Goal: Communication & Community: Answer question/provide support

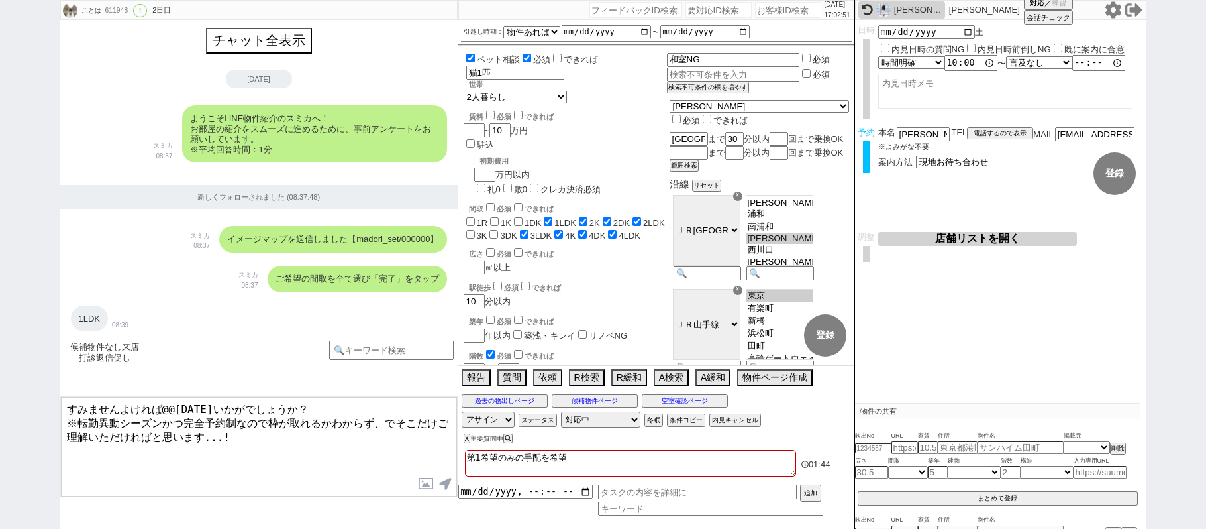
select select "15"
select select "1"
select select "23"
select select "728"
select select "14"
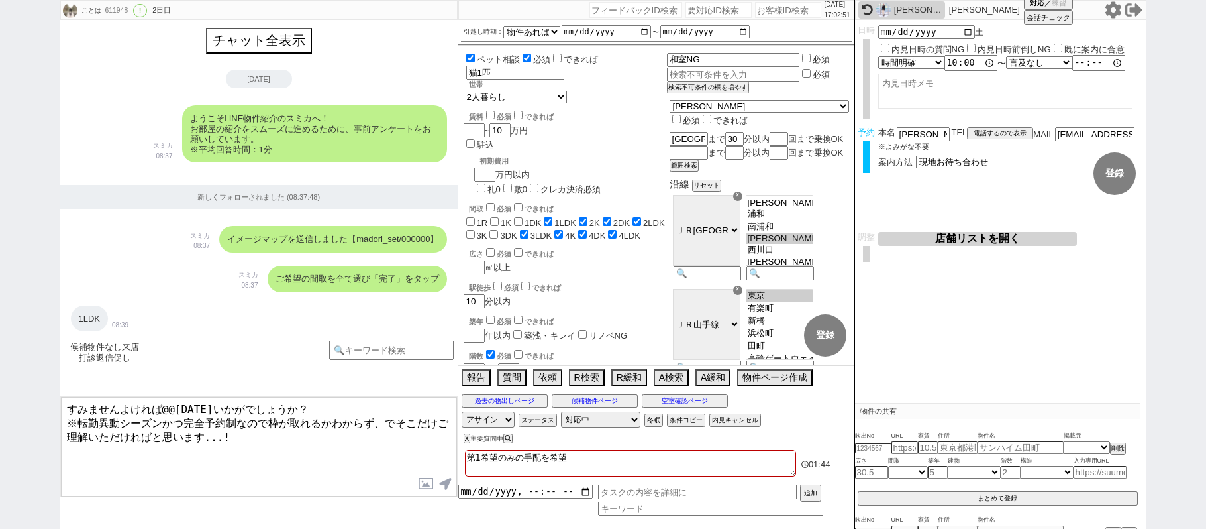
select select "75"
select select "816"
select select "72"
select select "62"
select select "60"
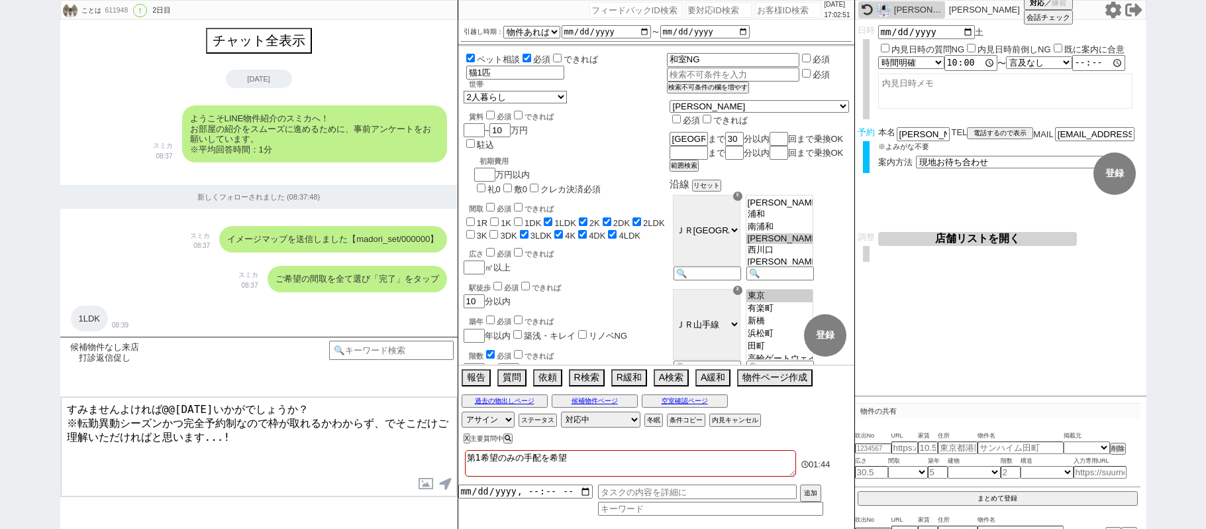
select select "70"
select select "[DATE]"
select select "59"
select select "64"
select select "65"
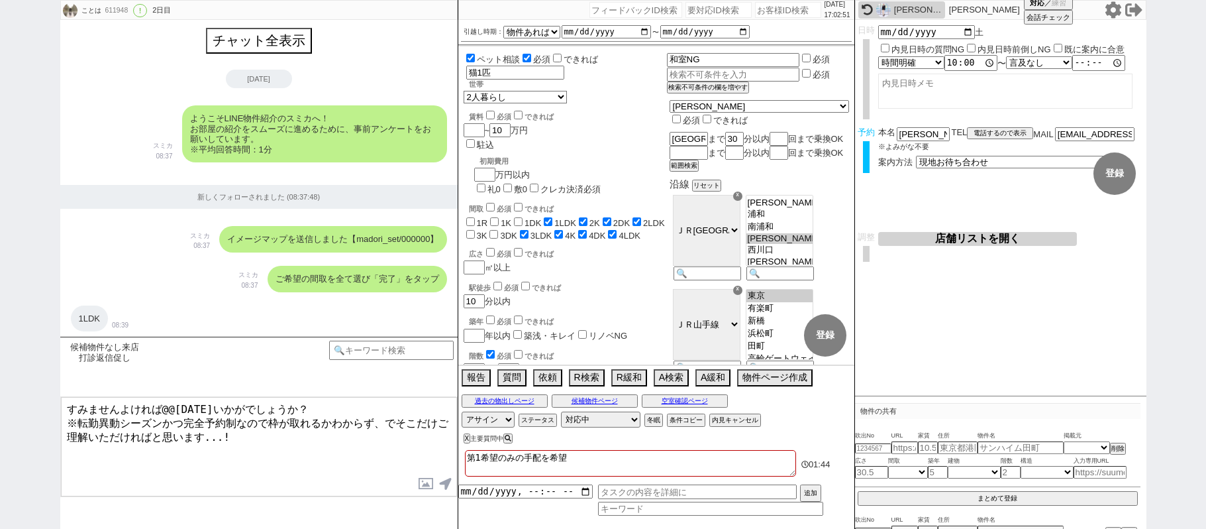
select select "[DATE]"
select select "67"
select select "71"
select select "69"
select select "63"
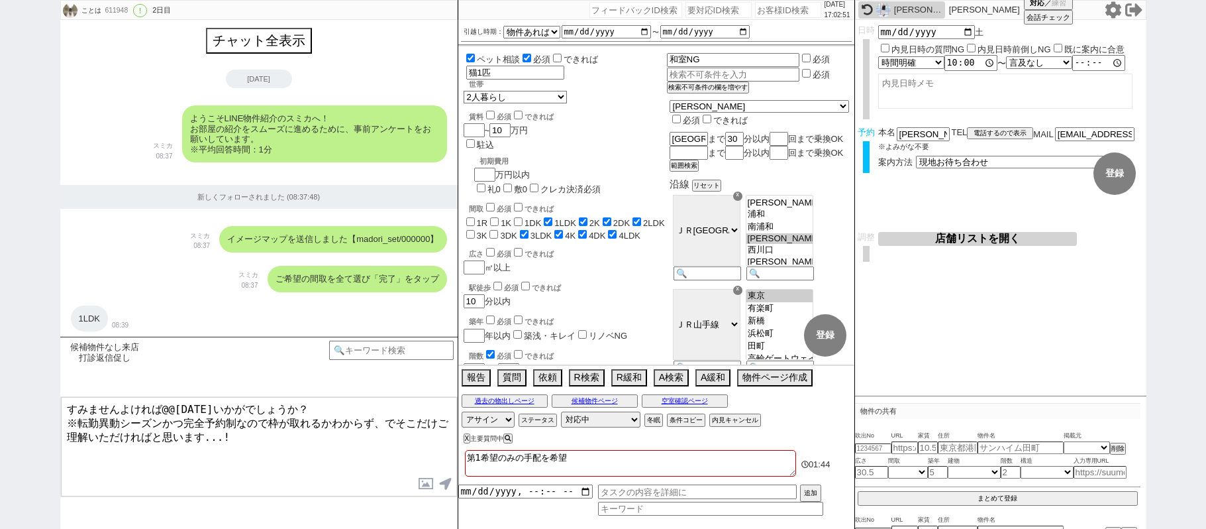
select select "66"
select select "25"
select select "3117"
select select "33"
select select "76"
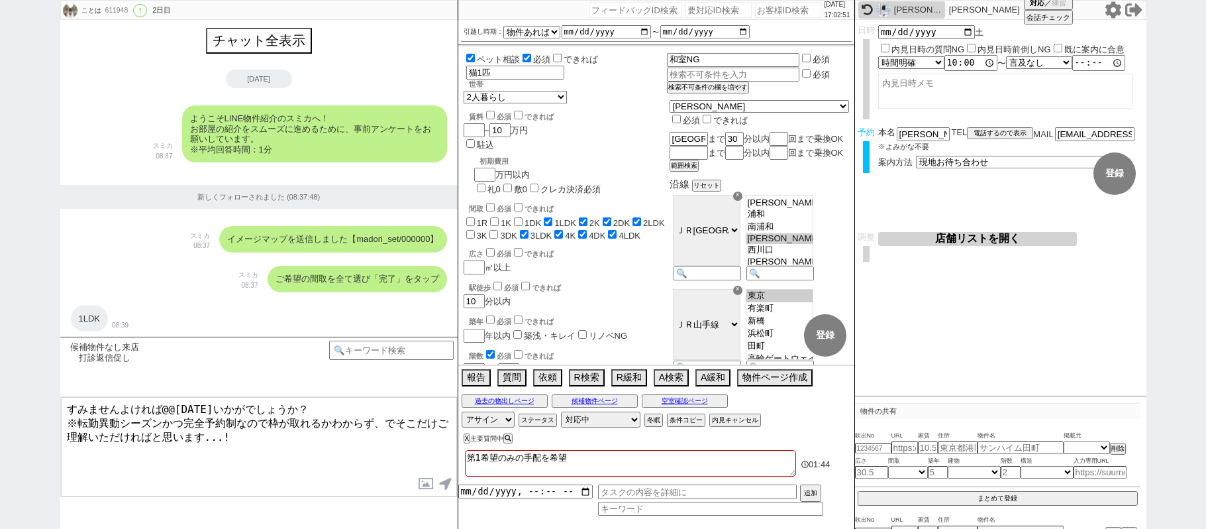
select select "29"
select select "7"
select select "27"
select select "74"
select select "11"
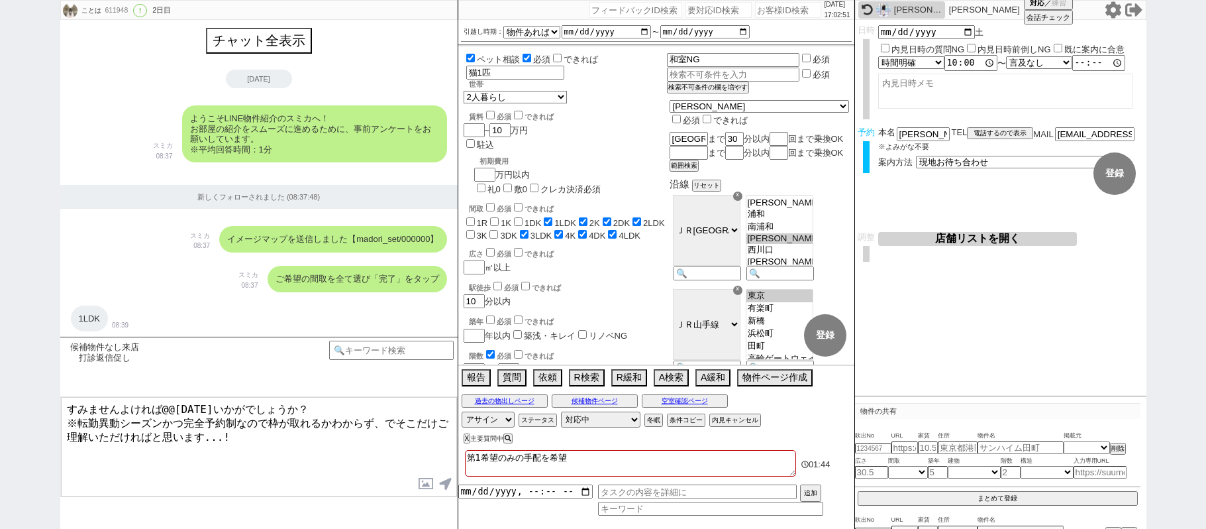
select select "12"
select select "77"
select select "57"
select select "35"
select select "24"
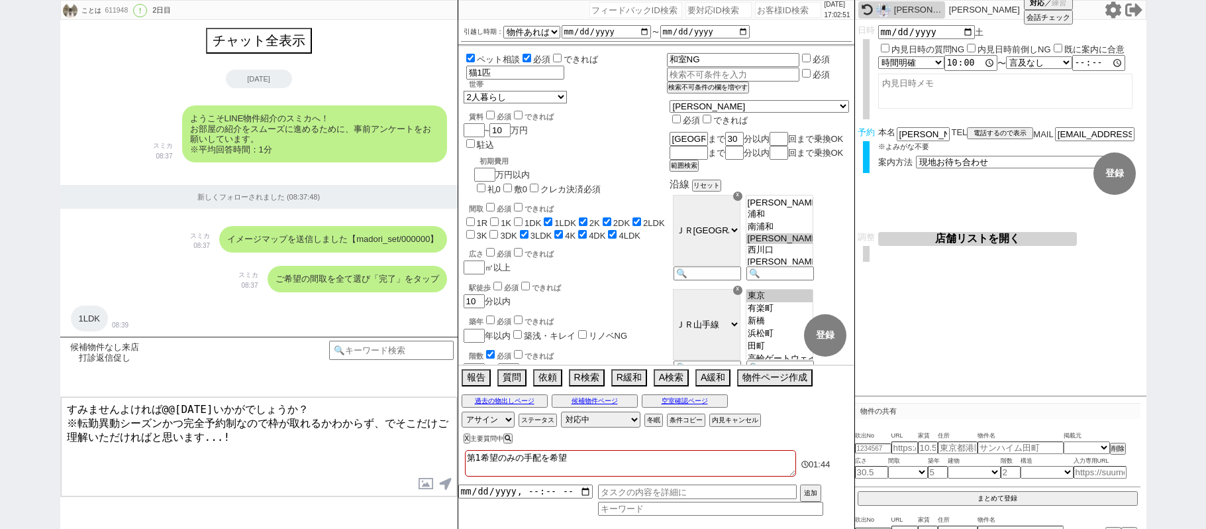
select select "34"
select select "[DATE]"
select select "38"
select select "36"
select select "73"
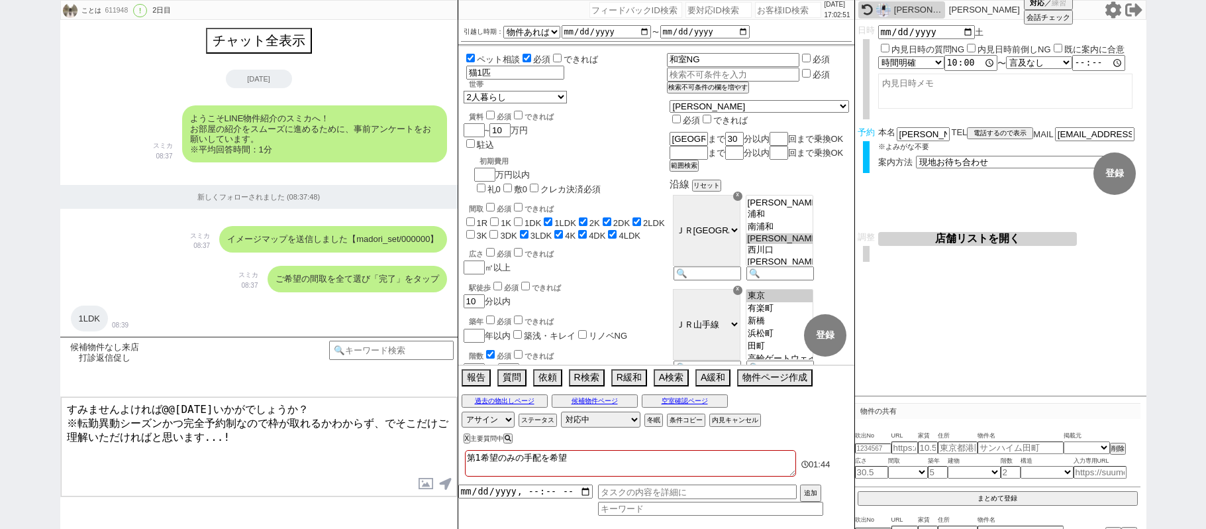
select select "[DATE]"
select select "1"
select select
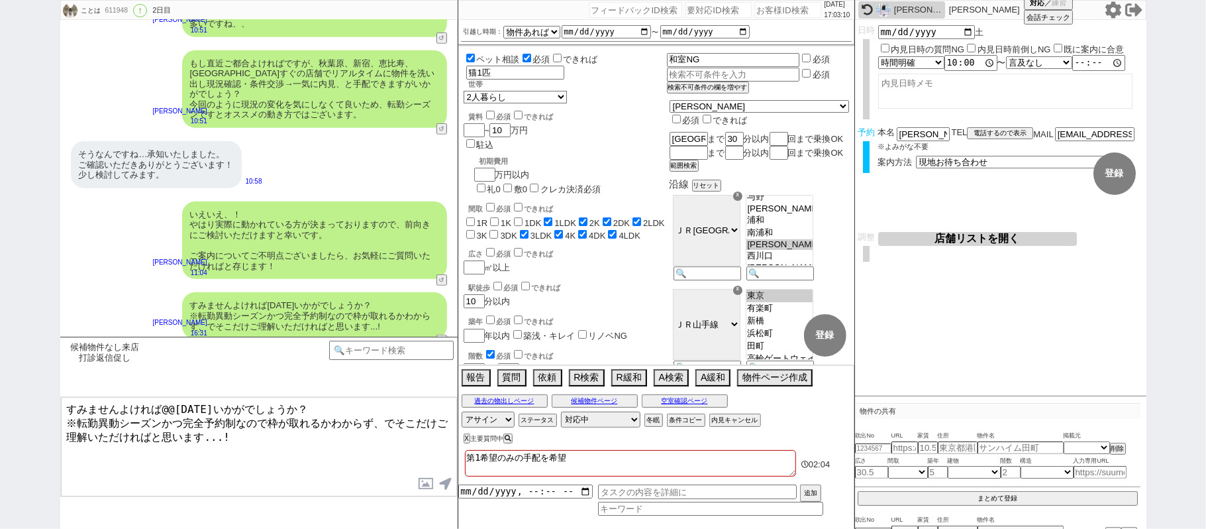
click at [768, 7] on input "number" at bounding box center [788, 10] width 66 height 16
paste input "611335"
type input "611335"
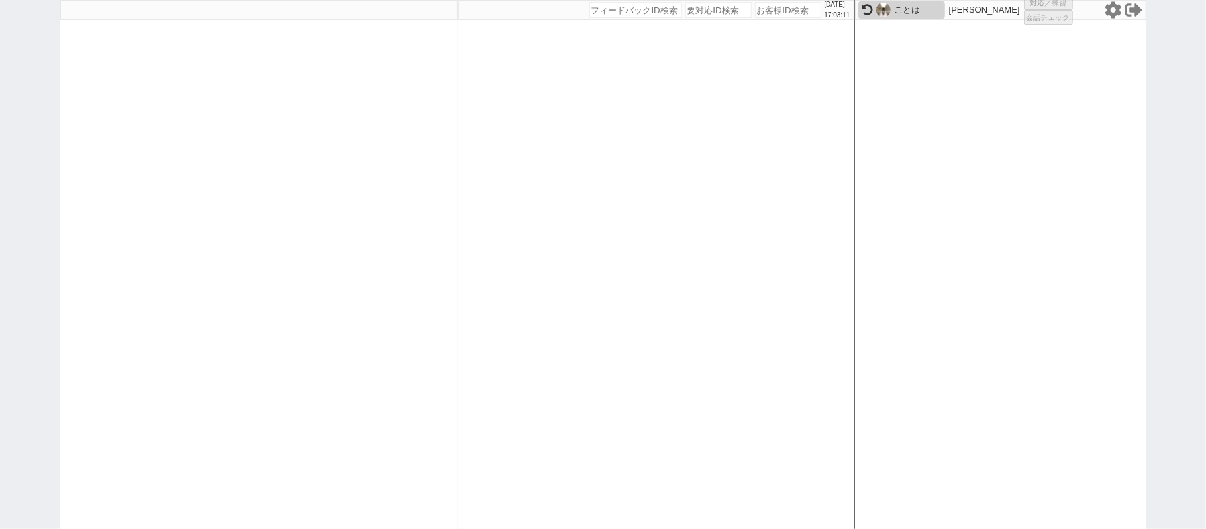
select select "1"
select select "2"
select select "5"
select select
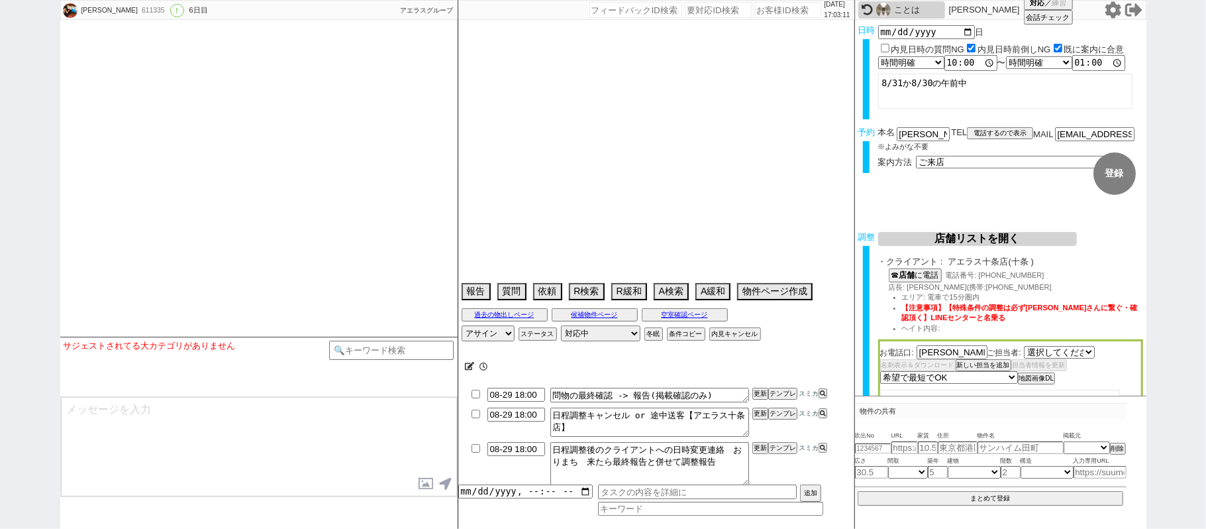
select select "[DATE]"
type textarea "@当日までの他社予定なし"
select select "[DATE]"
select select "9"
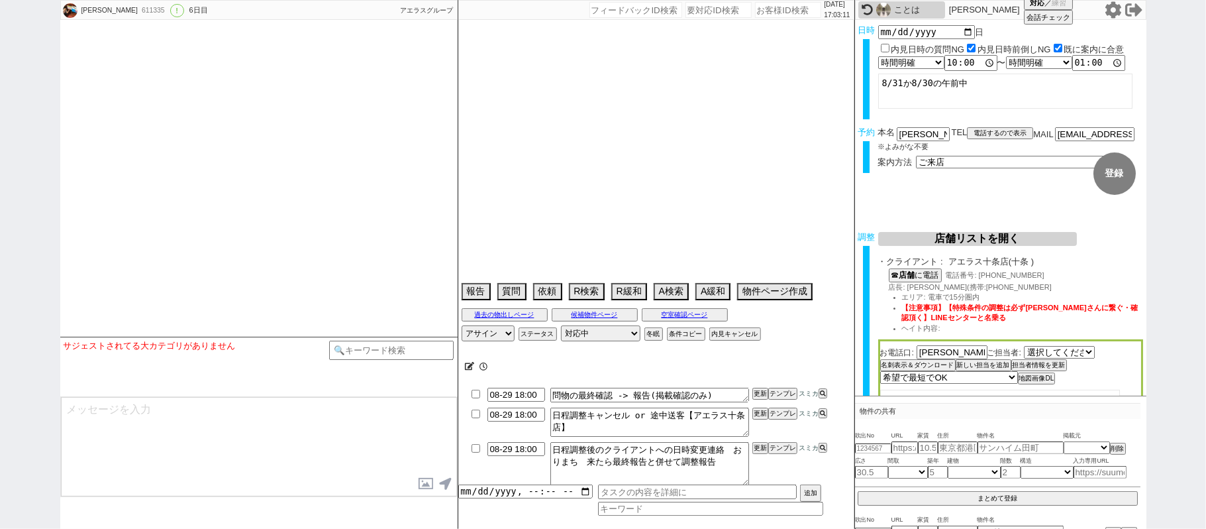
select select "34"
select select "1"
select select "65"
select select "35"
select select "25"
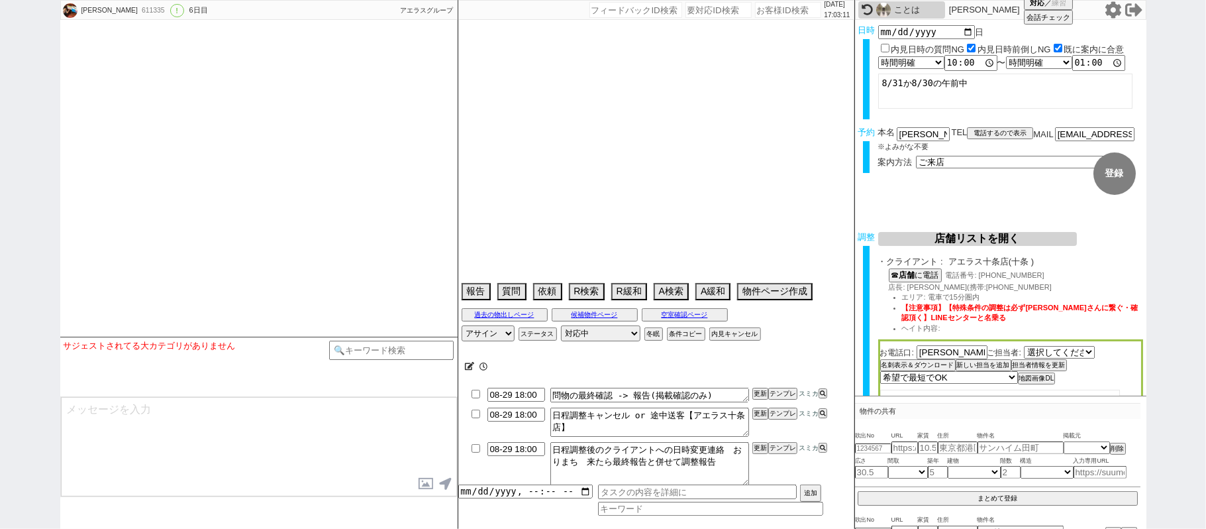
select select "786"
select select "68"
select select "36"
select select "14"
select select "477"
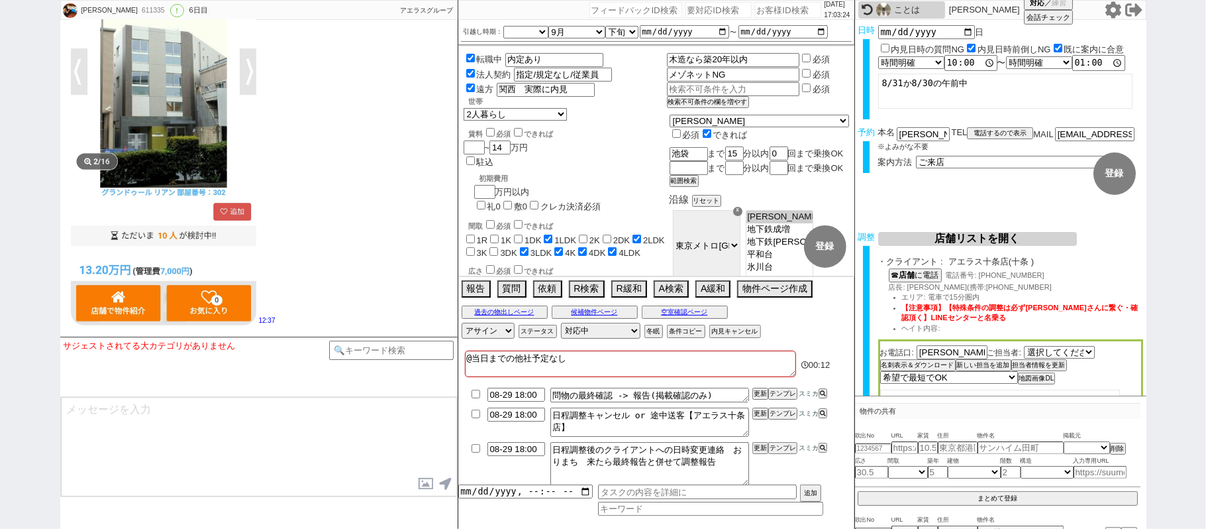
scroll to position [7904, 0]
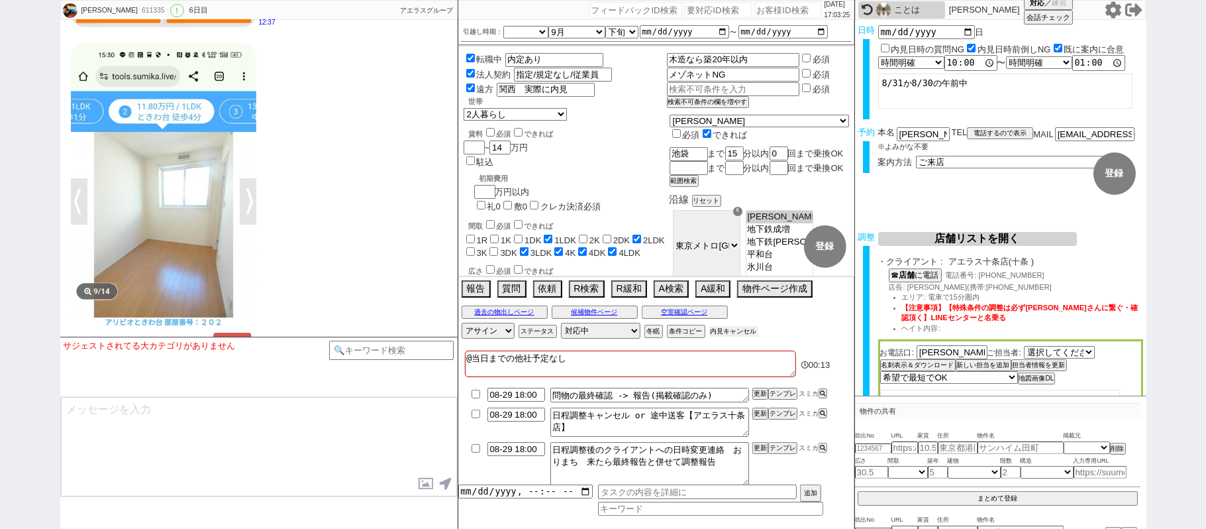
click at [743, 334] on button "内見キャンセル" at bounding box center [733, 331] width 49 height 11
radio input "true"
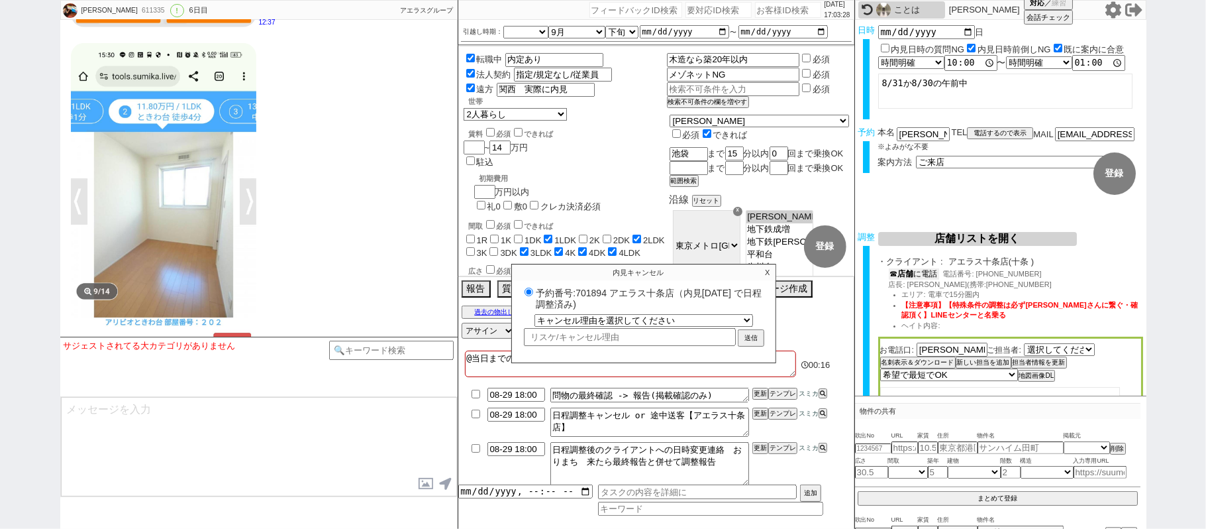
click at [921, 278] on button "☎ 店舗 に電話" at bounding box center [914, 273] width 50 height 11
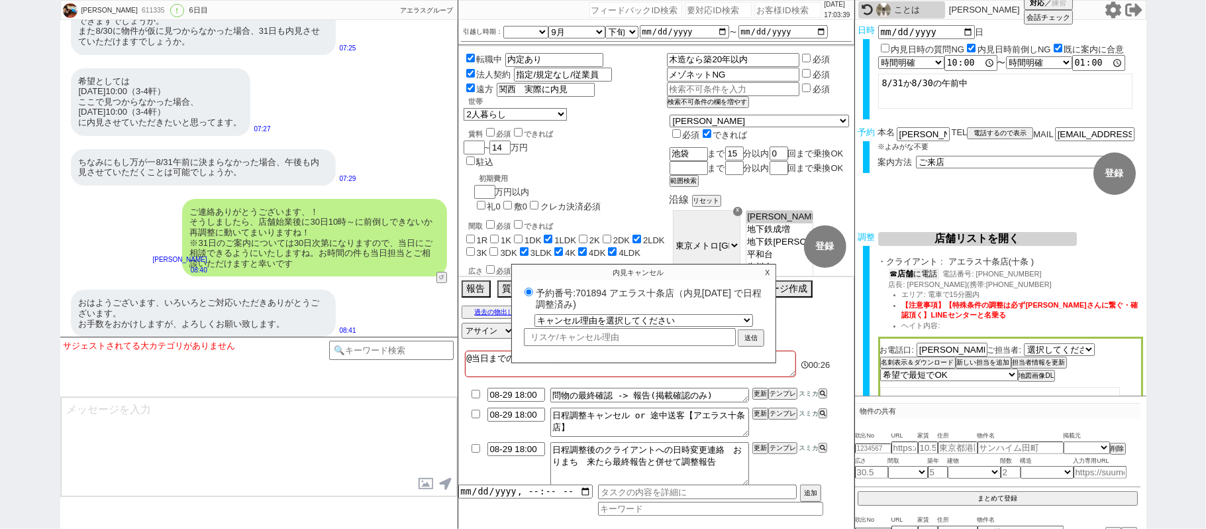
scroll to position [6579, 0]
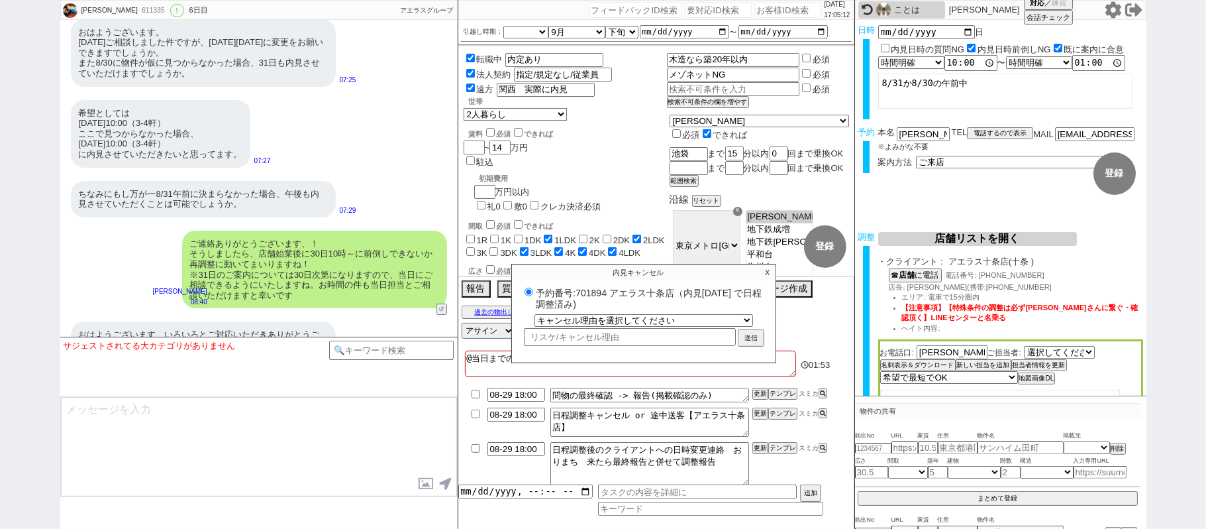
click at [766, 271] on p "X" at bounding box center [767, 272] width 15 height 16
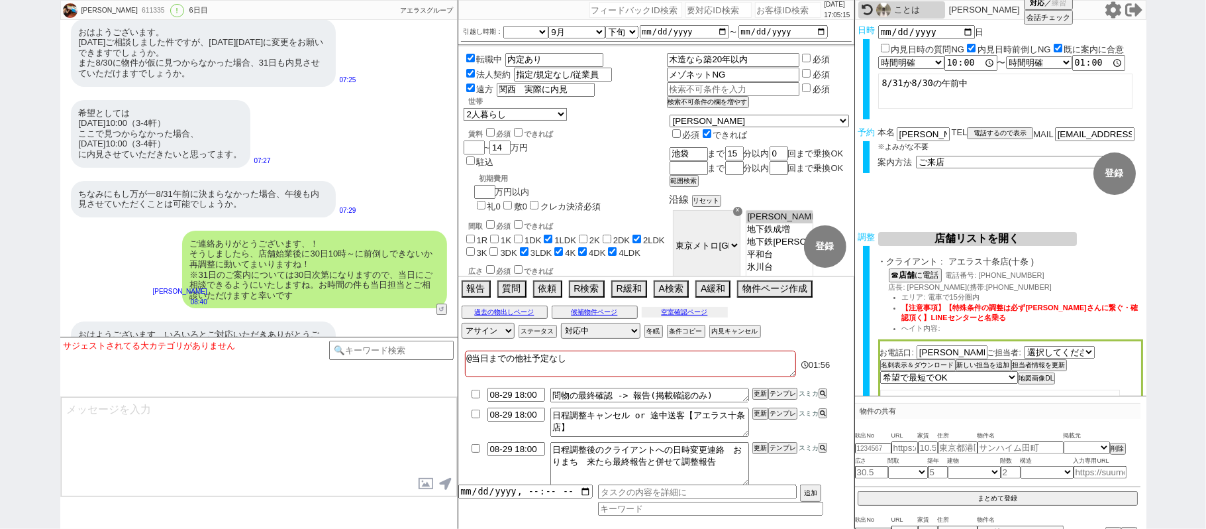
click at [710, 314] on button "空室確認ページ" at bounding box center [685, 312] width 86 height 11
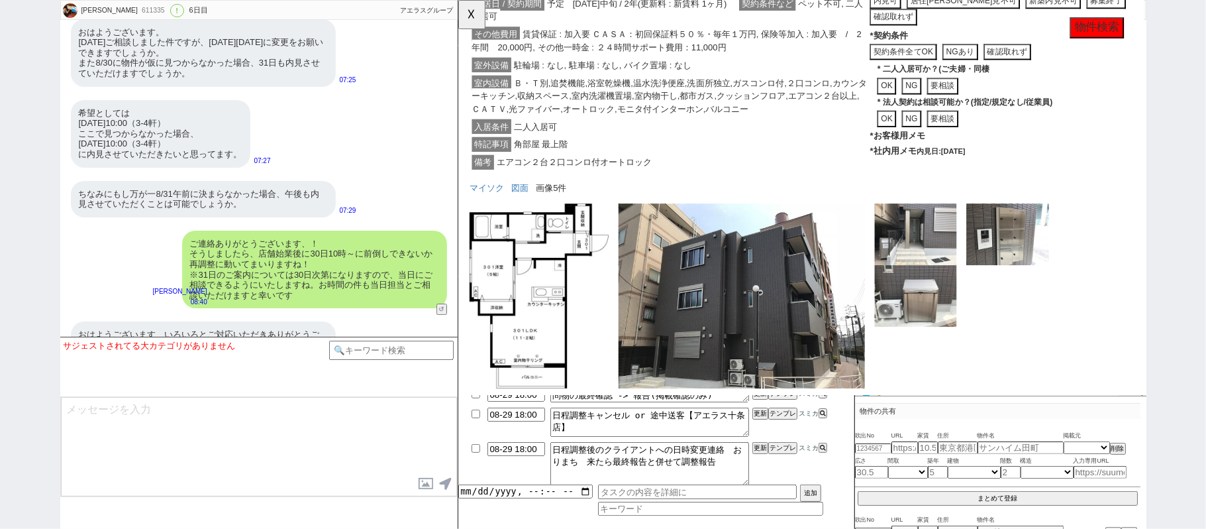
scroll to position [454, 0]
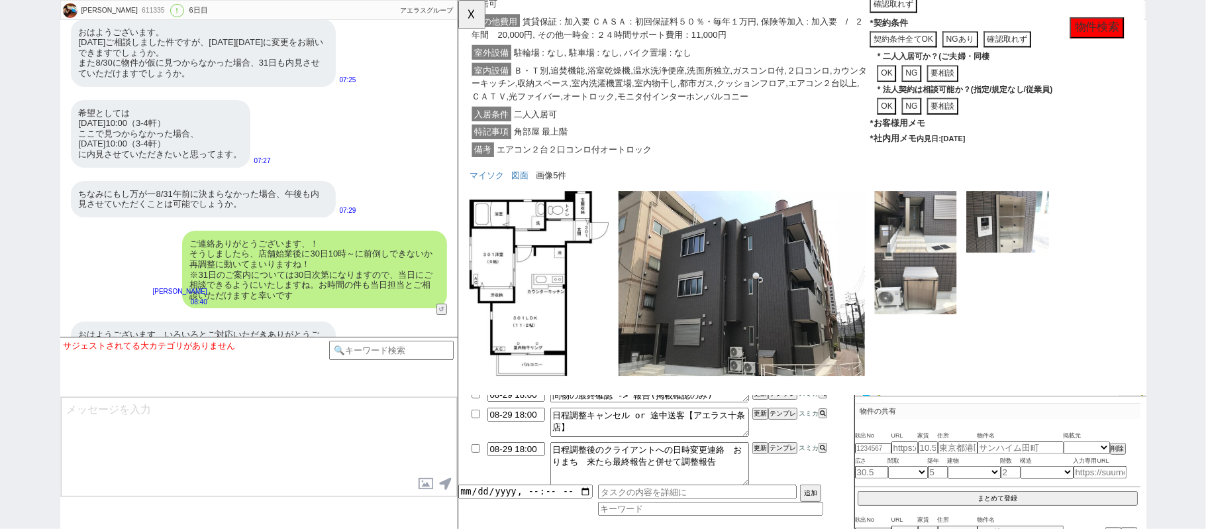
click at [1121, 19] on button "物件検索" at bounding box center [1145, 30] width 58 height 23
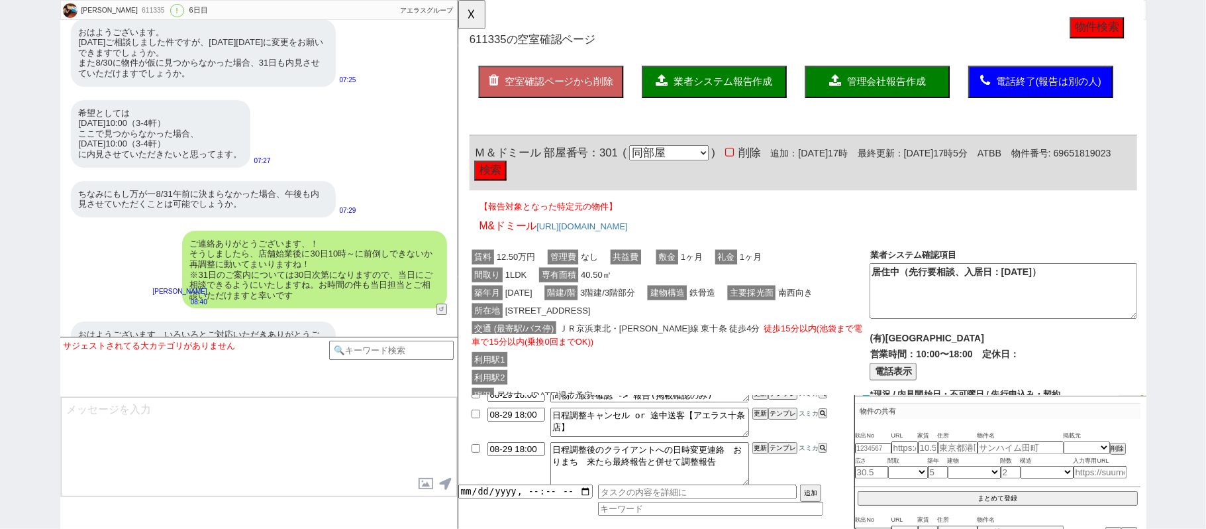
scroll to position [0, 0]
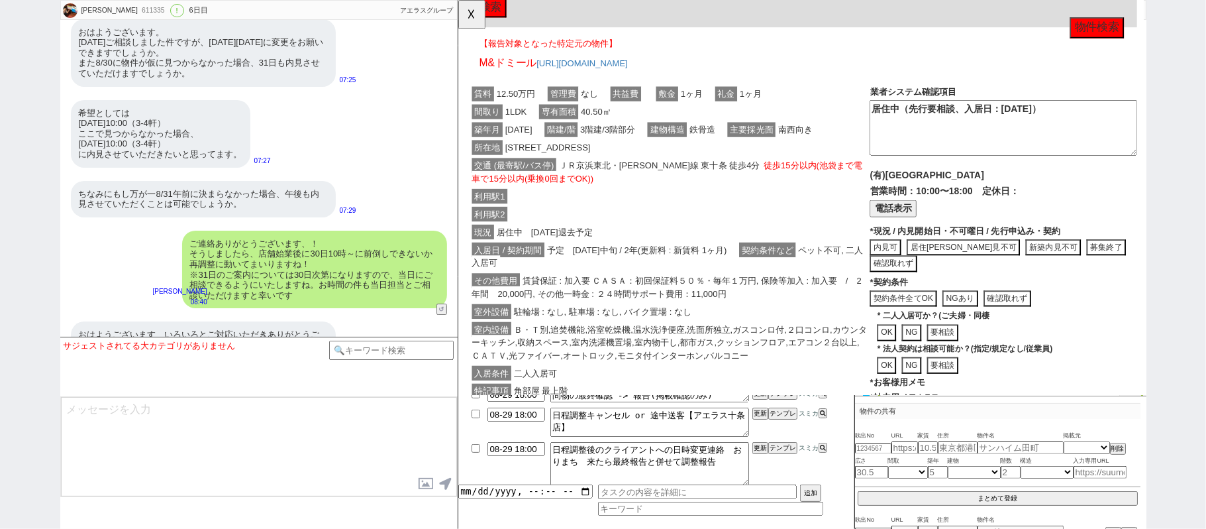
click div "現況 居住中　[DATE]退去予定"
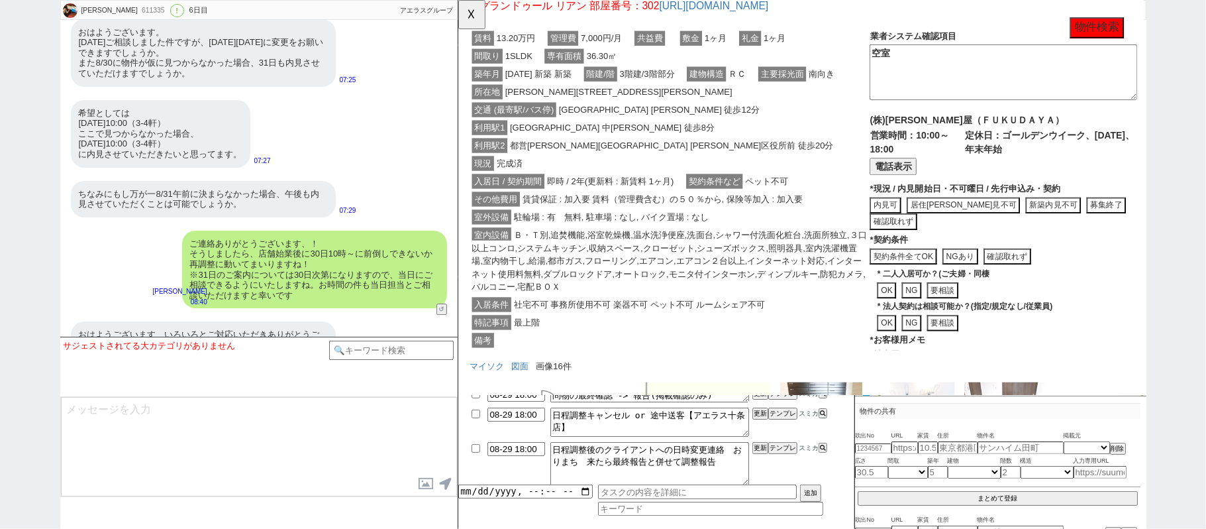
click div "室外設備 駐輪場 : 有　無料, 駐車場 : なし, バイク置場 : なし"
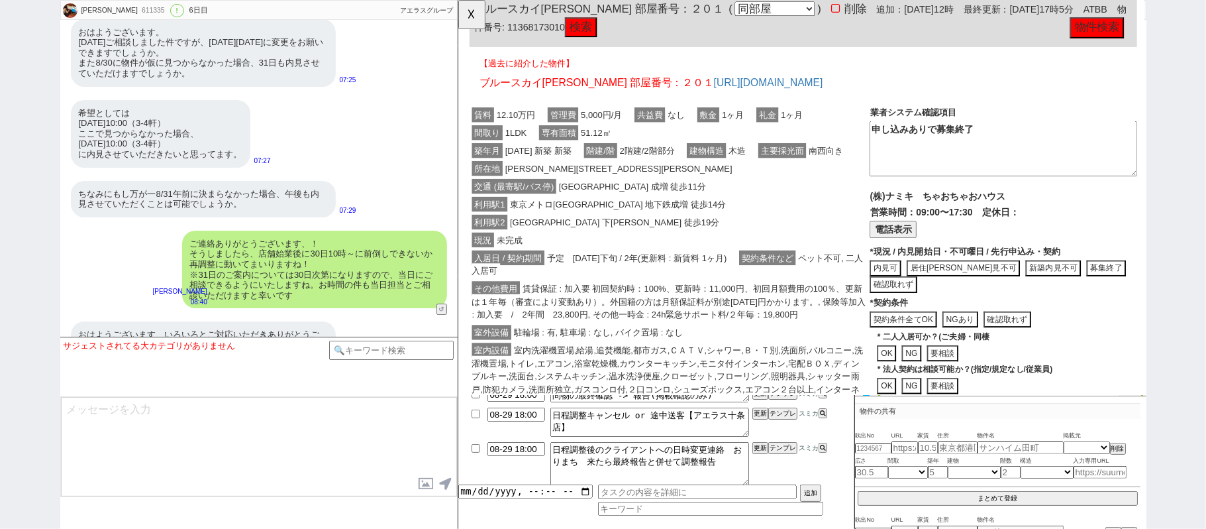
click div "現況 未完成"
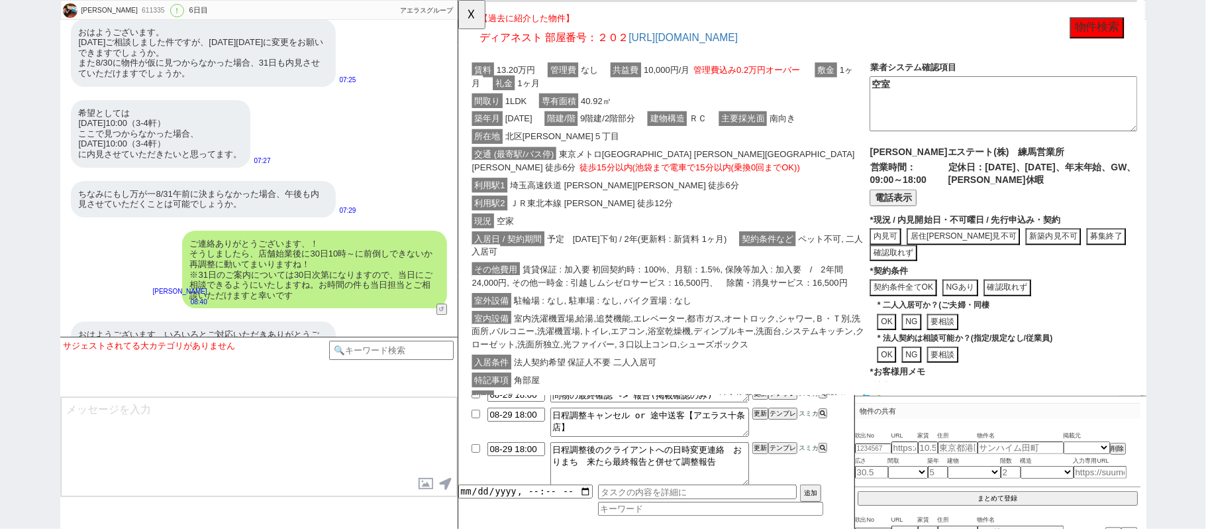
click div "現況 空家"
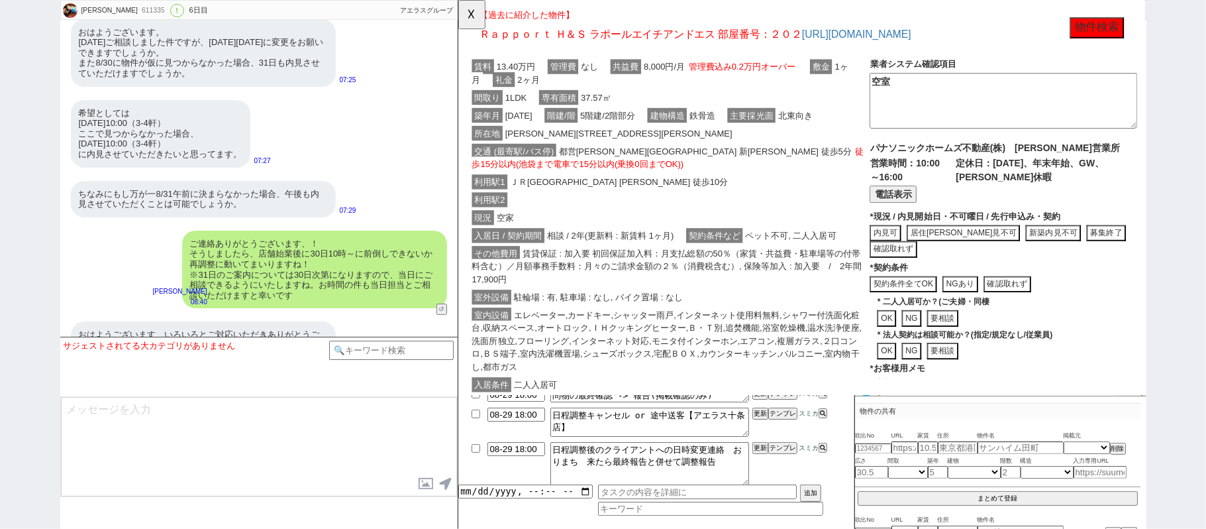
click div "現況 空家"
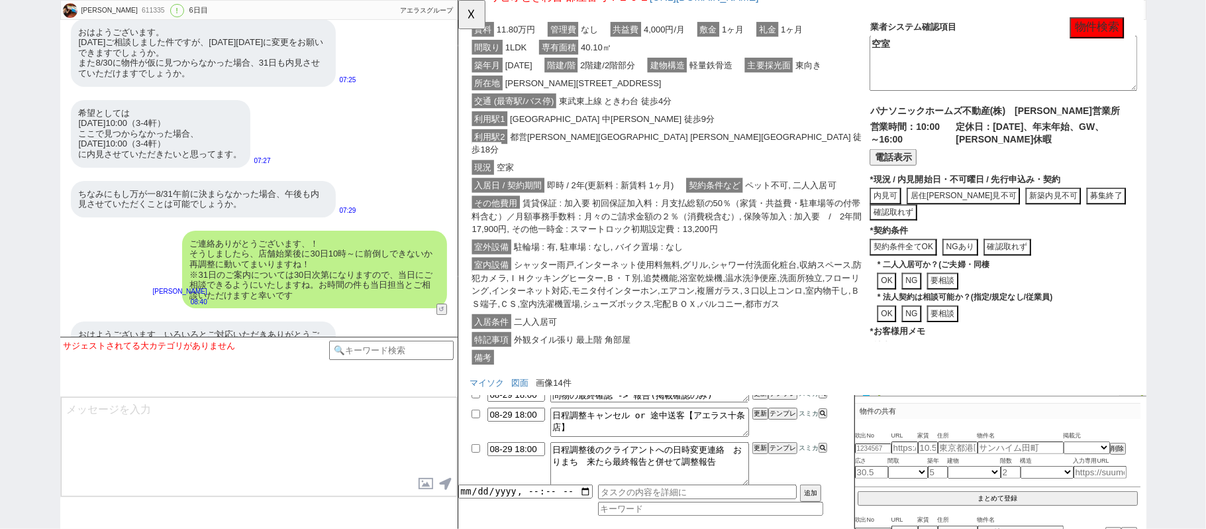
click at [721, 225] on span "賃貸保証 : 加入要 初回保証加入料：月支払総額の50％（家賃・共益費・駐車場等の付帯料含む）／月額事務手数料：月々のご請求金額の２％（消費税含む）, 保険等…" at bounding box center [686, 233] width 429 height 44
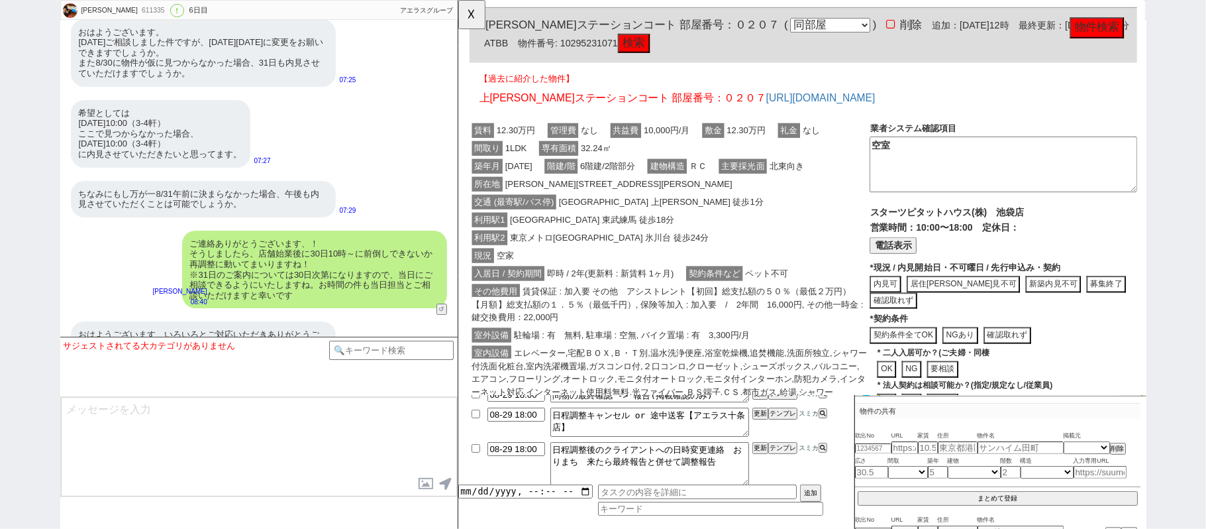
click div "利用駅1 [GEOGRAPHIC_DATA] 東武練馬 徒歩18分"
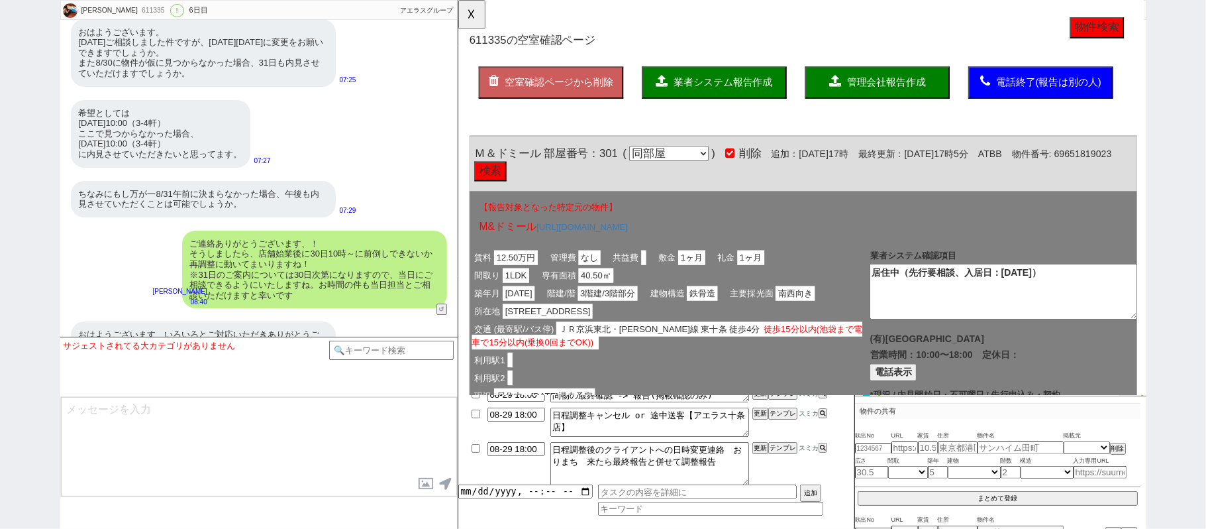
drag, startPoint x: 746, startPoint y: 89, endPoint x: 739, endPoint y: 80, distance: 10.9
click at [744, 86] on span "業者システム報告作成" at bounding box center [743, 88] width 106 height 11
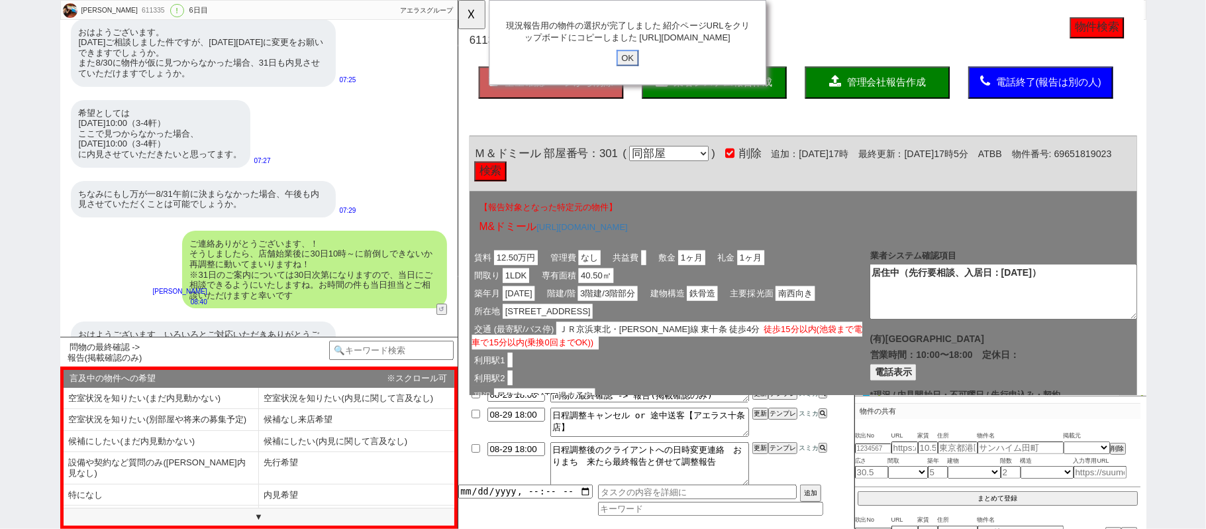
click div "現況報告用の物件の選択が完了しました 紹介ページURLをクリップボードにコピーしました [URL][DOMAIN_NAME] OK"
click at [643, 71] on input "OK" at bounding box center [640, 62] width 24 height 17
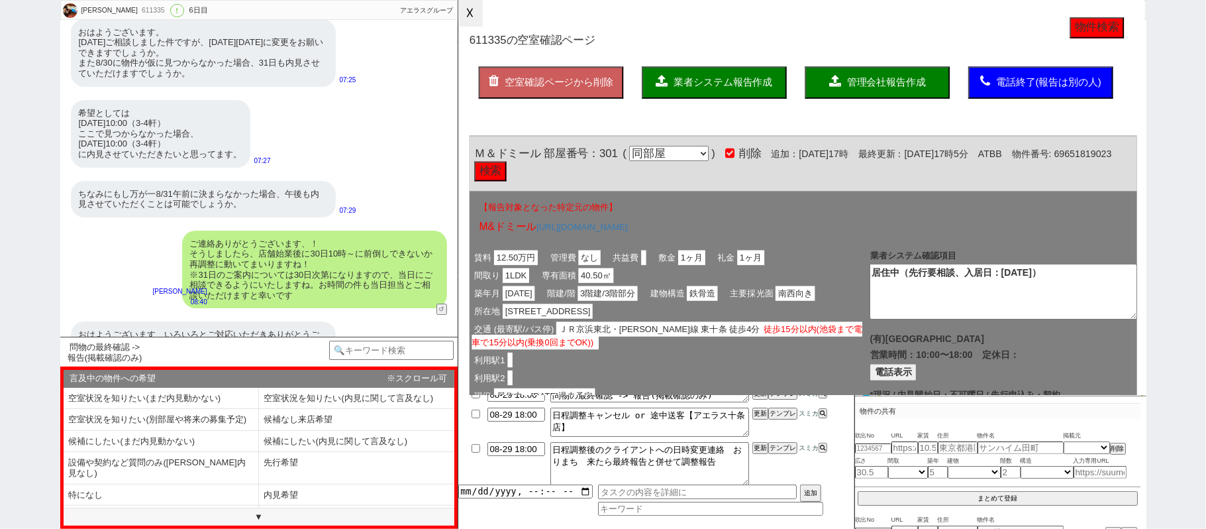
drag, startPoint x: 478, startPoint y: 20, endPoint x: 857, endPoint y: 0, distance: 380.1
click at [476, 17] on button "☓" at bounding box center [470, 13] width 25 height 26
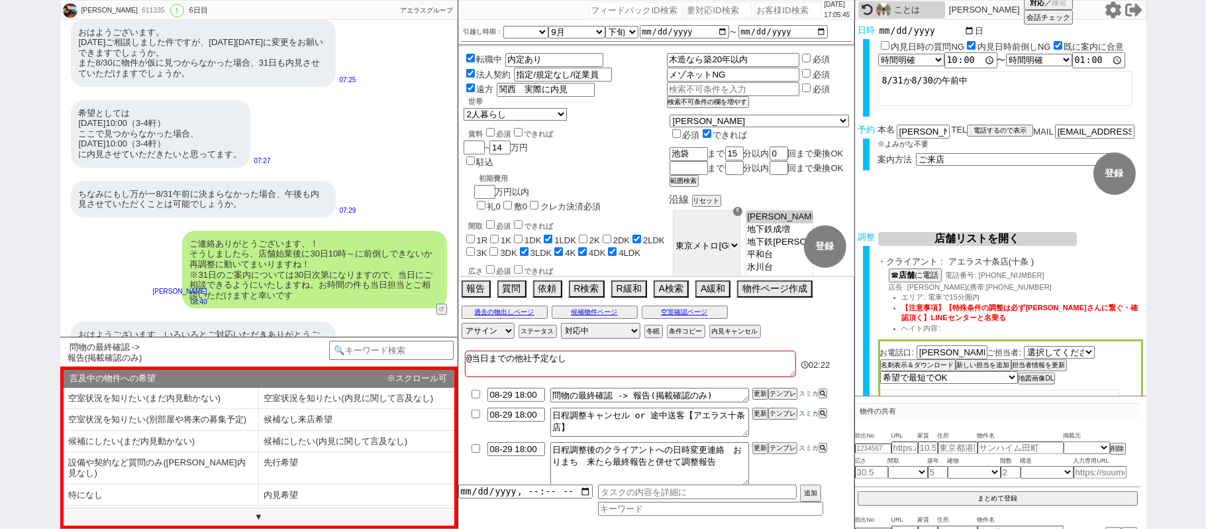
click at [923, 29] on input "[DATE]" at bounding box center [926, 30] width 97 height 11
type input "[DATE]"
click at [1125, 167] on button "登録" at bounding box center [1115, 173] width 42 height 42
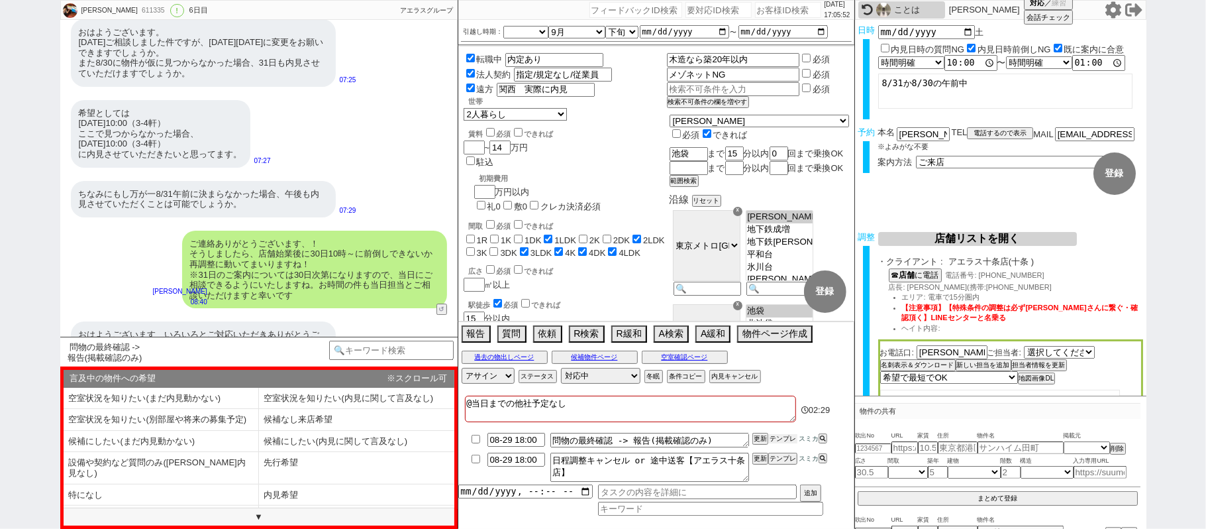
click at [774, 441] on button "テンプレ" at bounding box center [782, 438] width 29 height 9
click at [259, 505] on li "内見希望" at bounding box center [161, 516] width 195 height 22
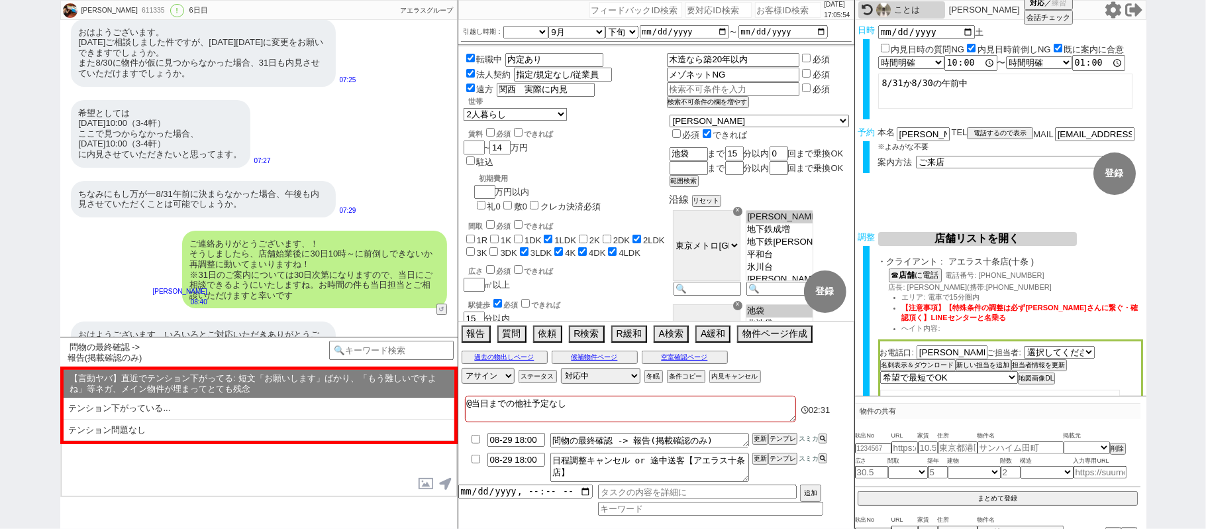
click at [213, 428] on li "テンション問題なし" at bounding box center [259, 430] width 391 height 22
select select "内見希望"
select select "テンション問題なし"
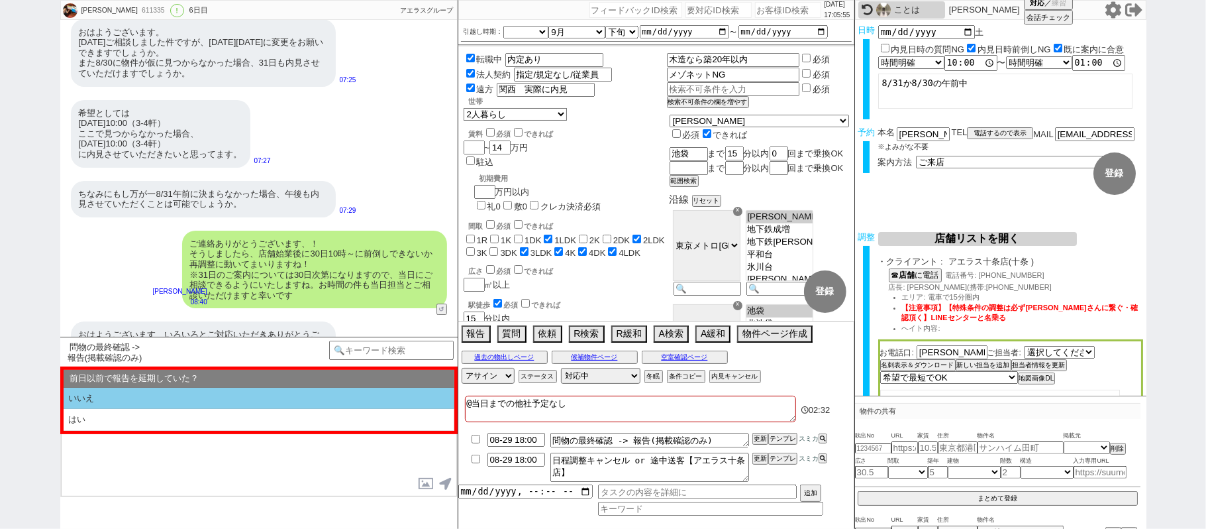
click at [175, 398] on li "いいえ" at bounding box center [259, 399] width 391 height 22
select select "内見希望"
select select "テンション問題なし"
select select "いいえ"
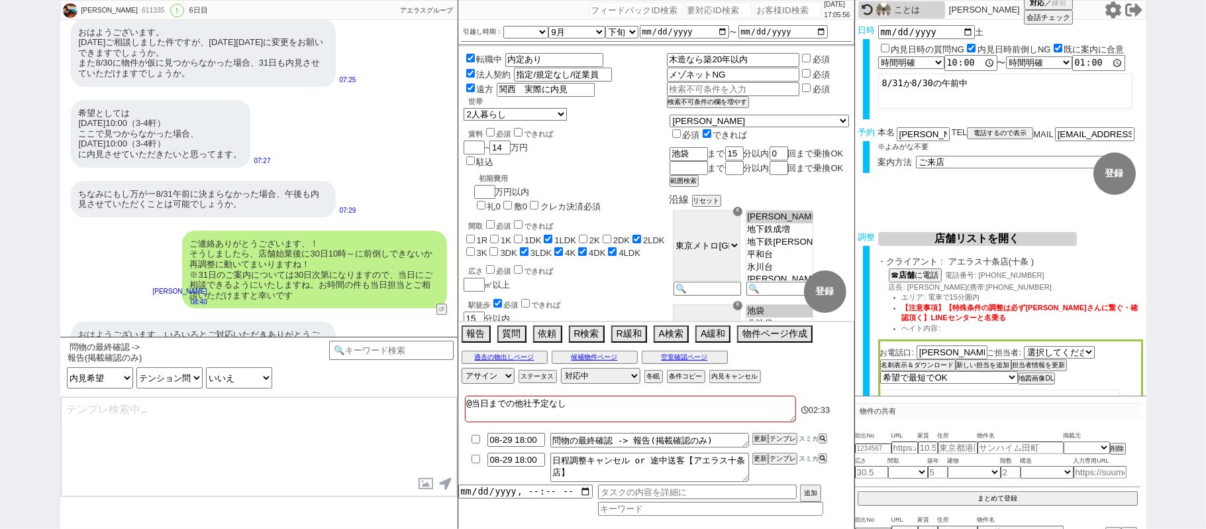
type textarea "loremipsumdolorsitametcons、adipiscingelitseddoe、 tempo://incid.utlabo.etdo/magn…"
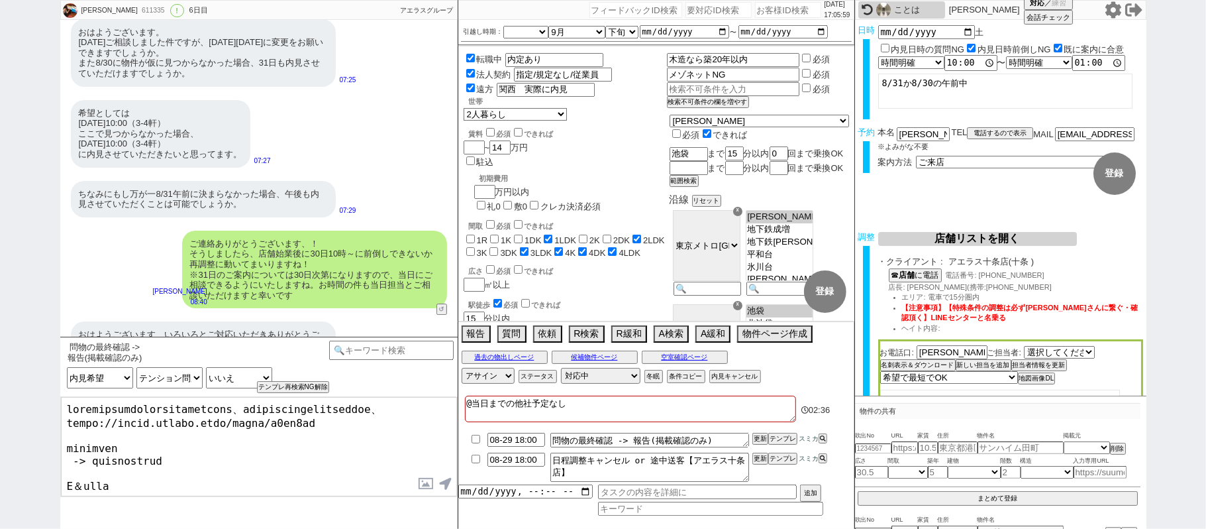
scroll to position [130, 0]
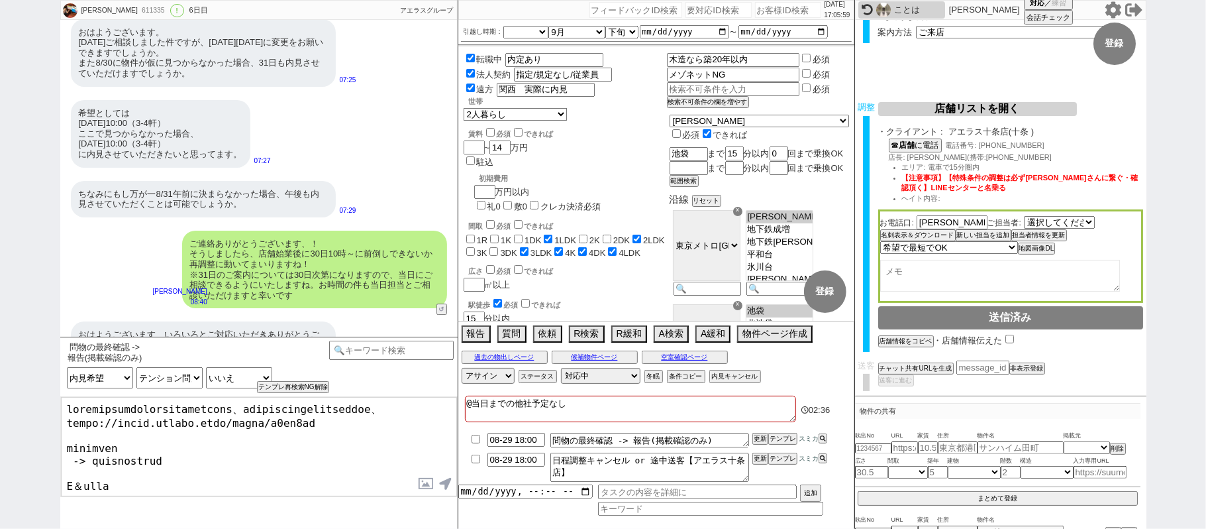
click at [926, 274] on textarea at bounding box center [1000, 276] width 240 height 32
type textarea "k"
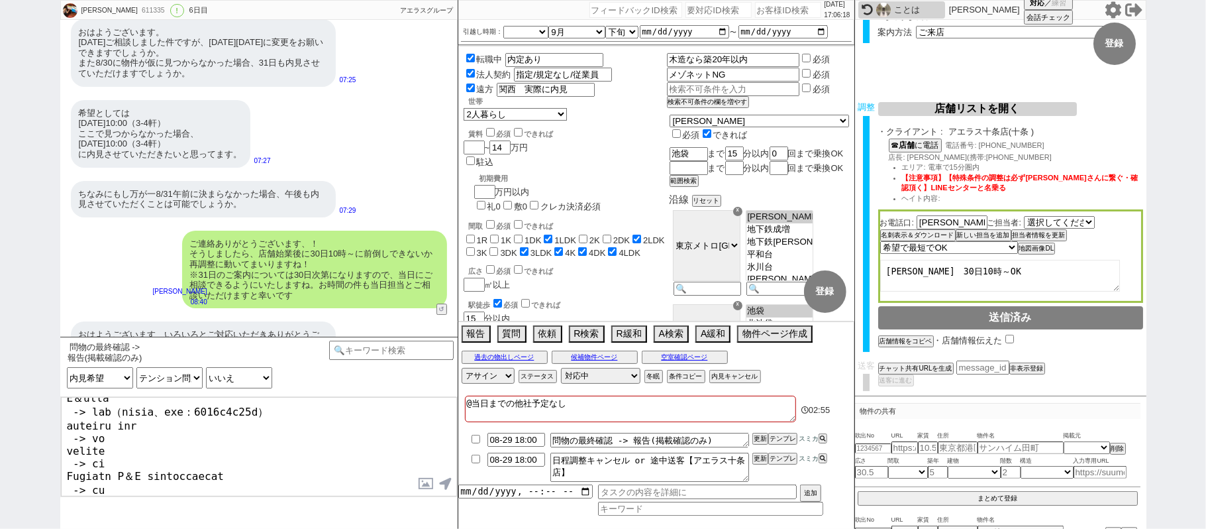
scroll to position [0, 0]
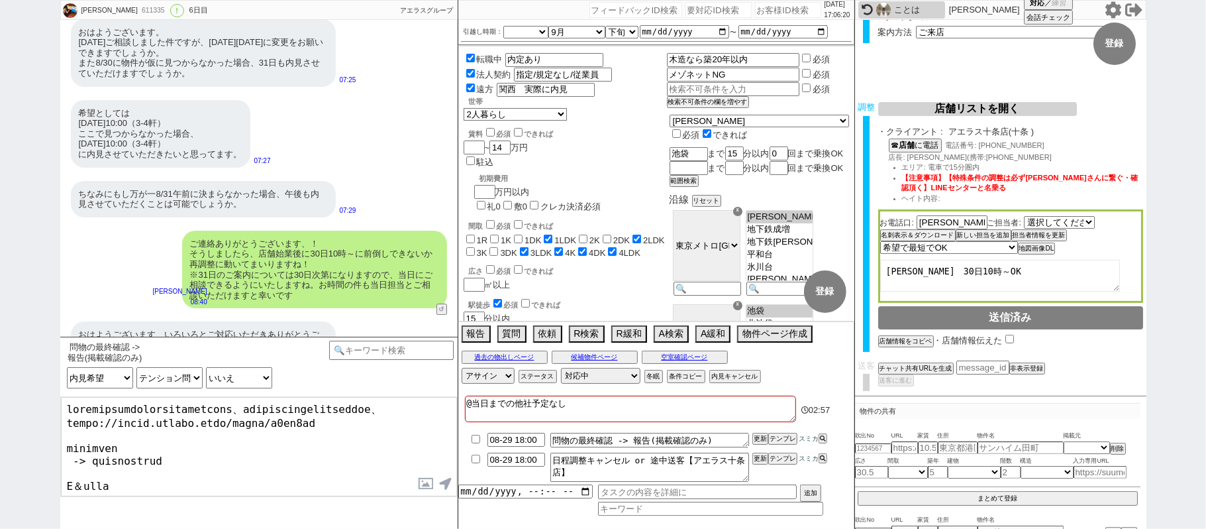
type textarea "[PERSON_NAME]　30日10時～OK"
click at [88, 406] on textarea at bounding box center [259, 446] width 396 height 99
click at [258, 411] on textarea at bounding box center [259, 446] width 396 height 99
click at [290, 433] on textarea at bounding box center [259, 446] width 396 height 99
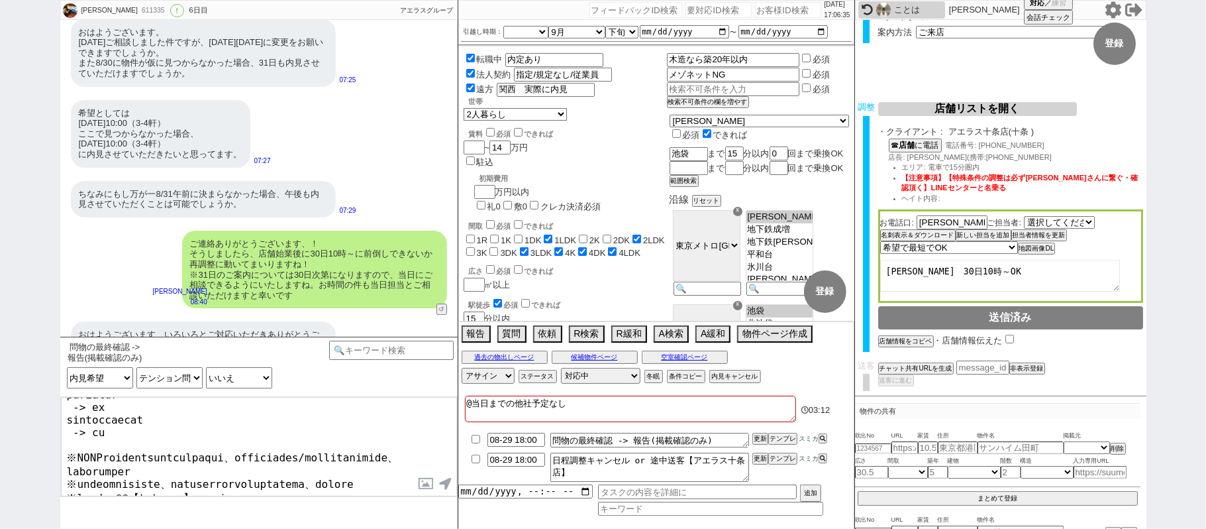
scroll to position [199, 0]
drag, startPoint x: 240, startPoint y: 489, endPoint x: 68, endPoint y: 466, distance: 173.7
click at [68, 466] on textarea at bounding box center [259, 446] width 396 height 99
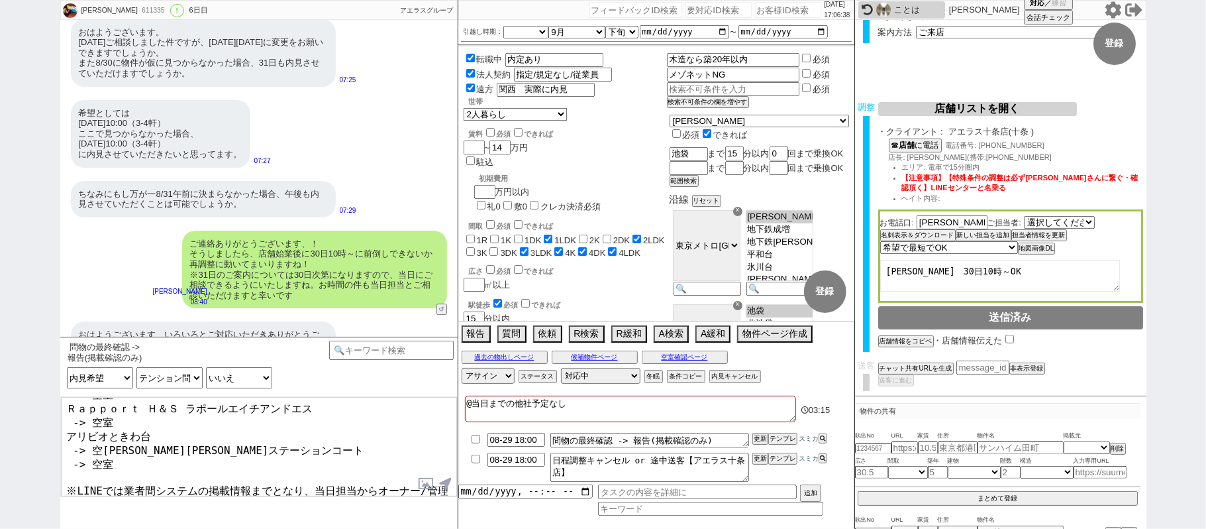
type textarea "また再度ご希望物件の現況確認しまして、お問い合わせの件は以下となっておりまして、 [URL][DOMAIN_NAME] ブルースカイ[PERSON_NAME]…"
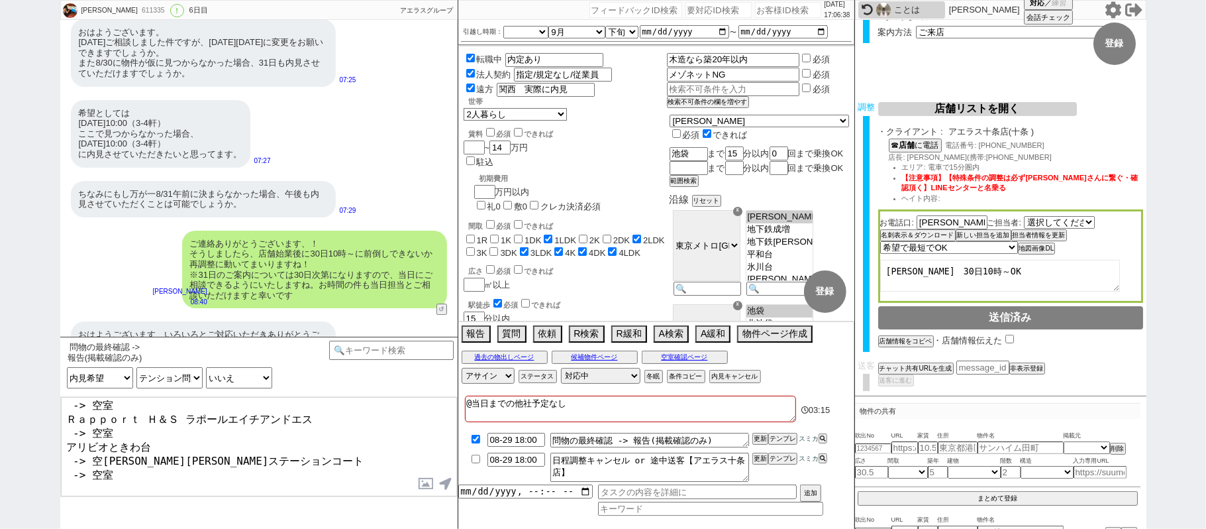
checkbox input "true"
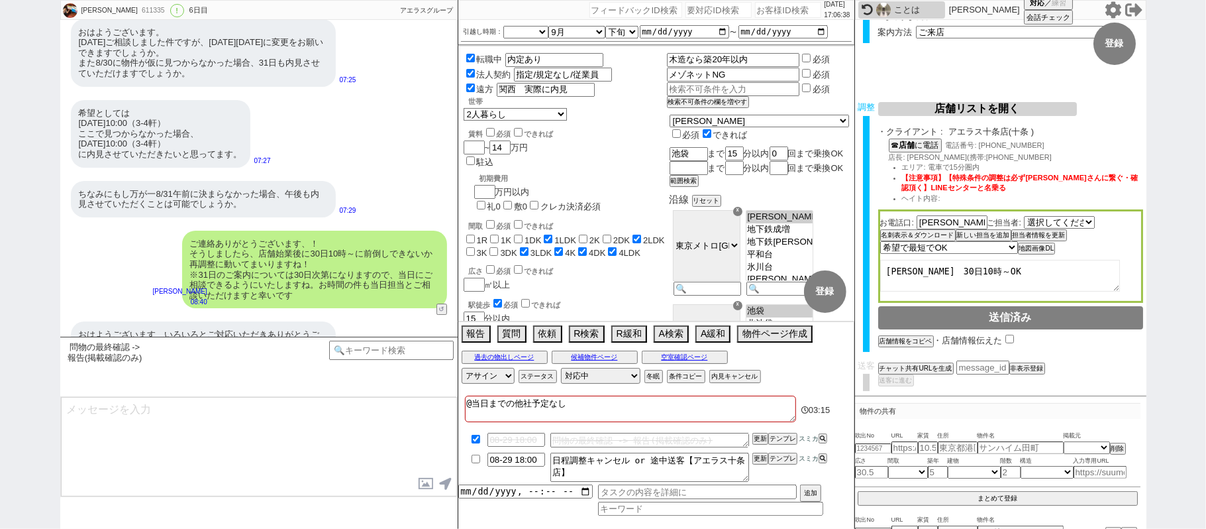
scroll to position [8368, 0]
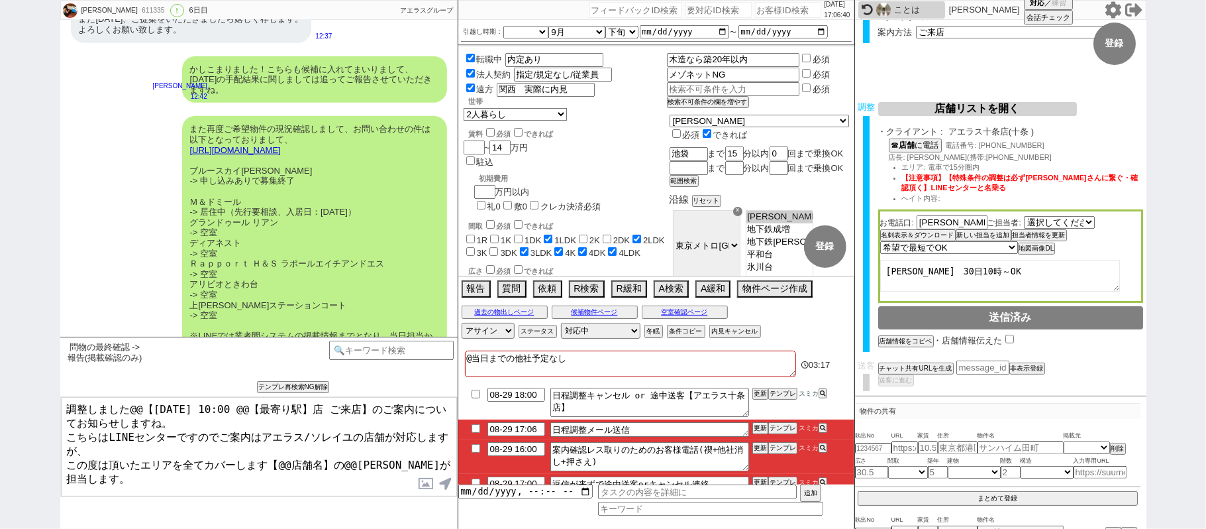
click at [69, 409] on textarea "調整しました@@【[DATE] 10:00 @@【最寄り駅】店 ご来店】のご案内についてお知らせしますね。 こちらはLINEセンターですのでご案内はアエラス/…" at bounding box center [259, 446] width 396 height 99
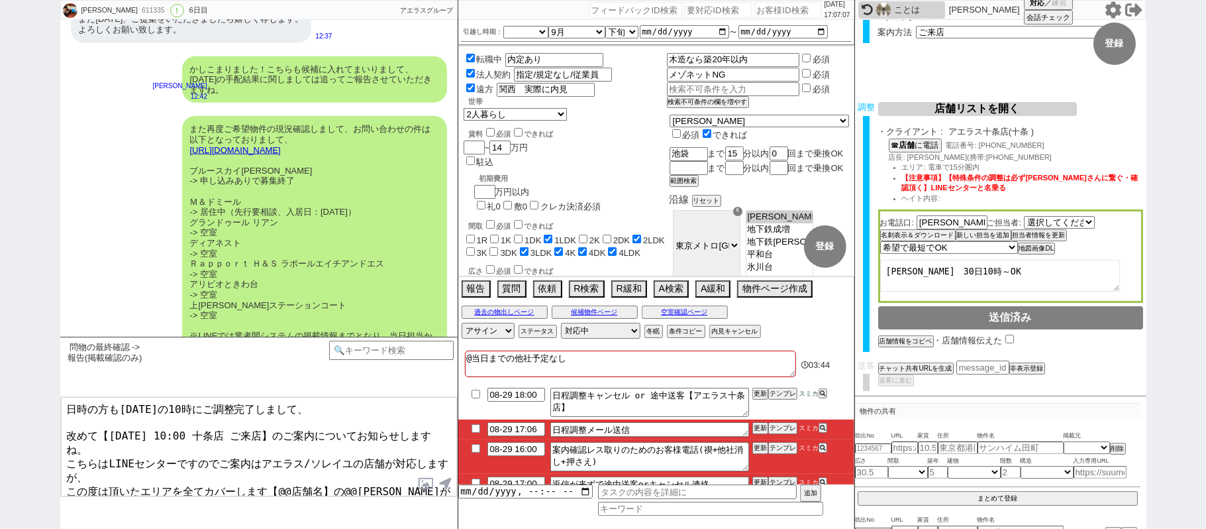
scroll to position [38, 0]
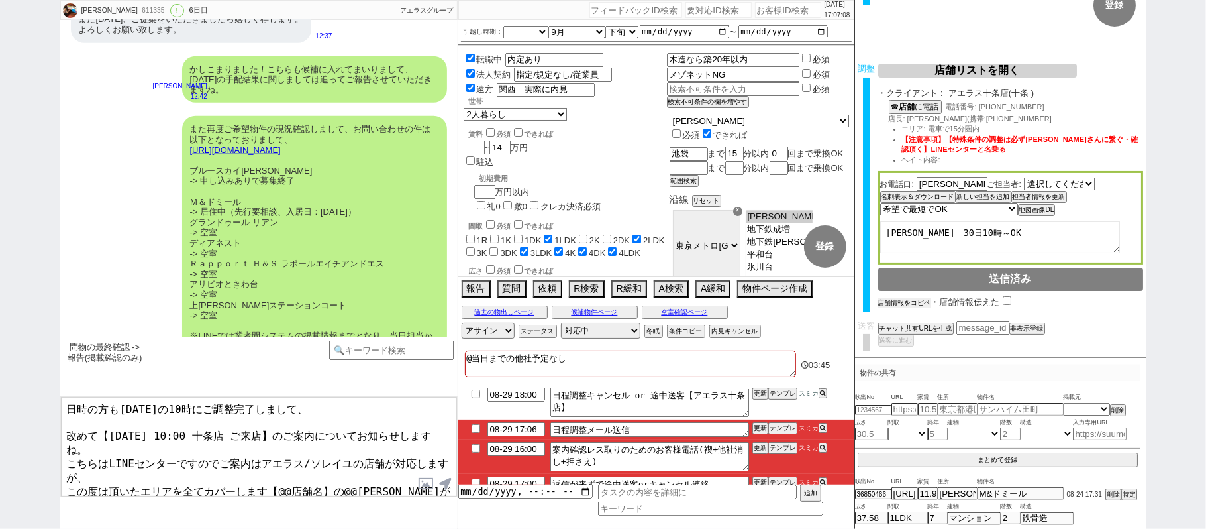
click at [915, 299] on button "店舗情報をコピペ" at bounding box center [904, 302] width 53 height 9
type textarea "日時の方も[DATE]の10時にご調整完了しまして、 改めて【[DATE] 10:00 十条店 ご来店】のご案内についてお知らせしますね。 こちらはLINEセ…"
click at [1008, 297] on input "checkbox" at bounding box center [1010, 300] width 9 height 9
checkbox input "true"
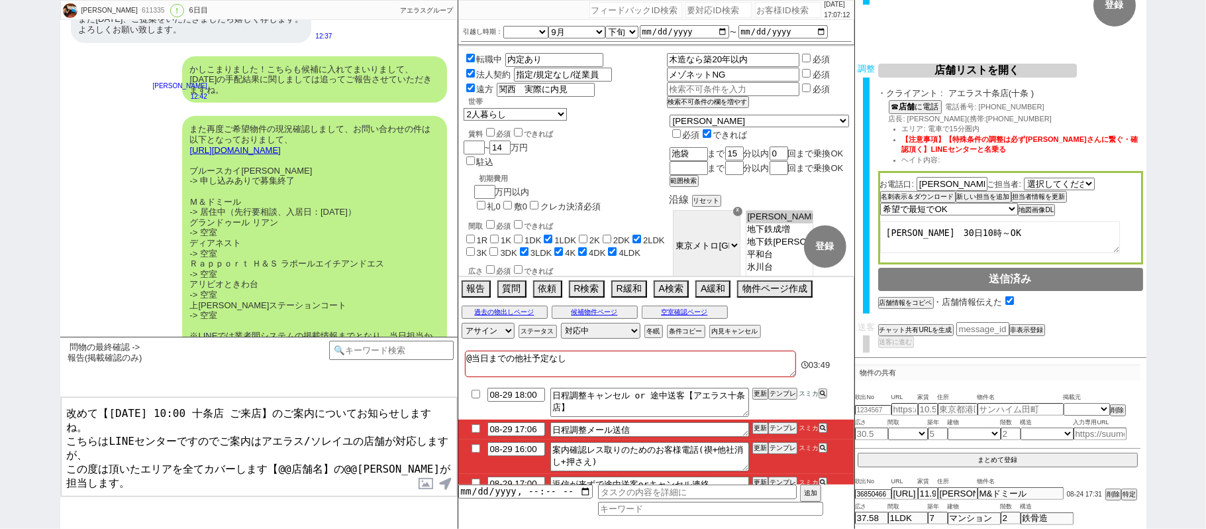
scroll to position [29, 0]
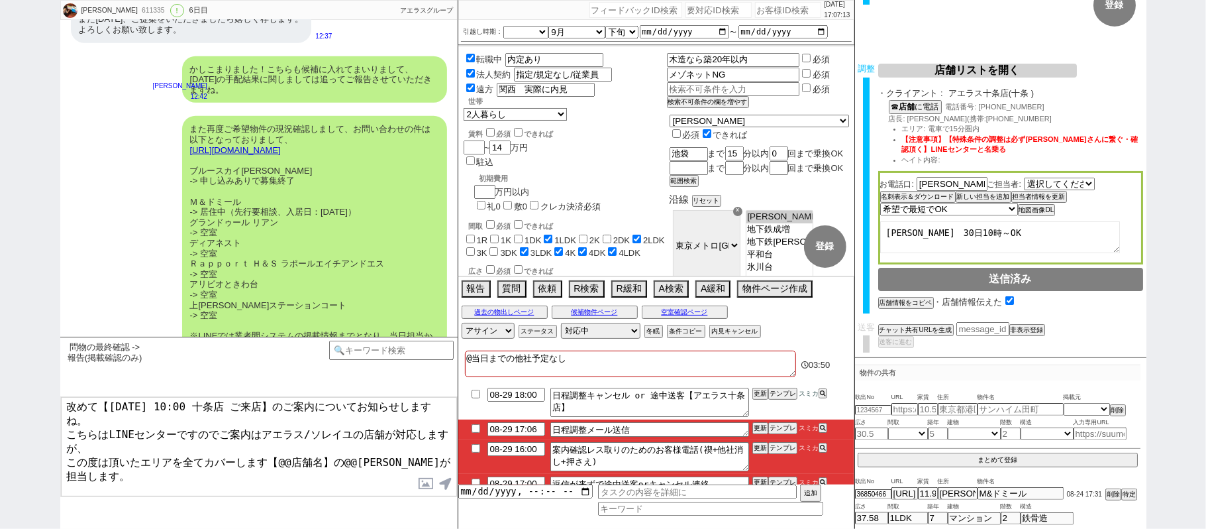
click at [284, 462] on textarea "日時の方も[DATE]の10時にご調整完了しまして、 改めて【[DATE] 10:00 十条店 ご来店】のご案内についてお知らせしますね。 こちらはLINEセ…" at bounding box center [259, 446] width 396 height 99
click at [69, 464] on textarea "日時の方も[DATE]の10時にご調整完了しまして、 改めて【[DATE] 10:00 十条店 ご来店】のご案内についてお知らせしますね。 こちらはLINEセ…" at bounding box center [259, 446] width 396 height 99
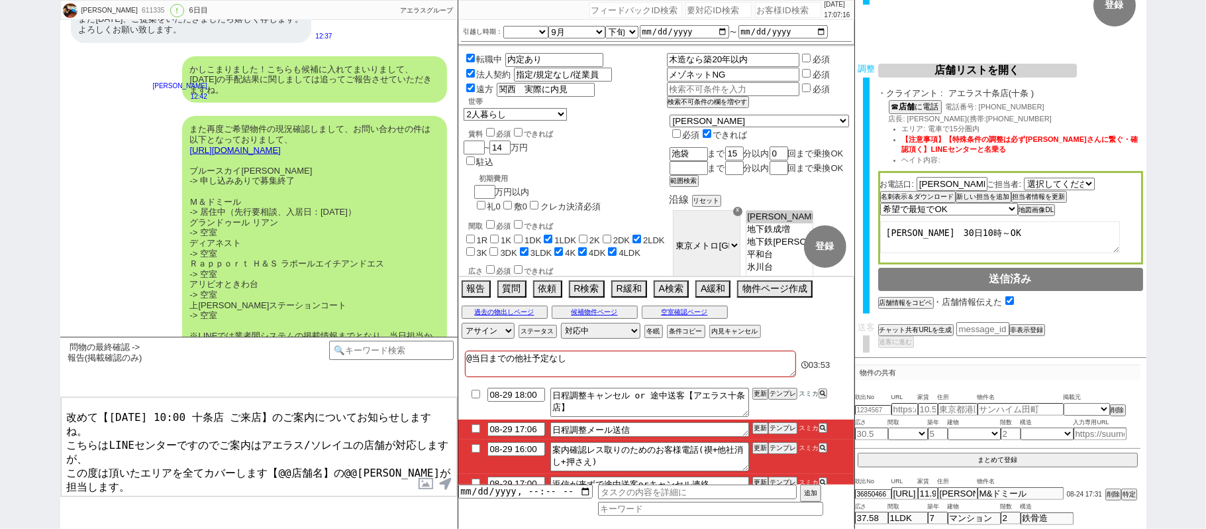
click at [148, 476] on textarea "日時の方も[DATE]の10時にご調整完了しまして、 改めて【[DATE] 10:00 十条店 ご来店】のご案内についてお知らせしますね。 こちらはLINEセ…" at bounding box center [259, 446] width 396 height 99
click at [277, 451] on textarea "日時の方も[DATE]の10時にご調整完了しまして、 改めて【[DATE] 10:00 十条店 ご来店】のご案内についてお知らせしますね。 こちらはLINEセ…" at bounding box center [259, 446] width 396 height 99
click at [317, 452] on textarea "日時の方も[DATE]の10時にご調整完了しまして、 改めて【[DATE] 10:00 十条店 ご来店】のご案内についてお知らせしますね。 こちらはLINEセ…" at bounding box center [259, 446] width 396 height 99
paste textarea "アエラス十条店"
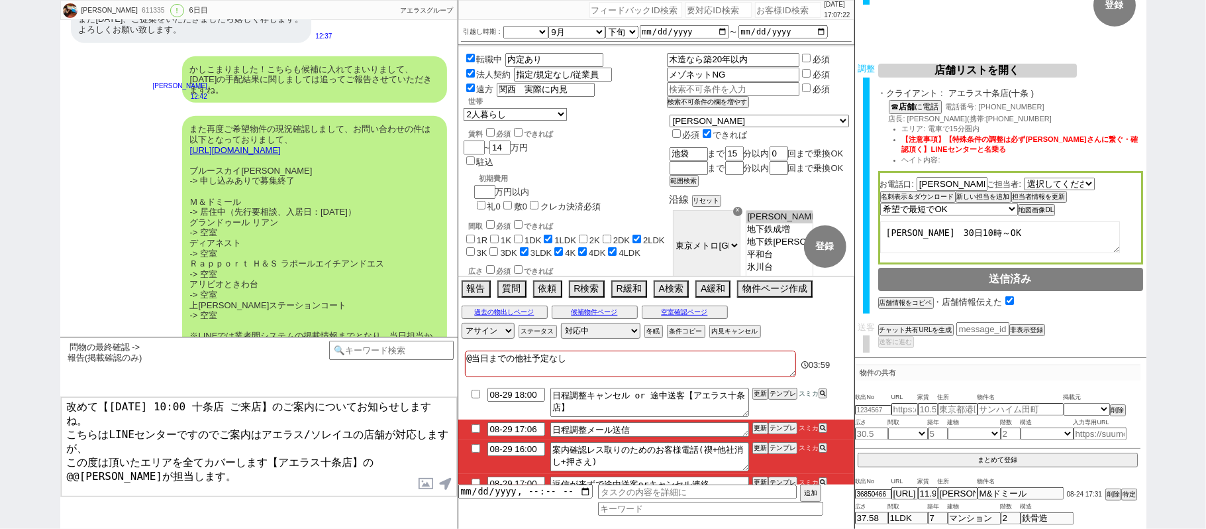
click at [375, 443] on textarea "日時の方も[DATE]の10時にご調整完了しまして、 改めて【[DATE] 10:00 十条店 ご来店】のご案内についてお知らせしますね。 こちらはLINEセ…" at bounding box center [259, 446] width 396 height 99
click at [403, 446] on textarea "日時の方も[DATE]の10時にご調整完了しまして、 改めて【[DATE] 10:00 十条店 ご来店】のご案内についてお知らせしますね。 こちらはLINEセ…" at bounding box center [259, 446] width 396 height 99
type textarea "日時の方も[DATE]の10時にご調整完了しまして、 改めて【[DATE] 10:00 十条店 ご来店】のご案内についてお知らせしますね。 こちらはLINEセ…"
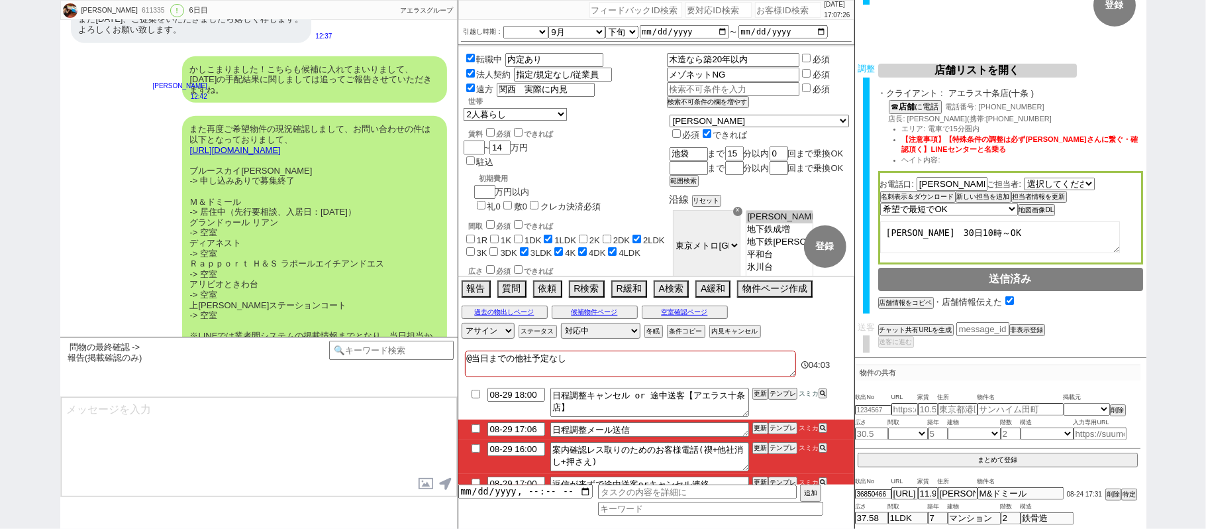
scroll to position [8521, 0]
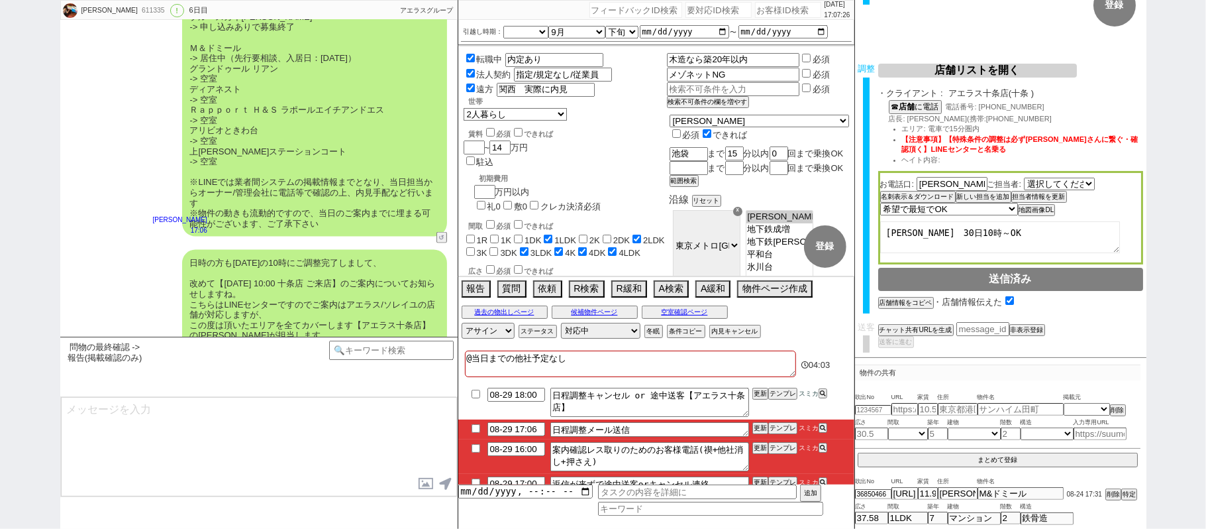
type textarea "また、当日もSUUMO等のネットの物件含めご案内できます。 @@様の方で追加で気になられた分もリアルタイムに確認し、まとめて回れればと思いますがいかがでしょう…"
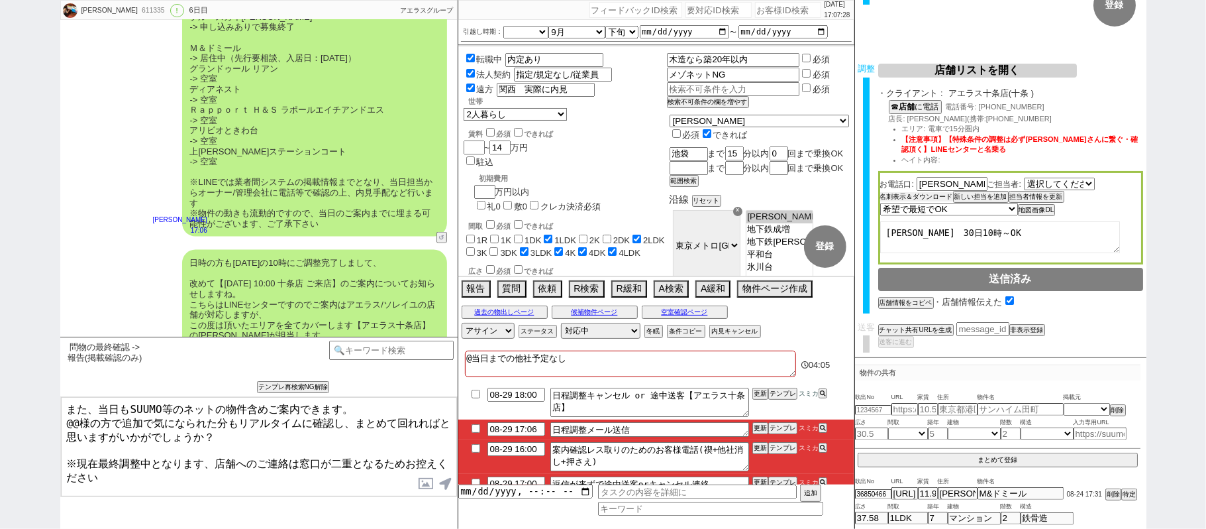
click at [943, 195] on button "名刺表示＆ダウンロード" at bounding box center [916, 196] width 73 height 9
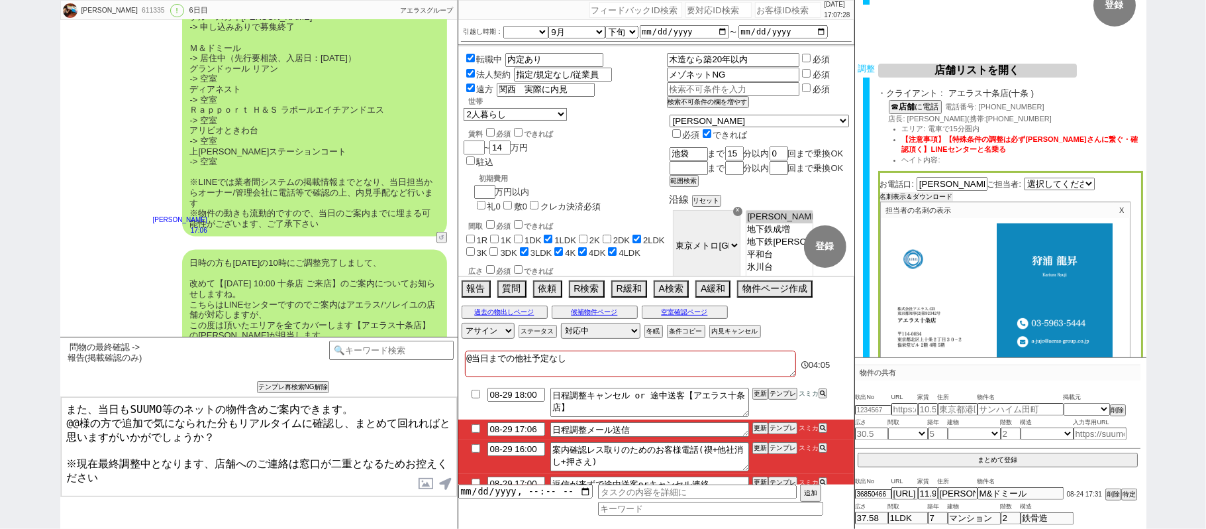
scroll to position [306, 0]
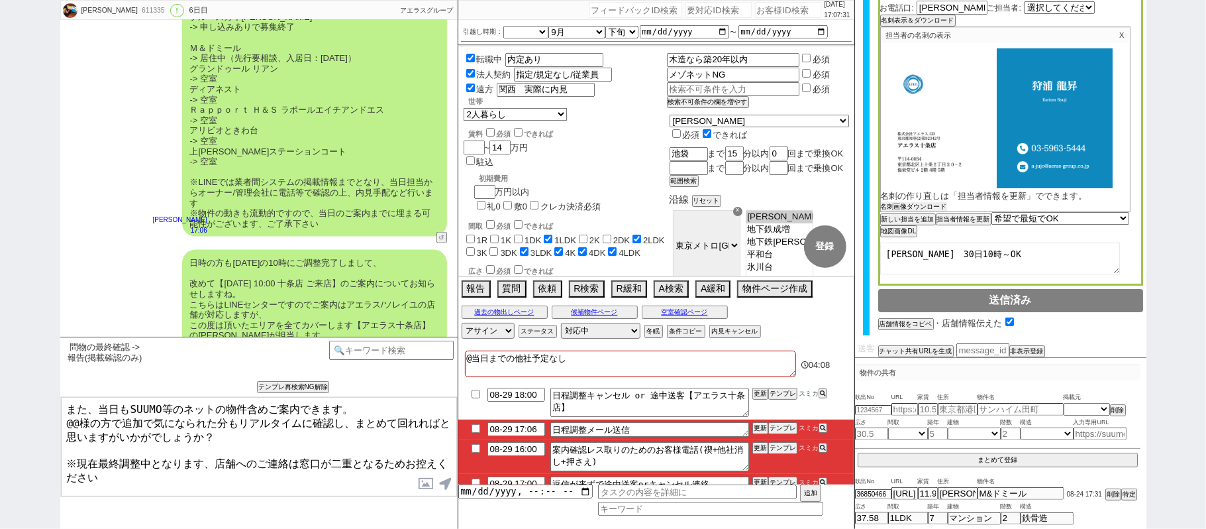
click at [941, 204] on button "名刺画像ダウンロード" at bounding box center [914, 206] width 66 height 9
drag, startPoint x: 1206, startPoint y: 200, endPoint x: 1206, endPoint y: 218, distance: 17.9
click at [1206, 200] on div "[PERSON_NAME] 611335 ! 0 6日目 冬眠中 自社客 アエラスグループ スミカ_BPO チャット全表示 [DATE] 新しくフォローされま…" at bounding box center [603, 264] width 1206 height 529
click at [915, 234] on button "地図画像DL" at bounding box center [897, 232] width 35 height 9
click at [1206, 205] on div "[PERSON_NAME] 611335 ! 0 6日目 冬眠中 自社客 アエラスグループ スミカ_BPO チャット全表示 [DATE] 新しくフォローされま…" at bounding box center [603, 264] width 1206 height 529
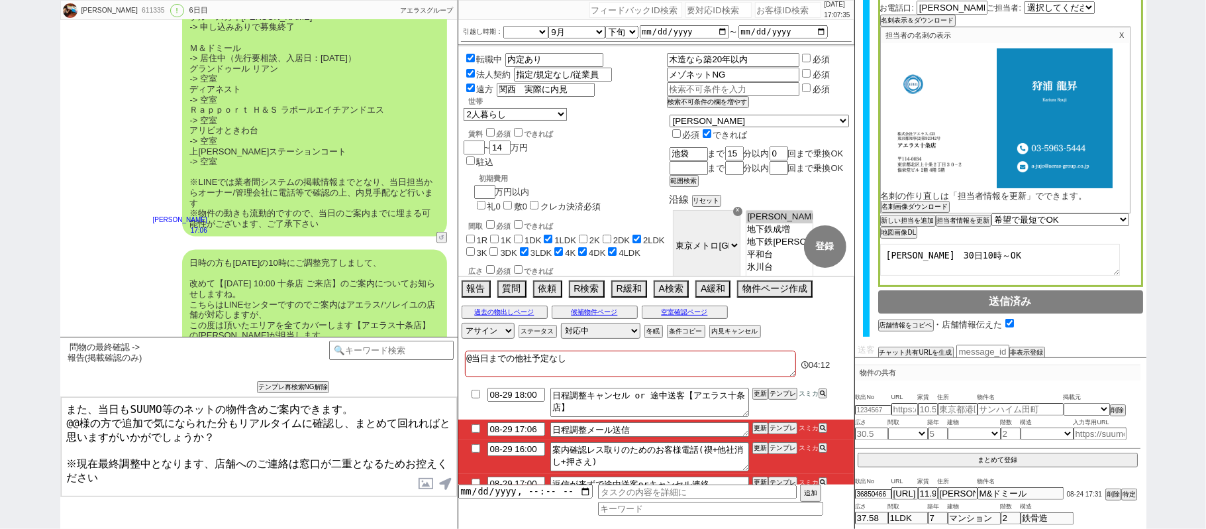
click at [424, 481] on label at bounding box center [426, 483] width 21 height 25
click at [0, 0] on input "file" at bounding box center [0, 0] width 0 height 0
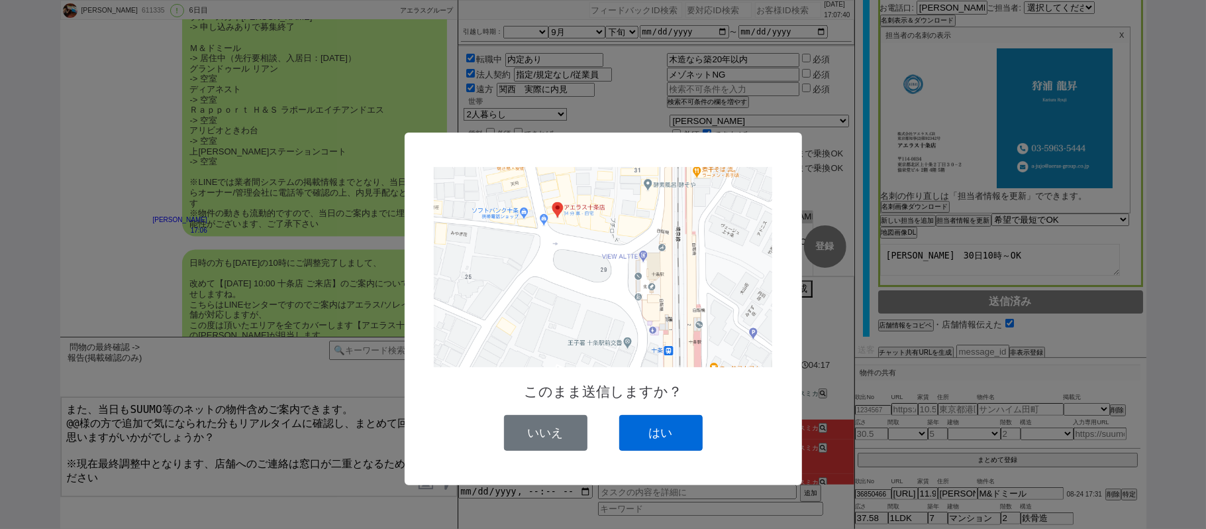
click at [666, 427] on button "はい" at bounding box center [660, 433] width 83 height 36
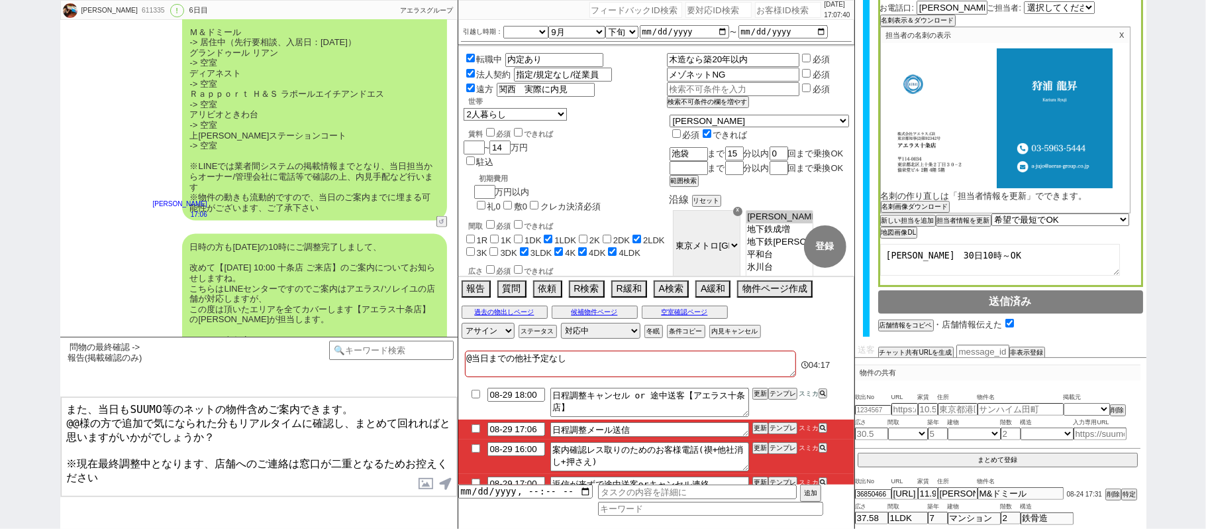
type input "08-29 18:06"
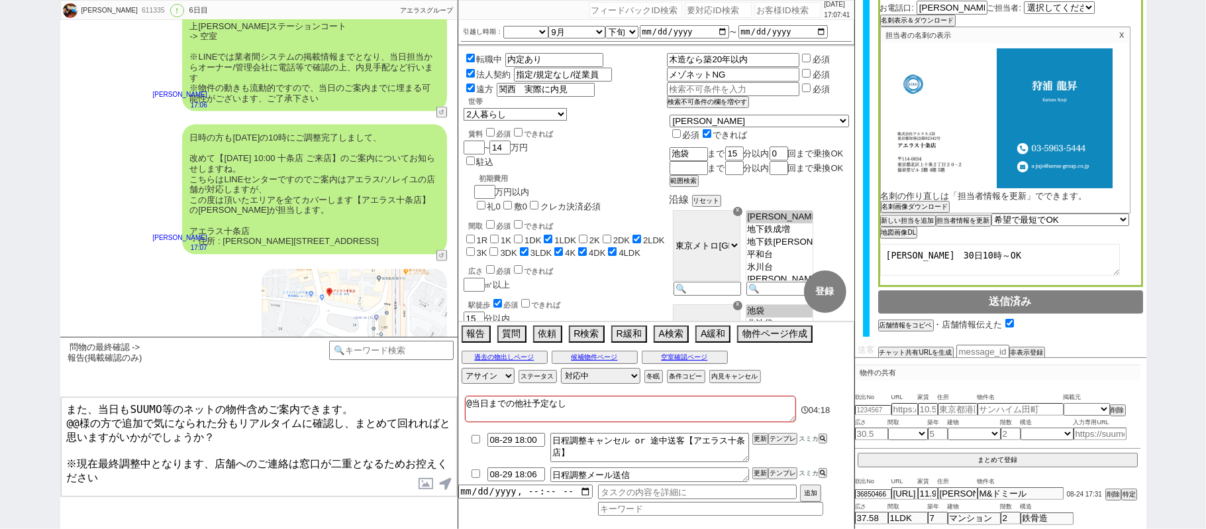
click at [424, 483] on label at bounding box center [426, 483] width 21 height 25
click at [0, 0] on input "file" at bounding box center [0, 0] width 0 height 0
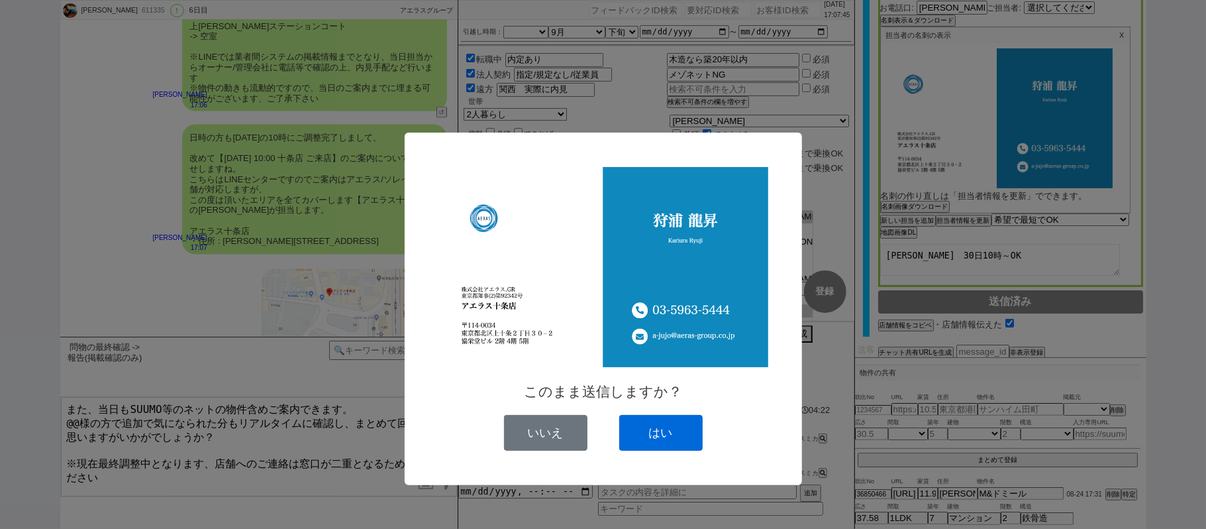
click at [660, 425] on button "はい" at bounding box center [660, 433] width 83 height 36
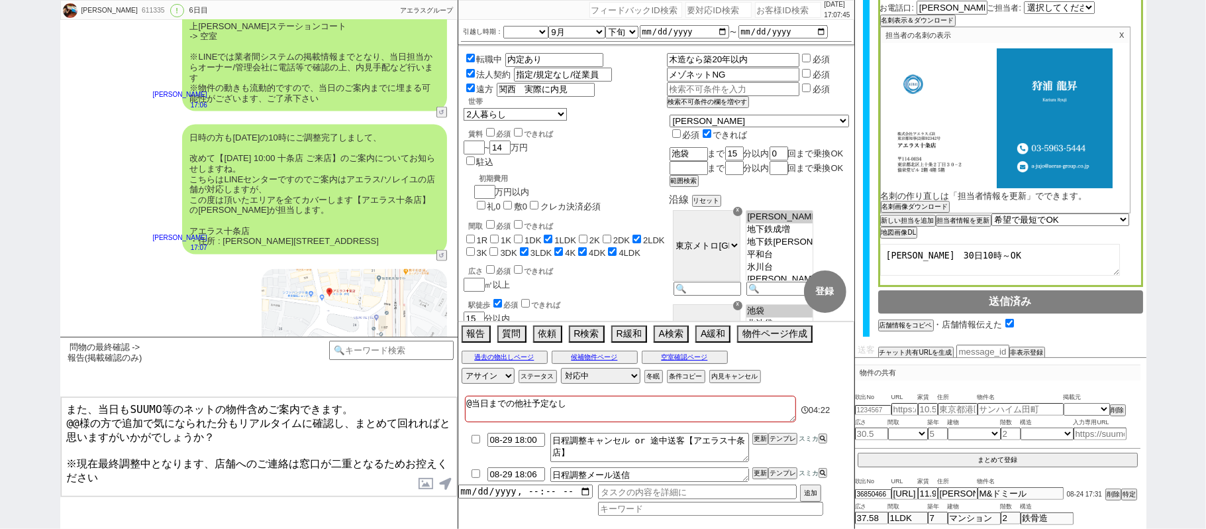
scroll to position [8775, 0]
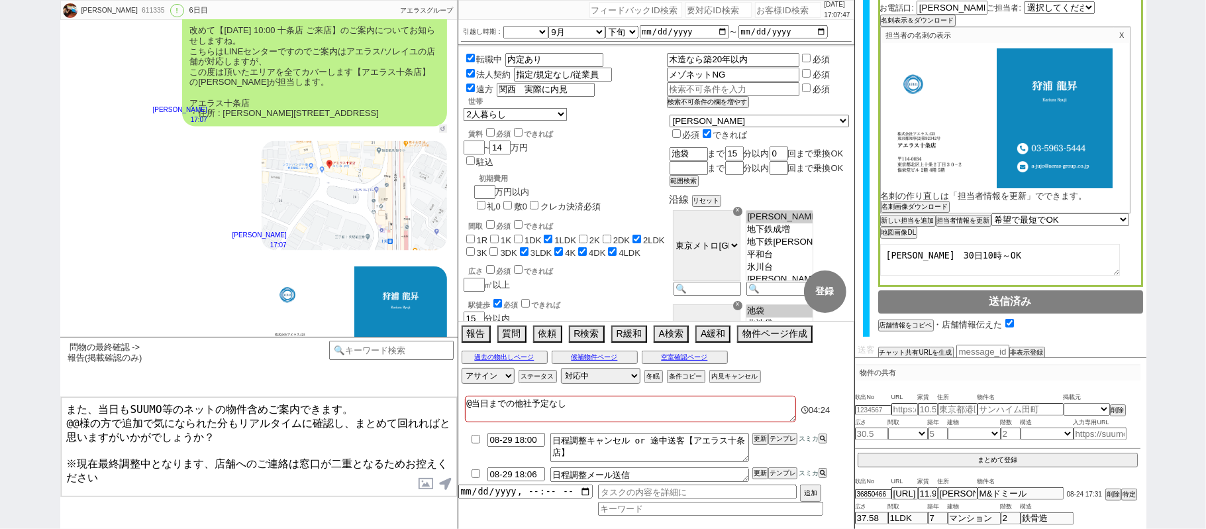
click at [441, 125] on button "↺" at bounding box center [443, 129] width 8 height 9
click at [213, 356] on select "中カテゴリを選択 わかりました ／ ありがとうございます ／ よろしくお願いします 見つけ次第都度お送りしますね 今は他にはないです 実際にURL送ってきた …" at bounding box center [188, 351] width 83 height 23
select select "わかりました ／ ありがとうございます ／ よろしくお願いします"
click at [147, 341] on select "中カテゴリを選択 わかりました ／ ありがとうございます ／ よろしくお願いします 見つけ次第都度お送りしますね 今は他にはないです 実際にURL送ってきた …" at bounding box center [188, 351] width 83 height 23
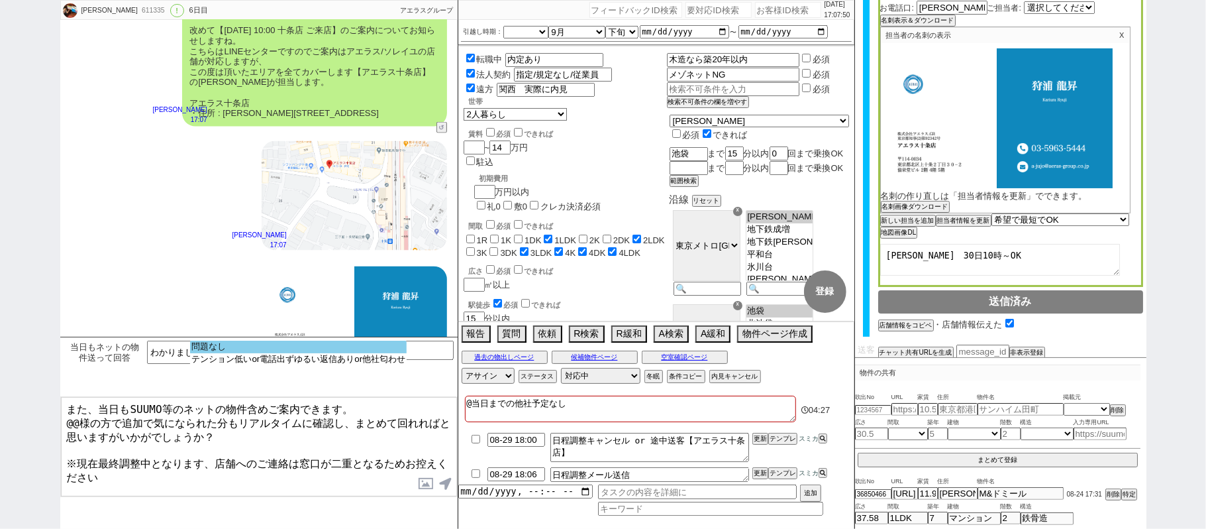
select select "問題なし"
click at [209, 353] on option "問題なし" at bounding box center [298, 359] width 217 height 13
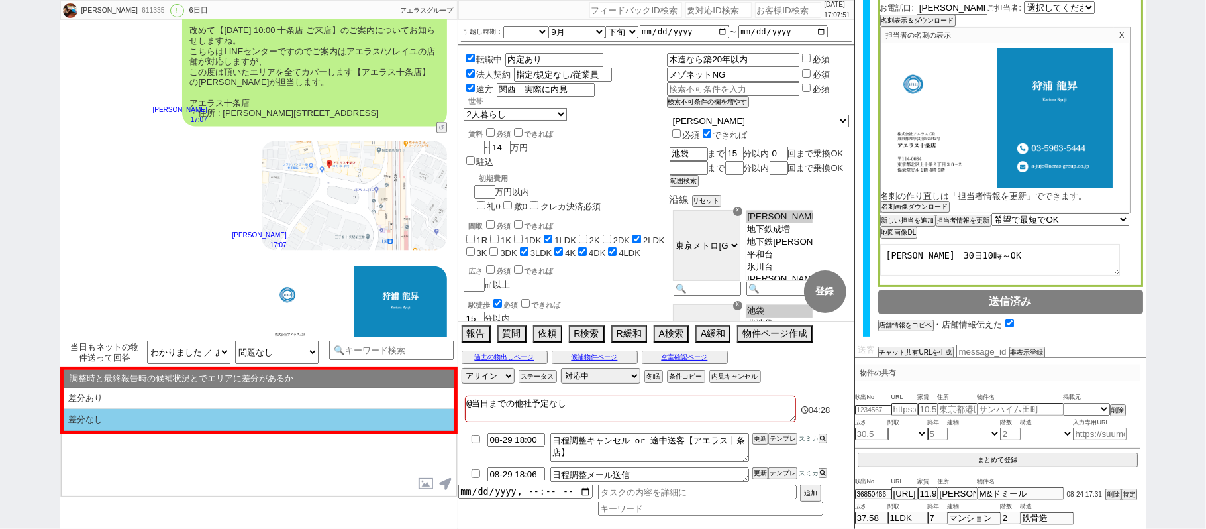
click at [167, 417] on li "差分なし" at bounding box center [259, 420] width 391 height 22
select select "差分なし"
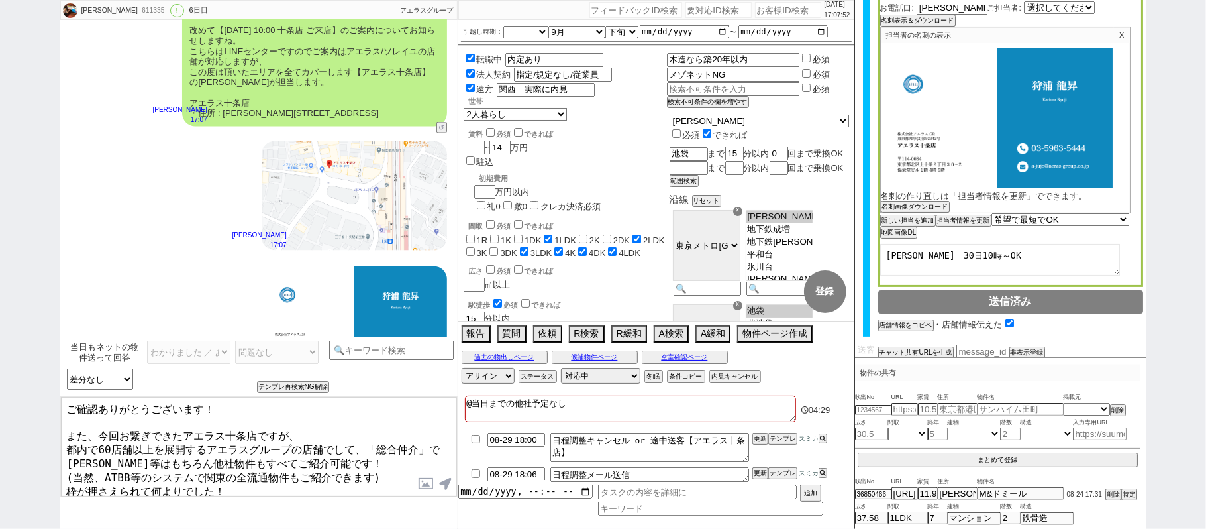
drag, startPoint x: 158, startPoint y: 414, endPoint x: 0, endPoint y: 351, distance: 169.8
click at [0, 378] on div "[PERSON_NAME] 611335 ! 0 6日目 冬眠中 自社客 アエラスグループ スミカ_BPO チャット全表示 [DATE] 新しくフォローされま…" at bounding box center [603, 264] width 1206 height 529
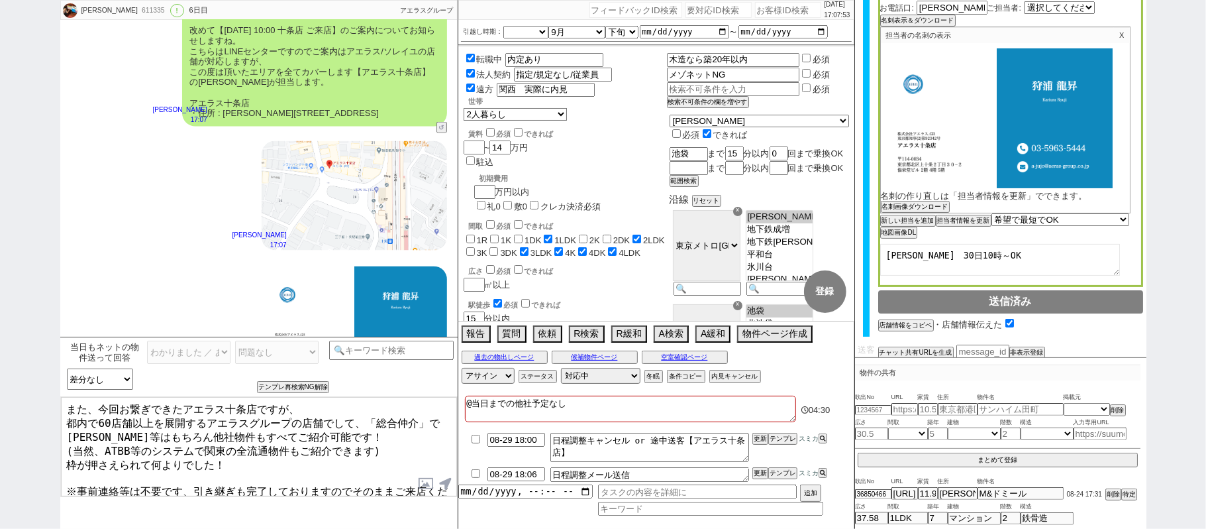
type textarea "また、今回お繋ぎできたアエラス十条店ですが、 都内で60店舗以上を展開するアエラスグループの店舗でして、「総合仲介」で[PERSON_NAME]等はもちろん他…"
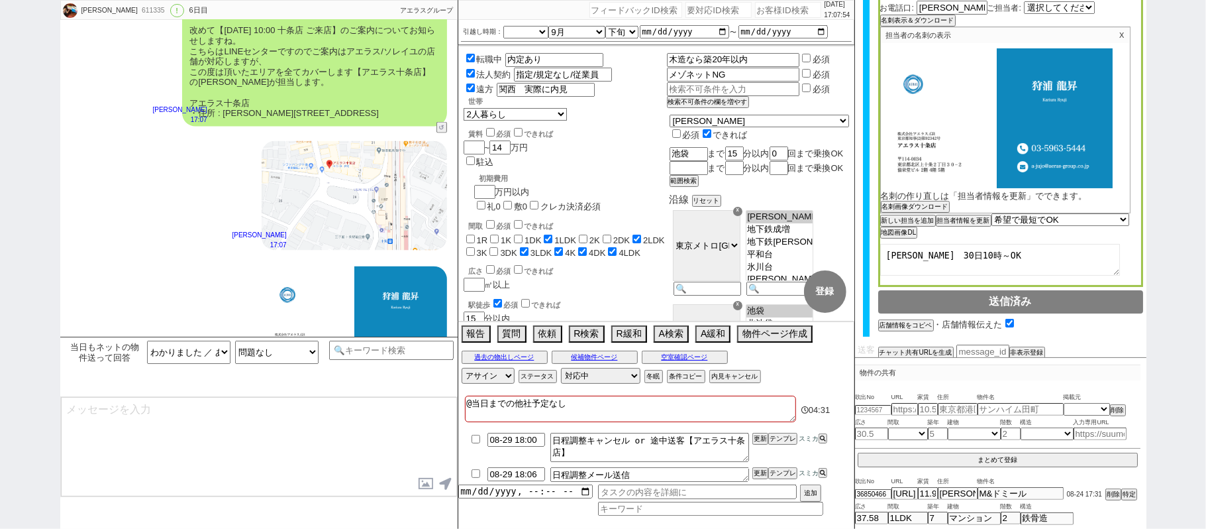
scroll to position [8907, 0]
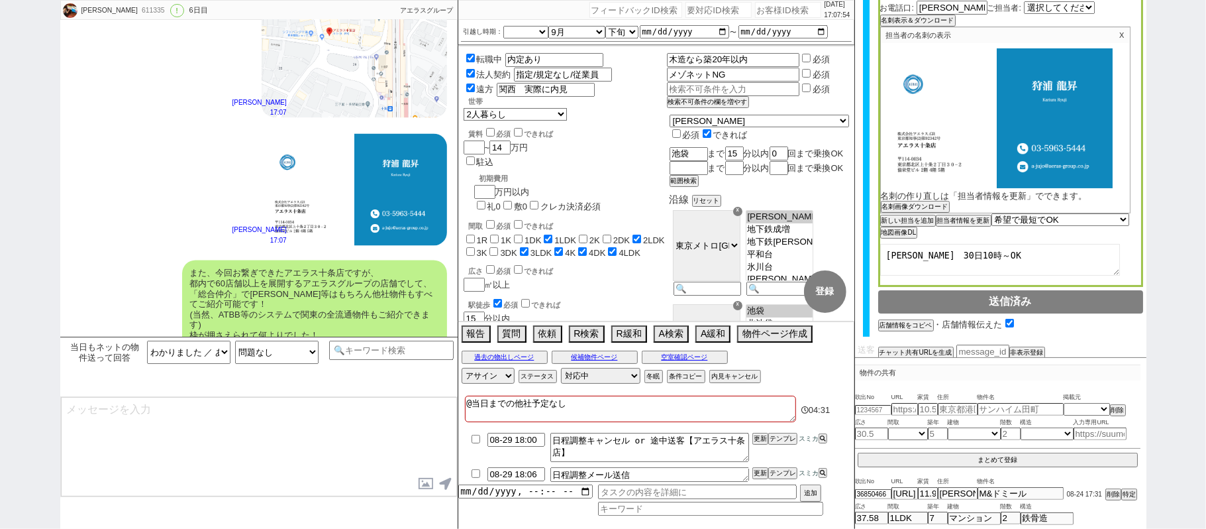
type textarea "手配内容も改めてメールにてお送りいたしますね。 当日はどうぞよろしくお願いいたします！"
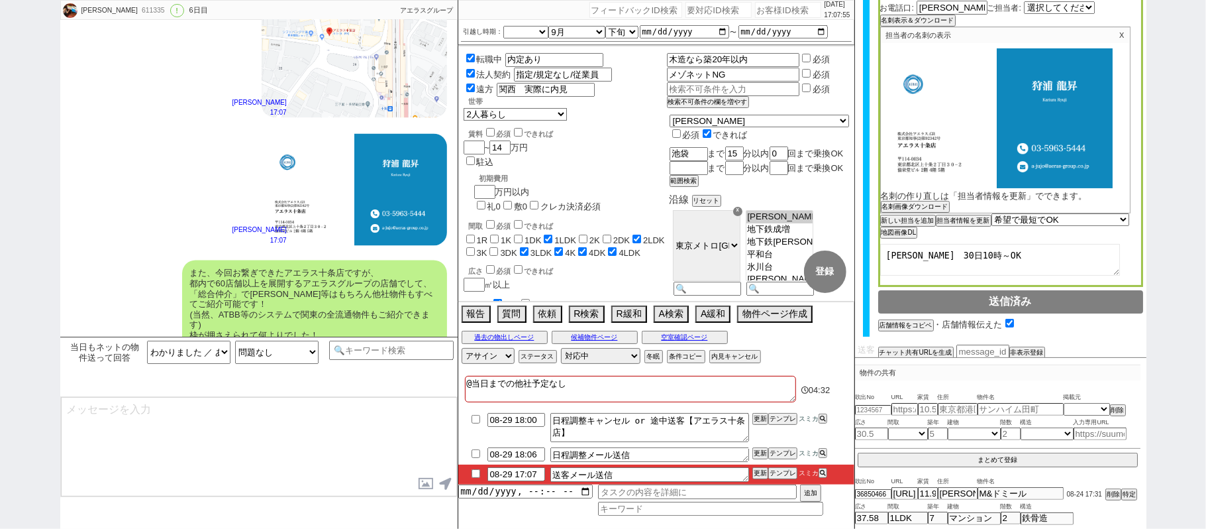
scroll to position [8957, 0]
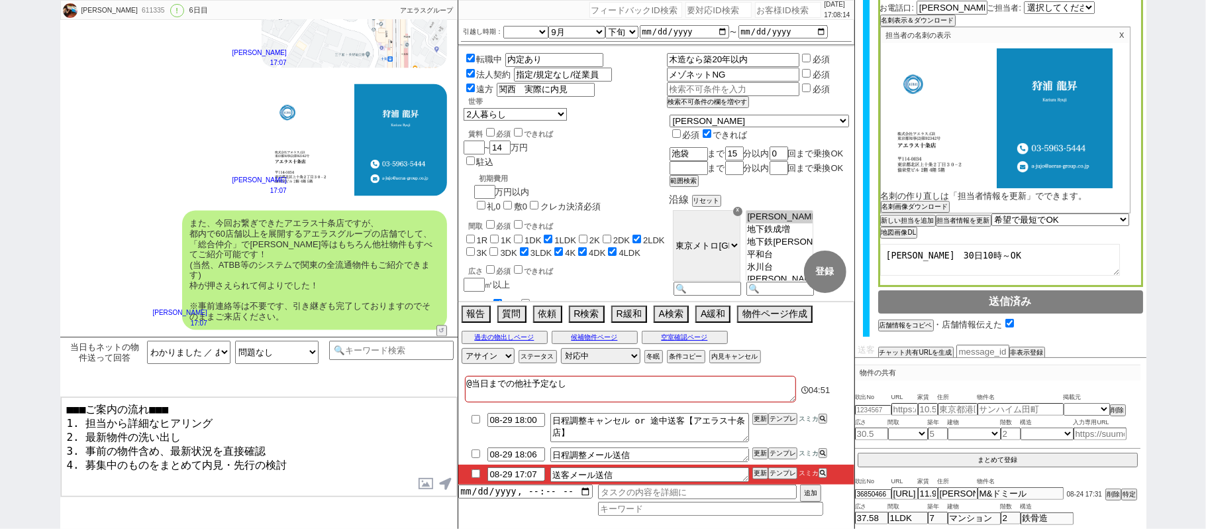
click at [314, 467] on textarea "■■■ご案内の流れ■■■ 1. 担当から詳細なヒアリング 2. 最新物件の洗い出し 3. 事前の物件含め、最新状況を直接確認 4. 募集中のものをまとめて内見…" at bounding box center [259, 446] width 396 height 99
paste textarea "※案内時の店舗状況次第では担当が変更になります、ご了承ください ※もし担当が変更になった場合でも、本LINEの内容は全て引き継がれておりスムーズにご案内が可能…"
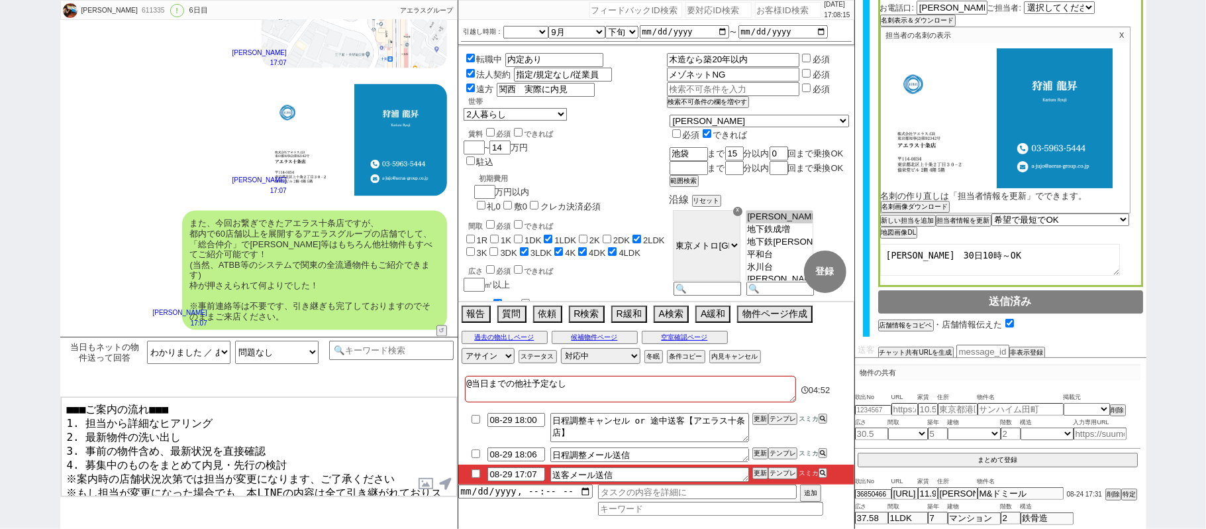
type textarea "■■■ご案内の流れ■■■ 1. 担当から詳細なヒアリング 2. 最新物件の洗い出し 3. 事前の物件含め、最新状況を直接確認 4. 募集中のものをまとめて内見…"
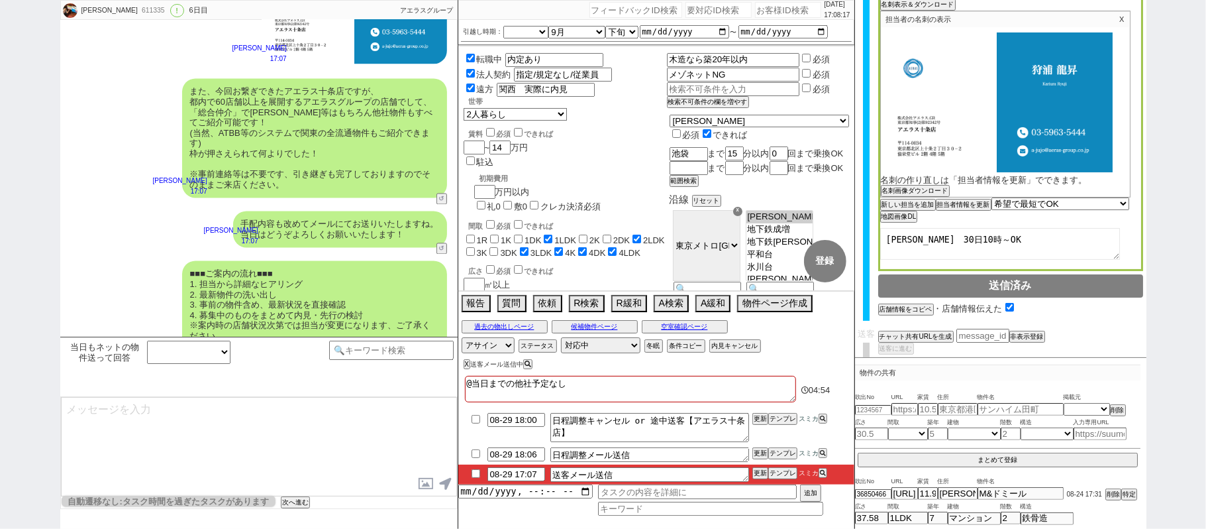
scroll to position [331, 0]
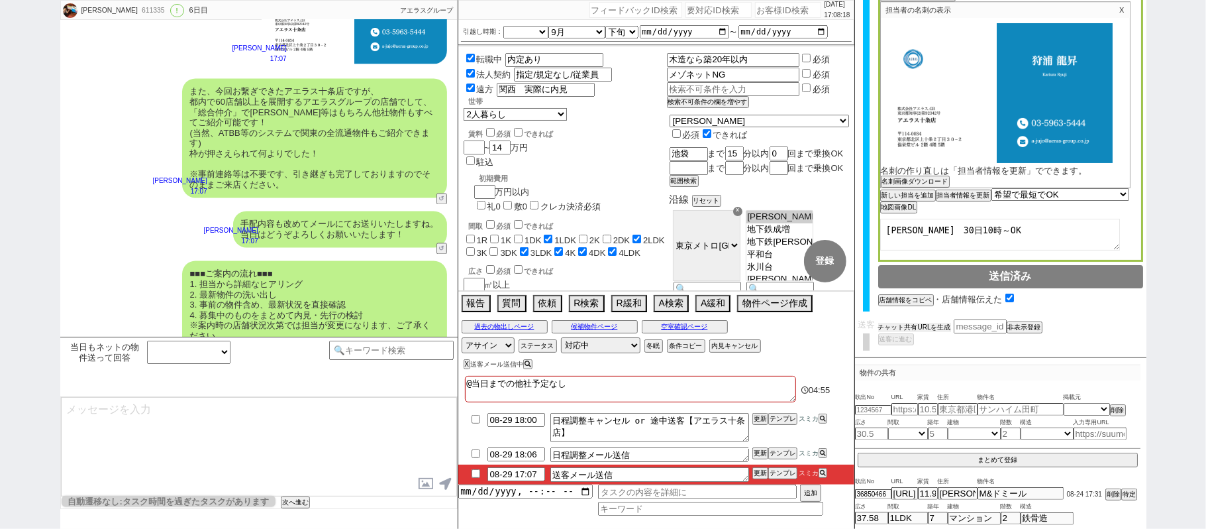
click at [939, 323] on button "チャット共有URLを生成" at bounding box center [914, 327] width 73 height 9
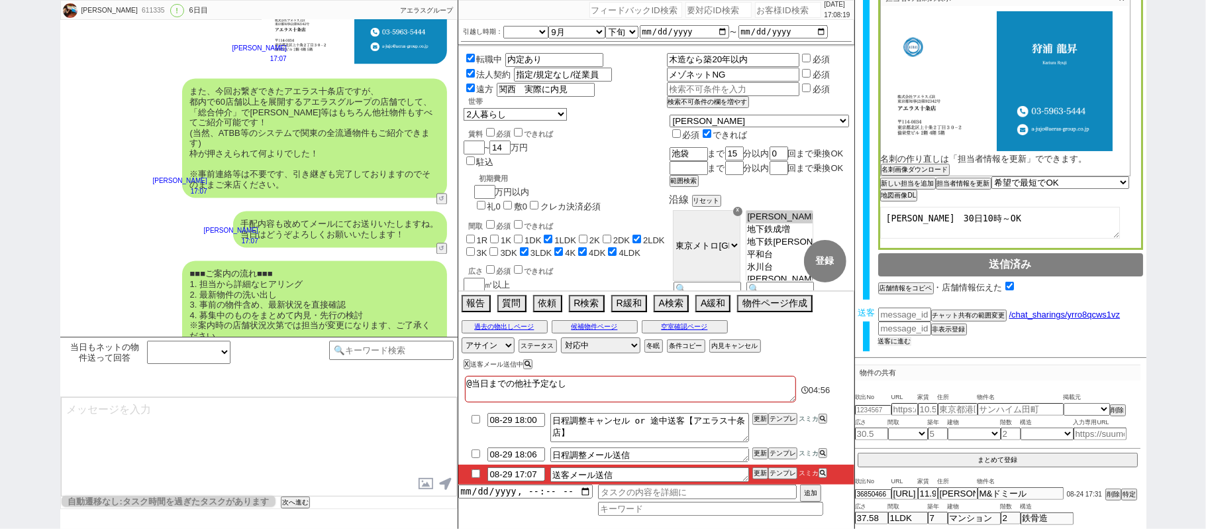
click at [897, 340] on button "送客に進む" at bounding box center [894, 341] width 33 height 9
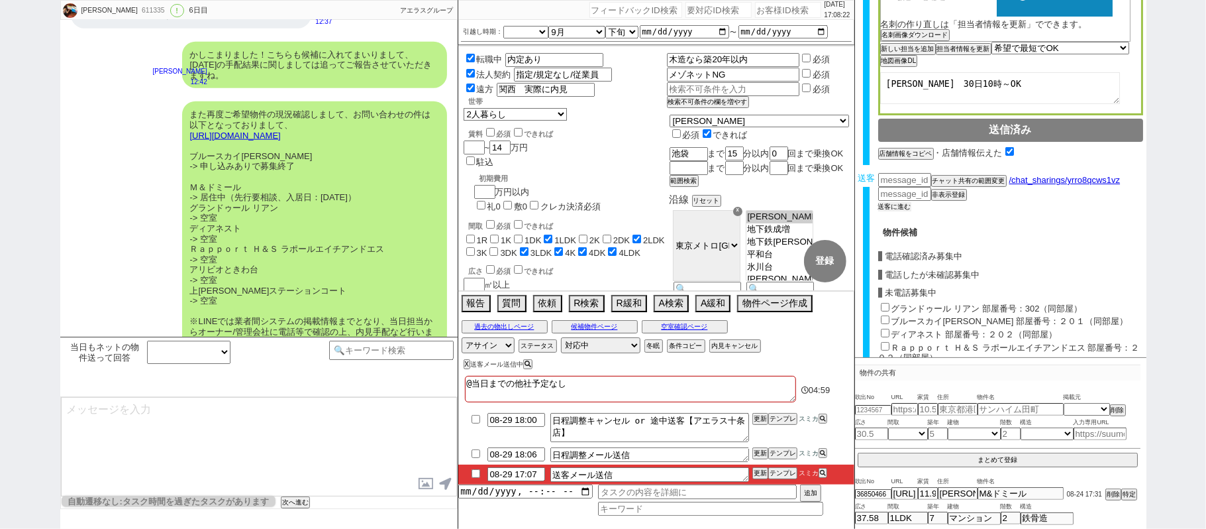
scroll to position [566, 0]
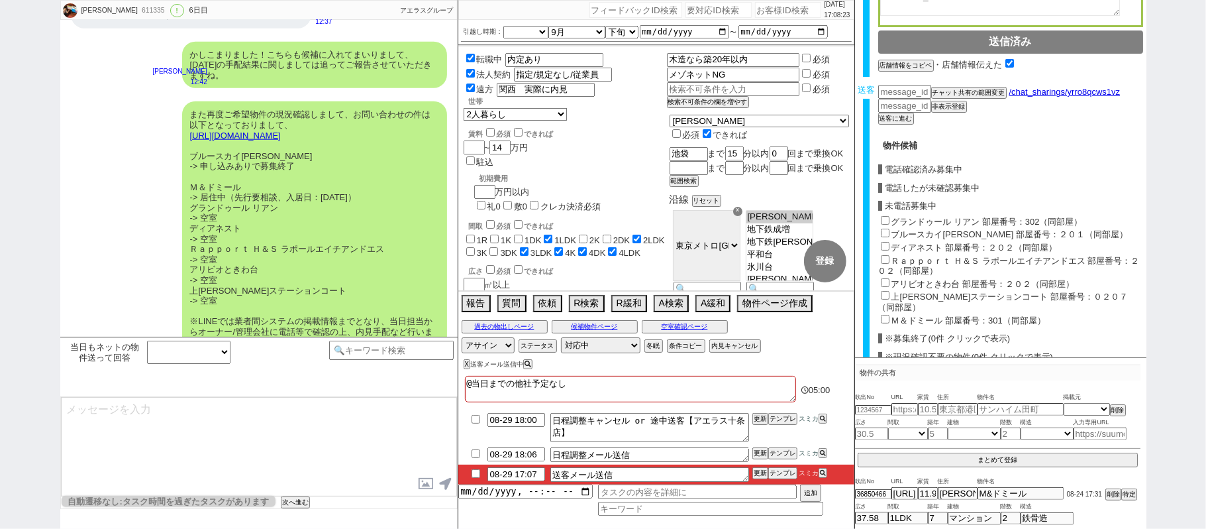
click at [925, 221] on label "グランドゥール リアン 部屋番号：302（同部屋）" at bounding box center [987, 222] width 191 height 10
click at [890, 221] on input "グランドゥール リアン 部屋番号：302（同部屋）" at bounding box center [885, 220] width 9 height 9
checkbox input "true"
type input "132000"
checkbox input "true"
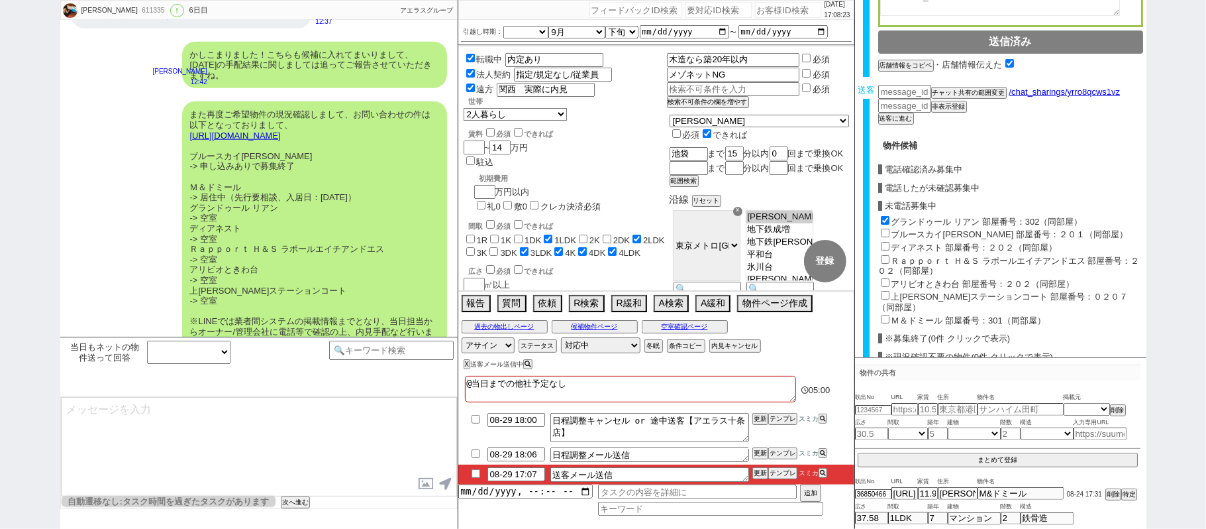
checkbox input "false"
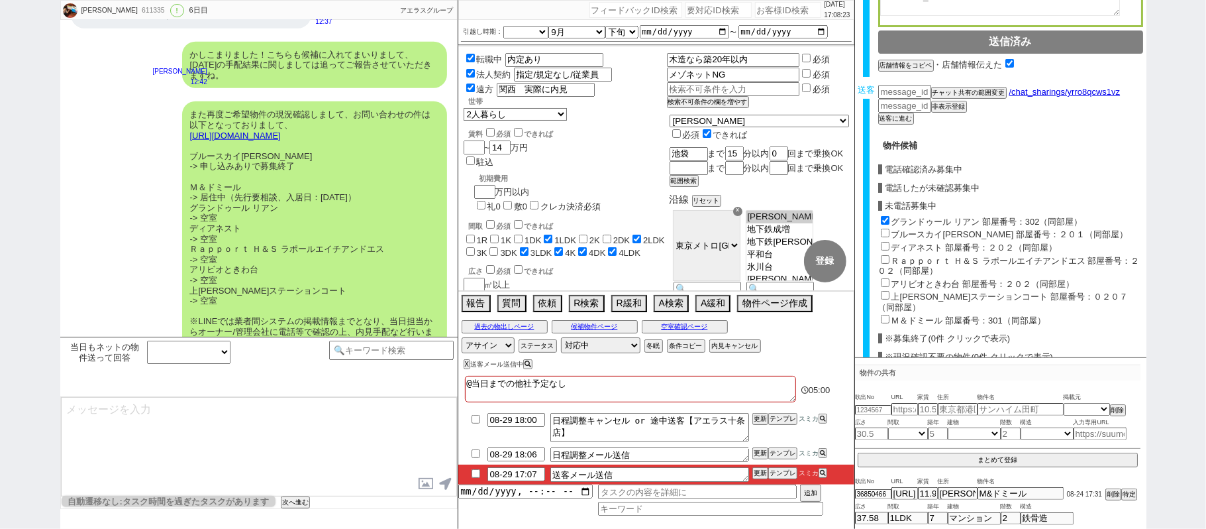
checkbox input "false"
checkbox input "true"
checkbox input "false"
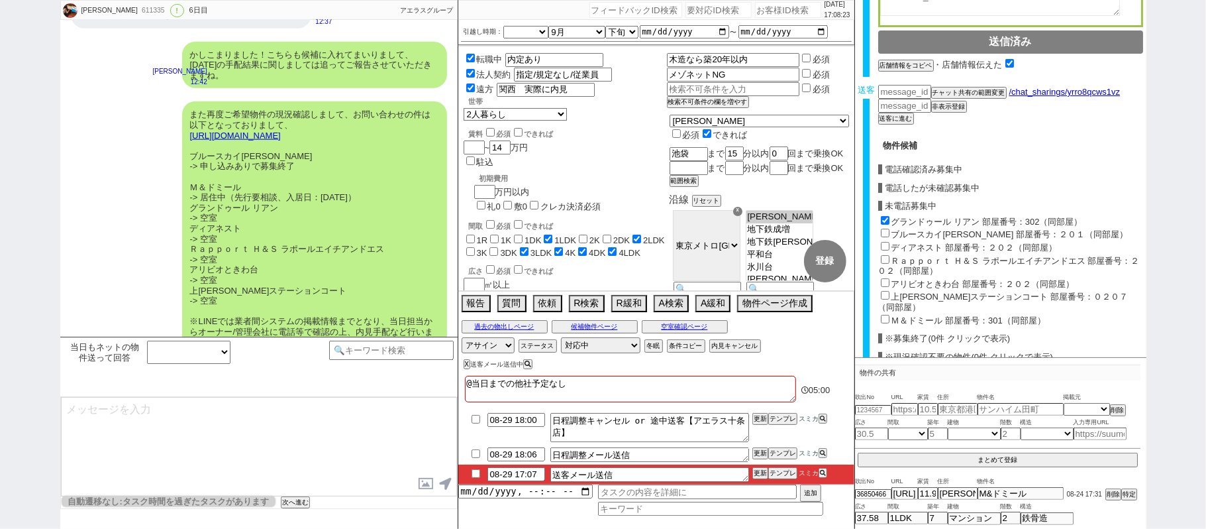
checkbox input "false"
click at [925, 242] on label "ディアネスト 部屋番号：２０２（同部屋）" at bounding box center [975, 247] width 166 height 10
click at [890, 242] on input "ディアネスト 部屋番号：２０２（同部屋）" at bounding box center [885, 246] width 9 height 9
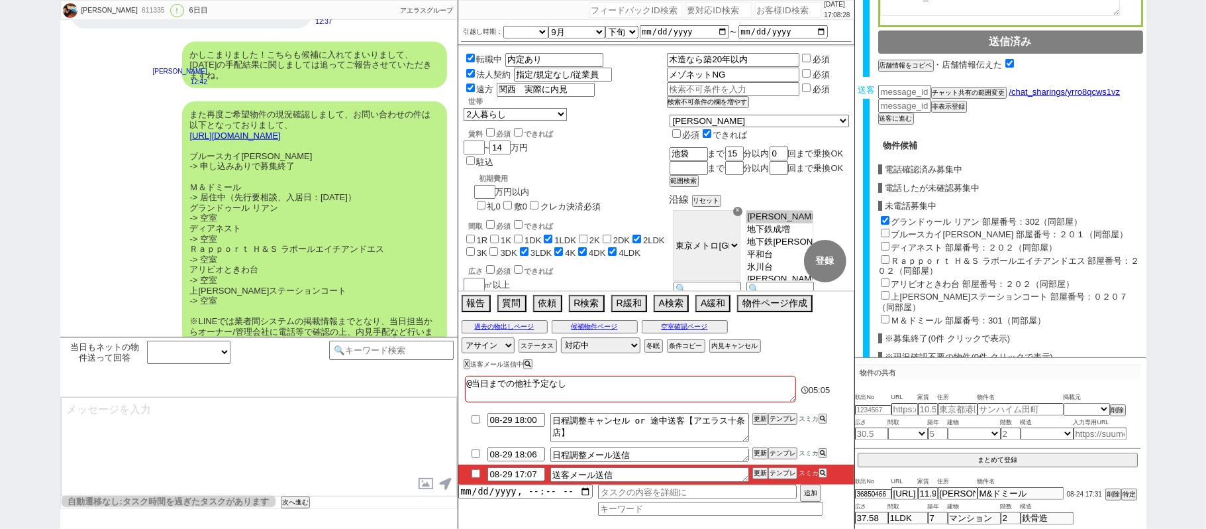
checkbox input "true"
checkbox input "false"
checkbox input "true"
checkbox input "false"
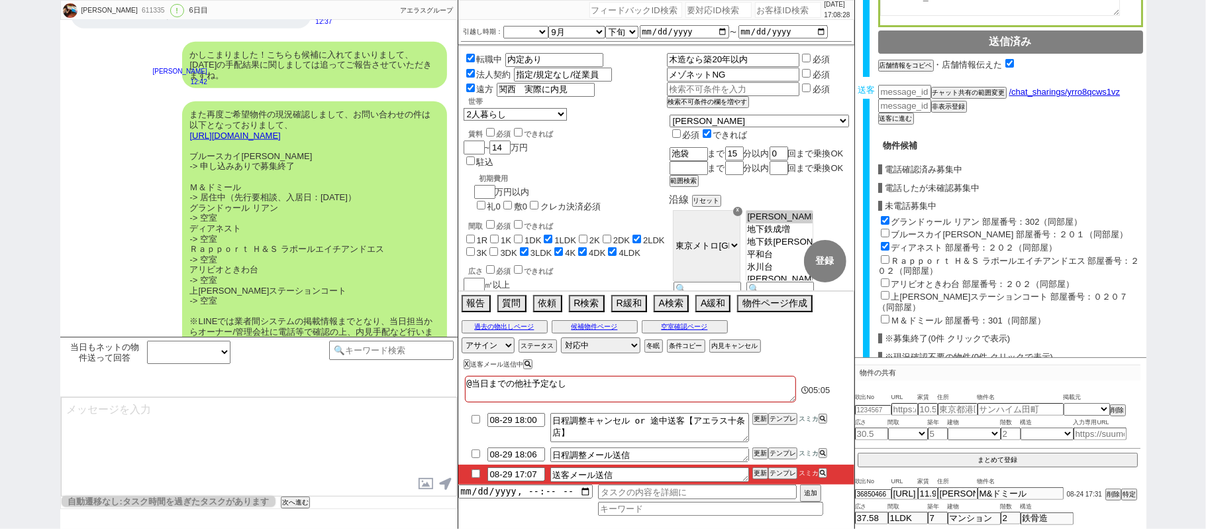
checkbox input "false"
checkbox input "true"
checkbox input "false"
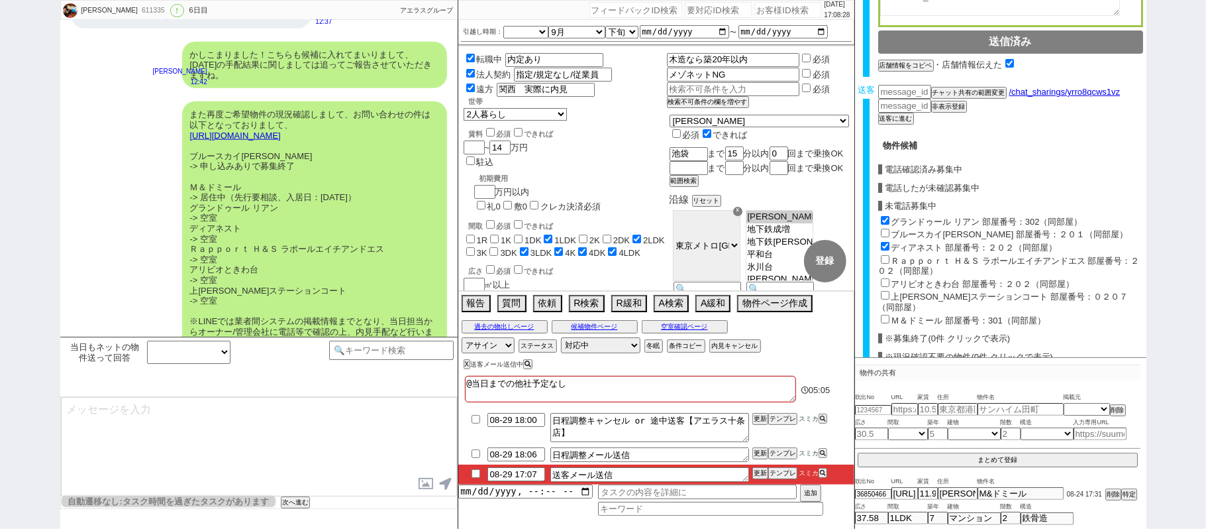
checkbox input "true"
checkbox input "false"
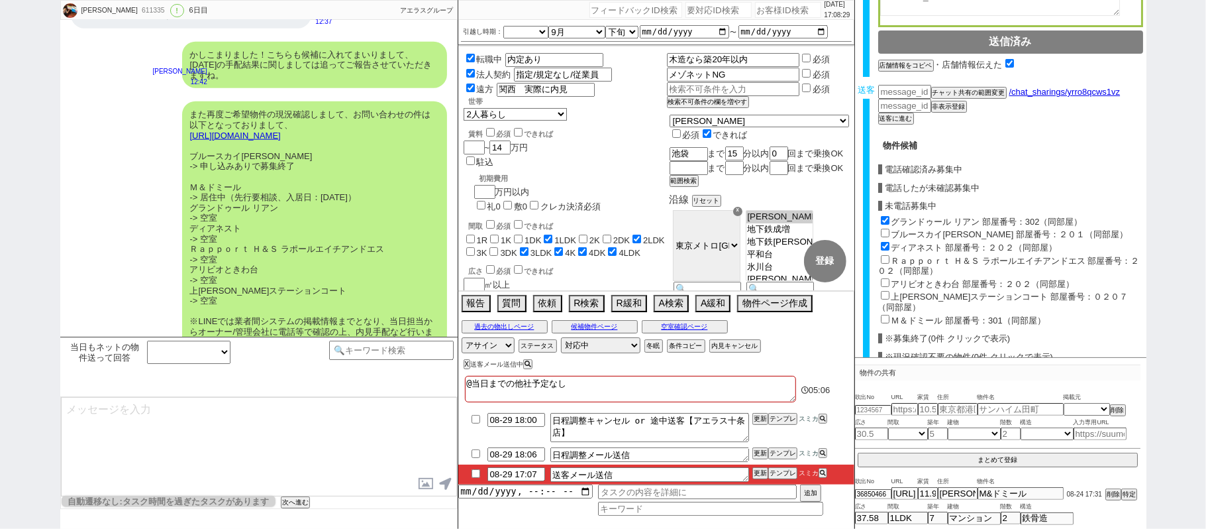
click at [907, 262] on label "Ｒａｐｐｏｒｔ Ｈ＆Ｓ ラポールエイチアンドエス 部屋番号：２０２（同部屋）" at bounding box center [1009, 266] width 262 height 21
click at [890, 262] on input "Ｒａｐｐｏｒｔ Ｈ＆Ｓ ラポールエイチアンドエス 部屋番号：２０２（同部屋）" at bounding box center [885, 259] width 9 height 9
checkbox input "true"
type input "132666"
checkbox input "true"
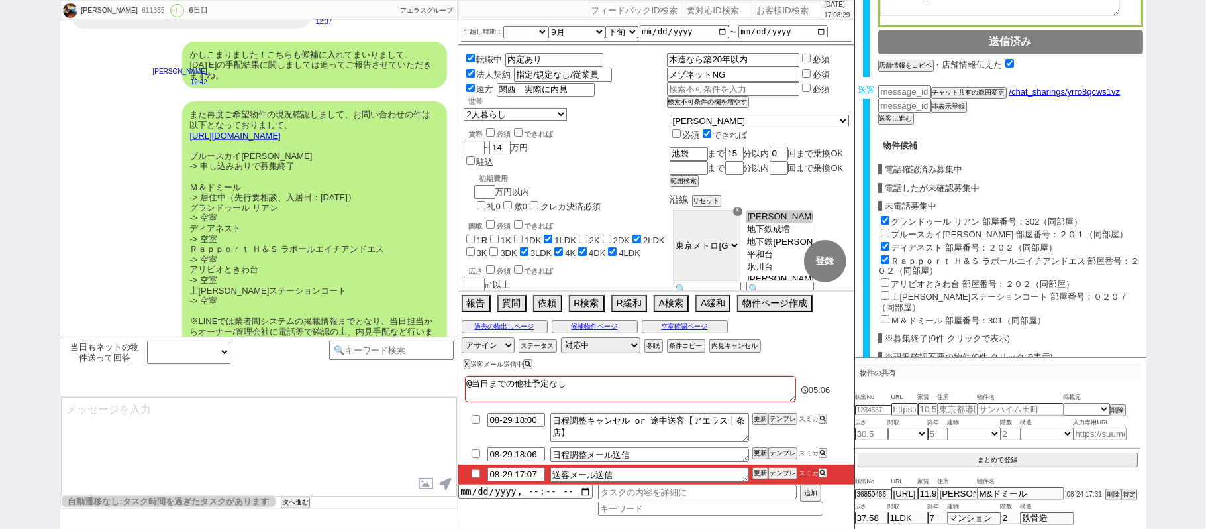
checkbox input "false"
checkbox input "true"
checkbox input "false"
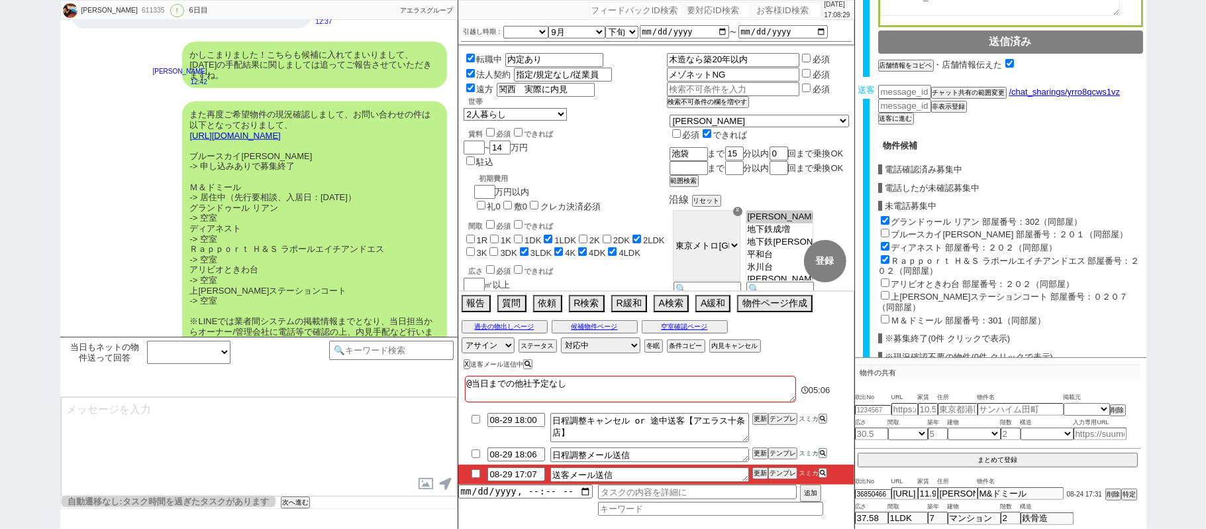
checkbox input "false"
checkbox input "true"
checkbox input "false"
checkbox input "true"
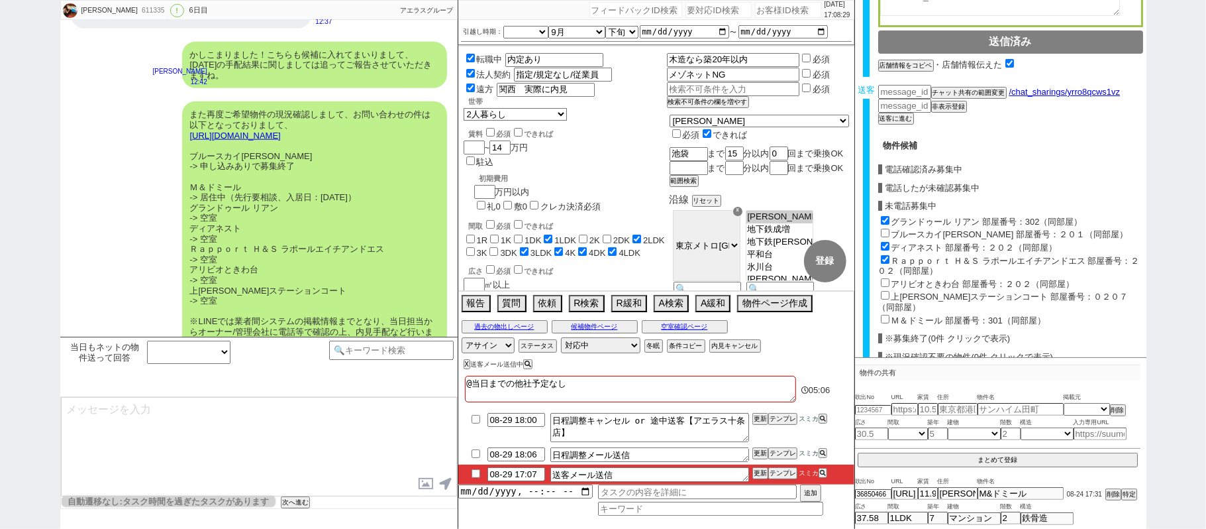
checkbox input "false"
click at [911, 282] on label "アリビオときわ台 部屋番号：２０２（同部屋）" at bounding box center [983, 284] width 183 height 10
click at [890, 282] on input "アリビオときわ台 部屋番号：２０２（同部屋）" at bounding box center [885, 282] width 9 height 9
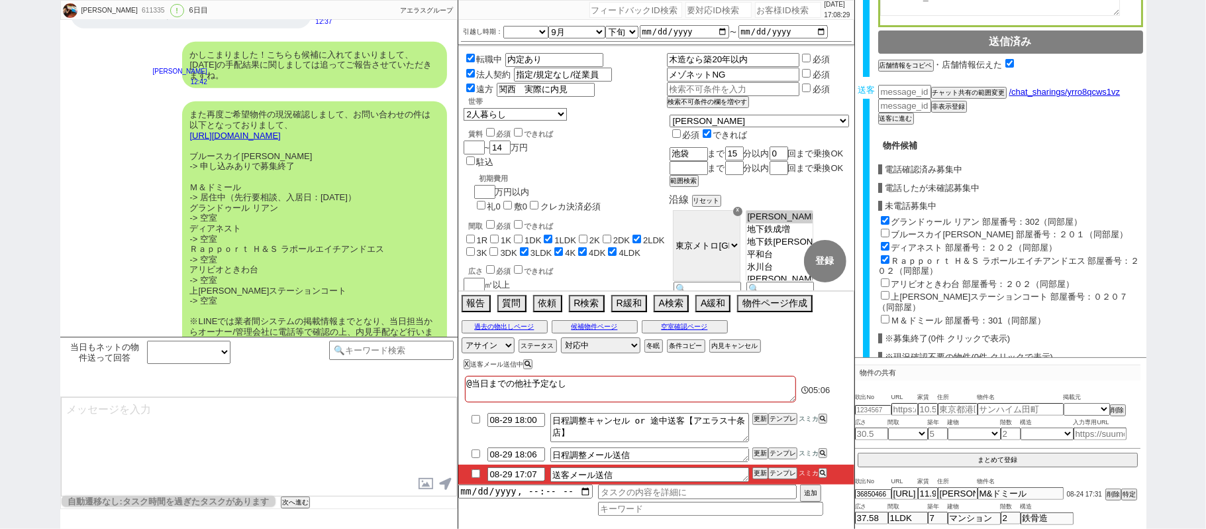
checkbox input "true"
type input "129000"
checkbox input "true"
checkbox input "false"
checkbox input "true"
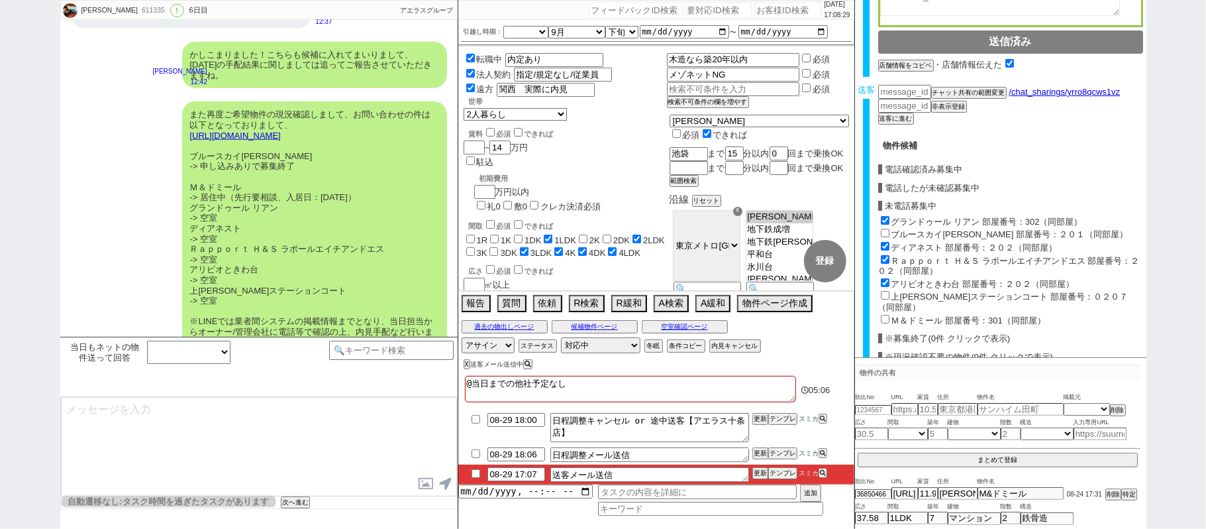
checkbox input "true"
checkbox input "false"
checkbox input "true"
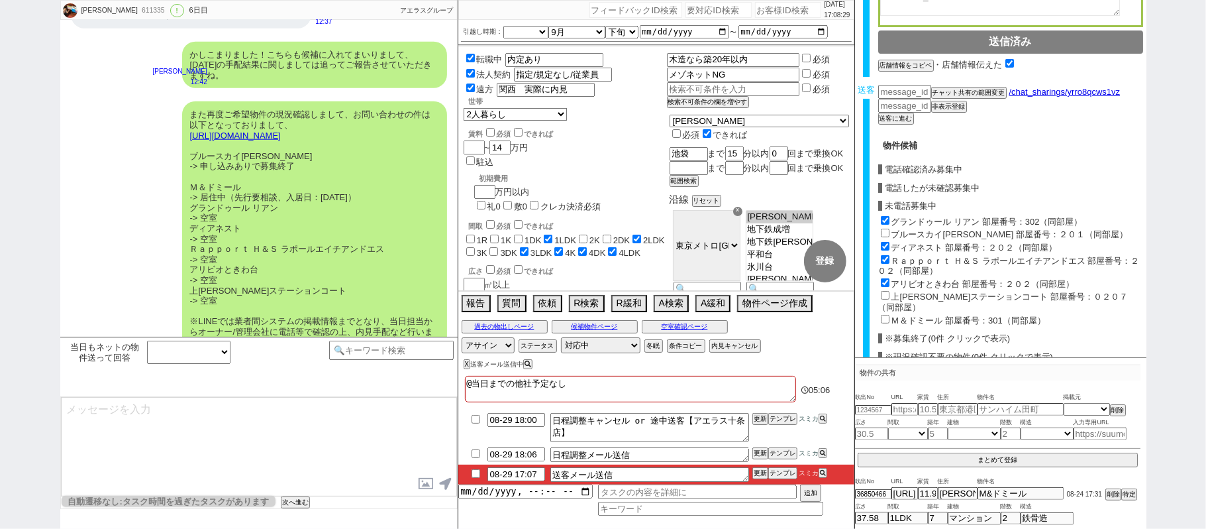
checkbox input "false"
checkbox input "true"
checkbox input "false"
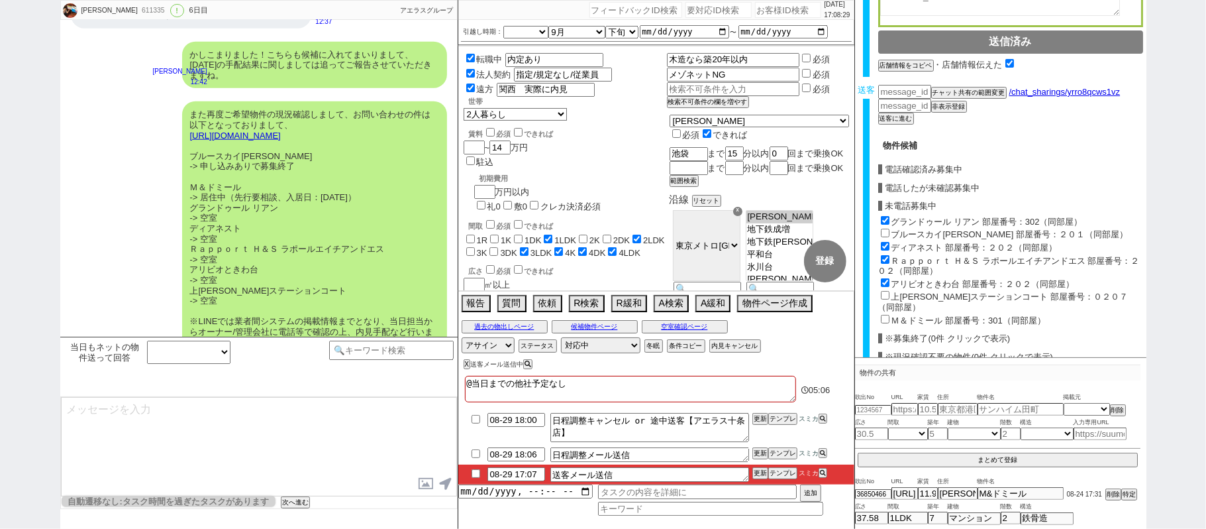
checkbox input "false"
click at [915, 297] on label "上[PERSON_NAME]ステーションコート 部屋番号：０２０７（同部屋）" at bounding box center [1003, 301] width 250 height 21
click at [890, 297] on input "上[PERSON_NAME]ステーションコート 部屋番号：０２０７（同部屋）" at bounding box center [885, 295] width 9 height 9
checkbox input "true"
type input "127800"
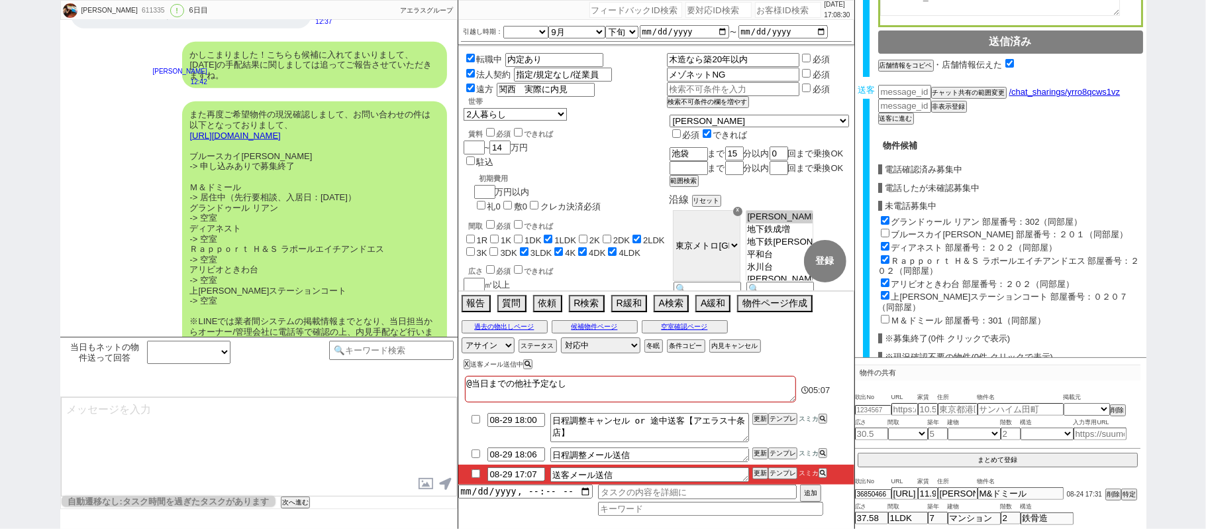
checkbox input "true"
checkbox input "false"
checkbox input "true"
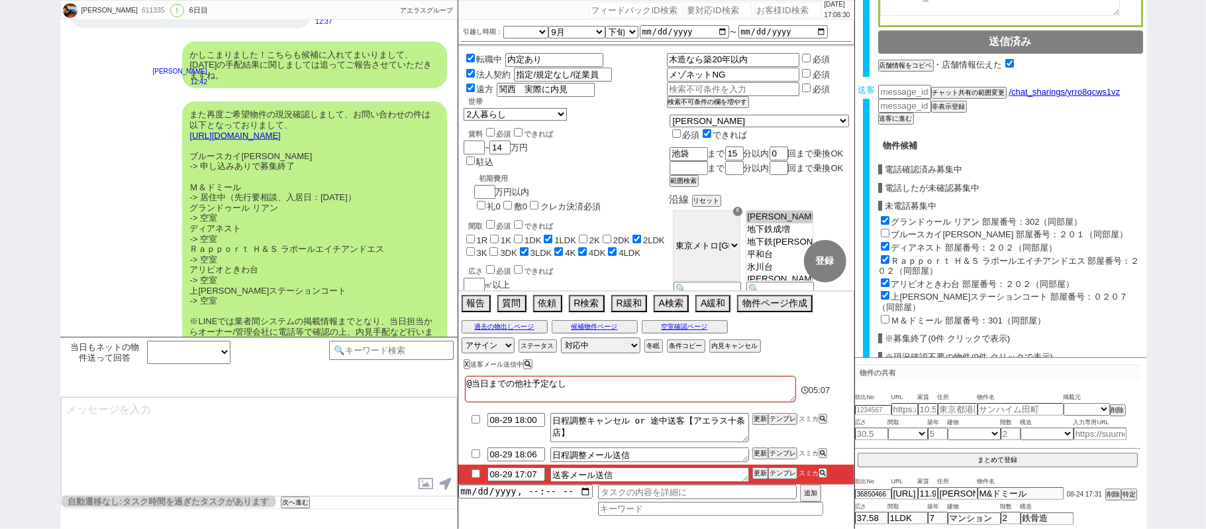
checkbox input "true"
checkbox input "false"
checkbox input "true"
checkbox input "false"
checkbox input "true"
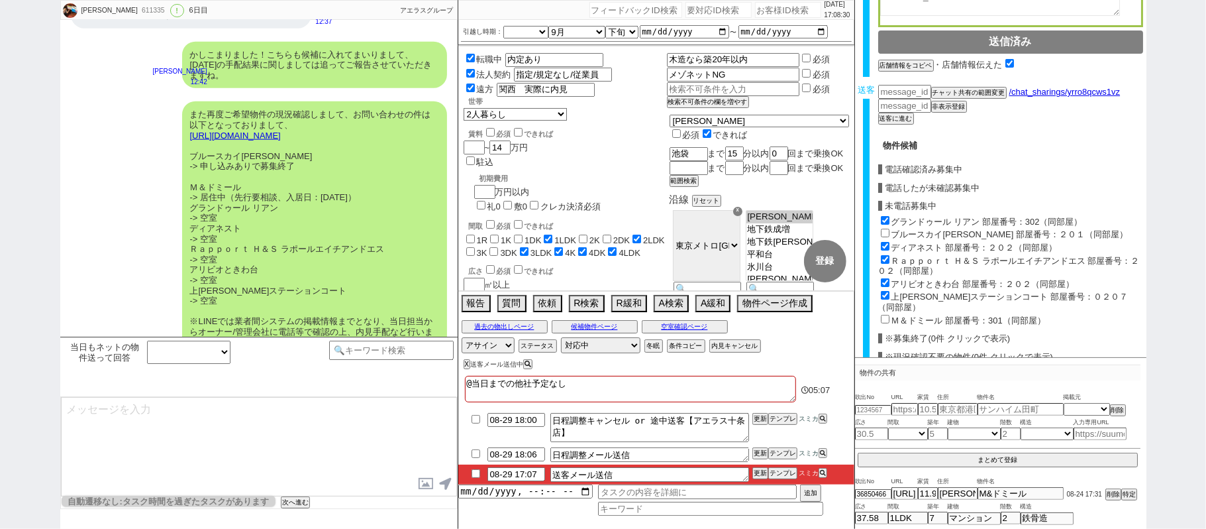
checkbox input "true"
click at [917, 315] on label "Ｍ＆ドミール 部屋番号：301（同部屋）" at bounding box center [969, 320] width 154 height 10
click at [890, 315] on input "Ｍ＆ドミール 部屋番号：301（同部屋）" at bounding box center [885, 319] width 9 height 9
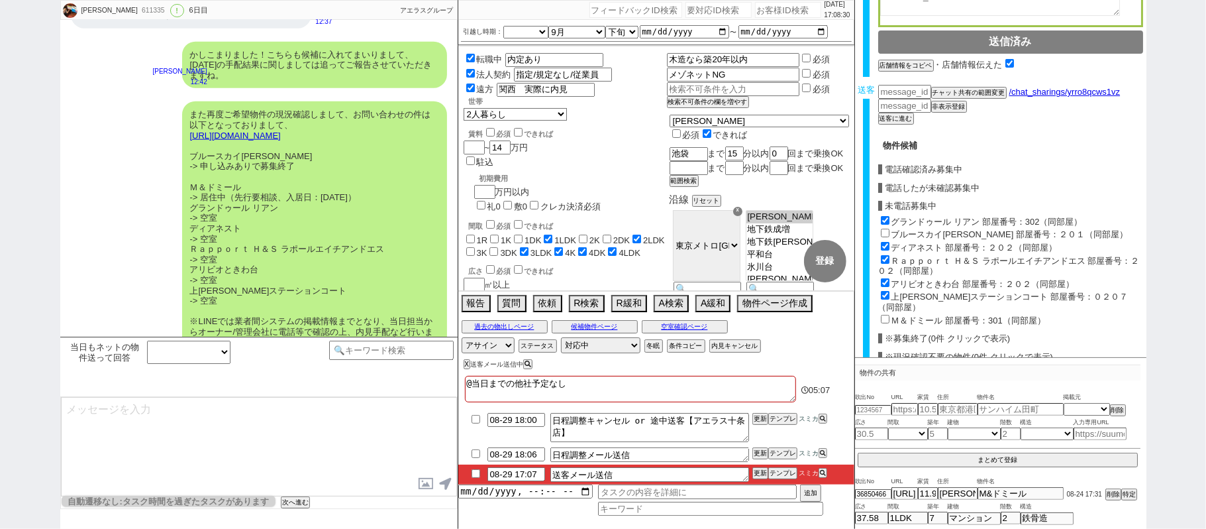
checkbox input "true"
type input "127333"
checkbox input "true"
checkbox input "false"
checkbox input "true"
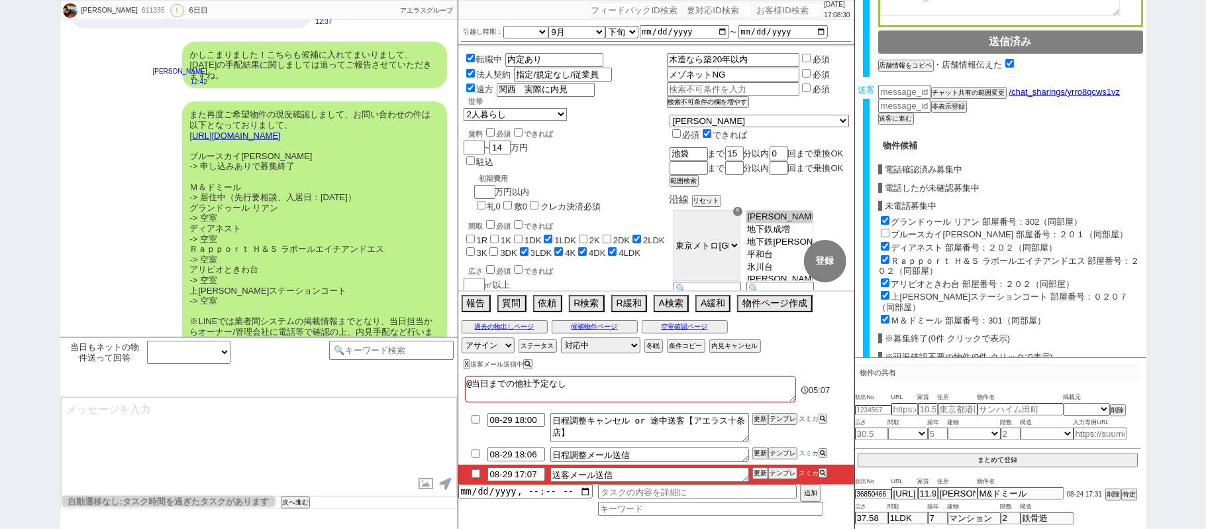
checkbox input "true"
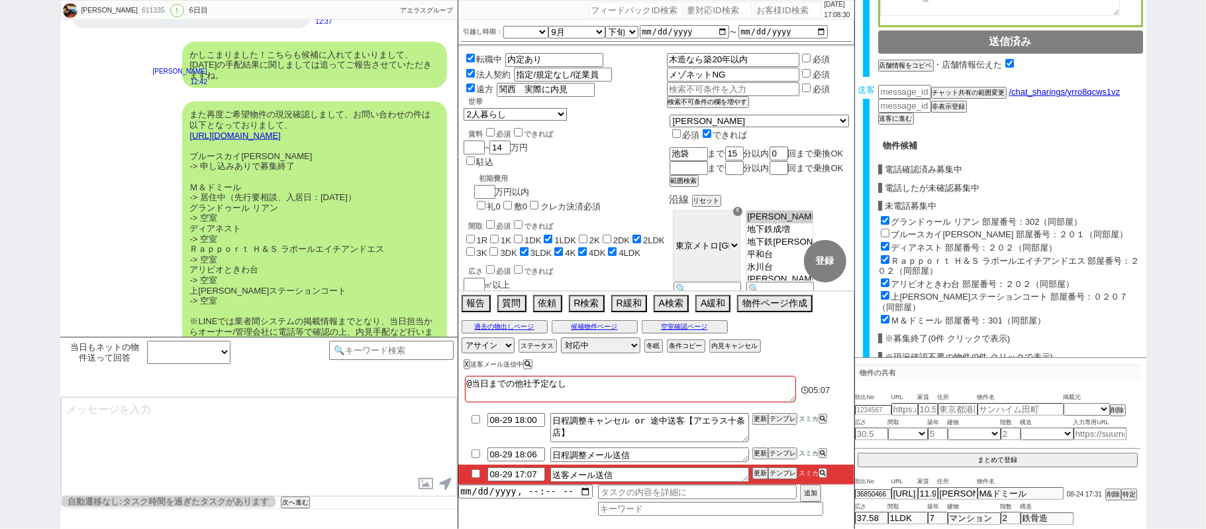
checkbox input "false"
checkbox input "true"
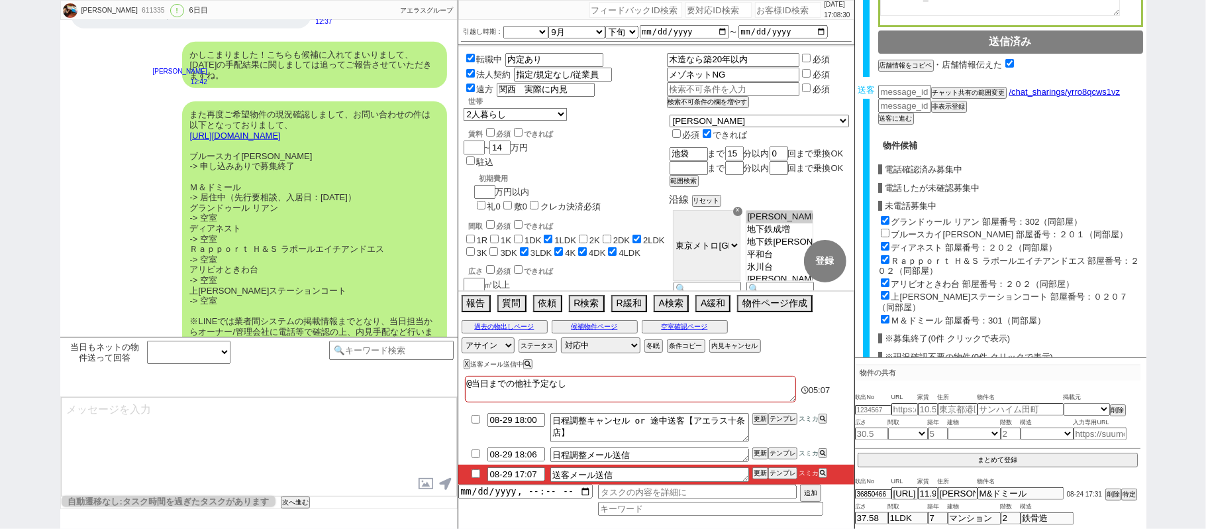
checkbox input "true"
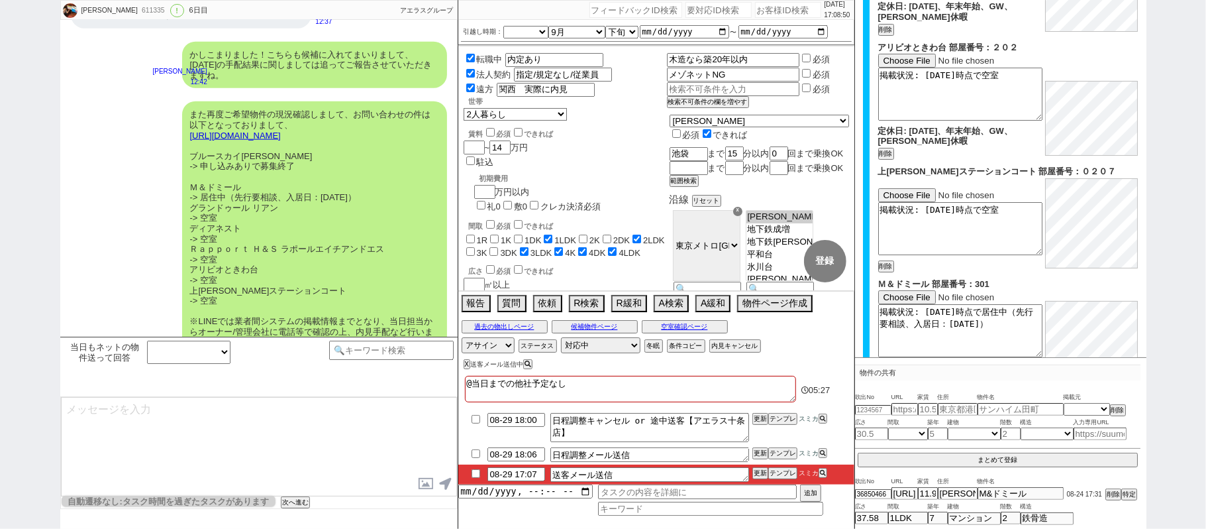
scroll to position [1424, 0]
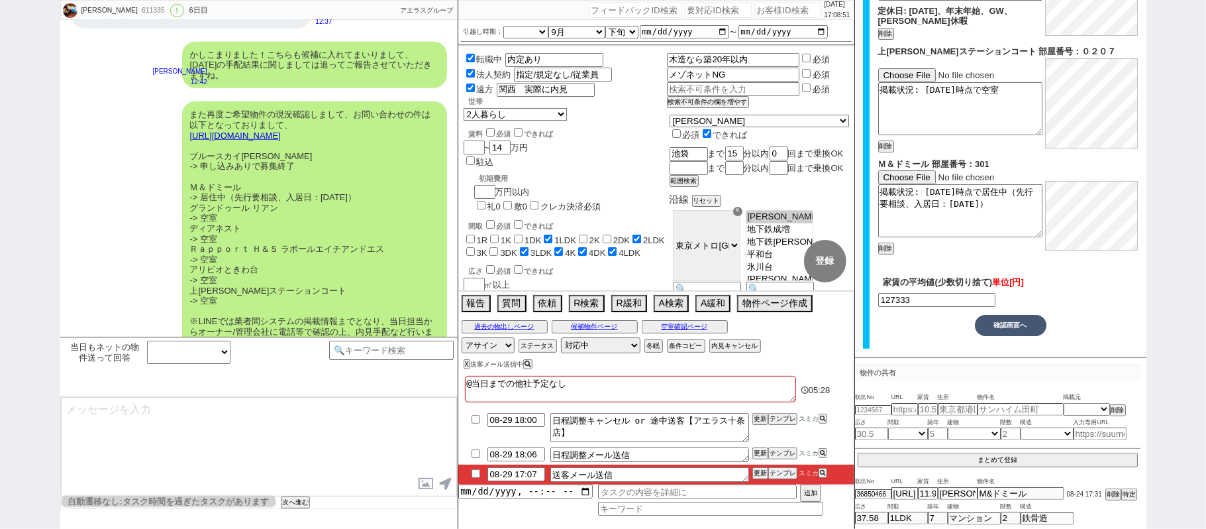
click at [1021, 327] on button "確認画面へ" at bounding box center [1011, 325] width 72 height 21
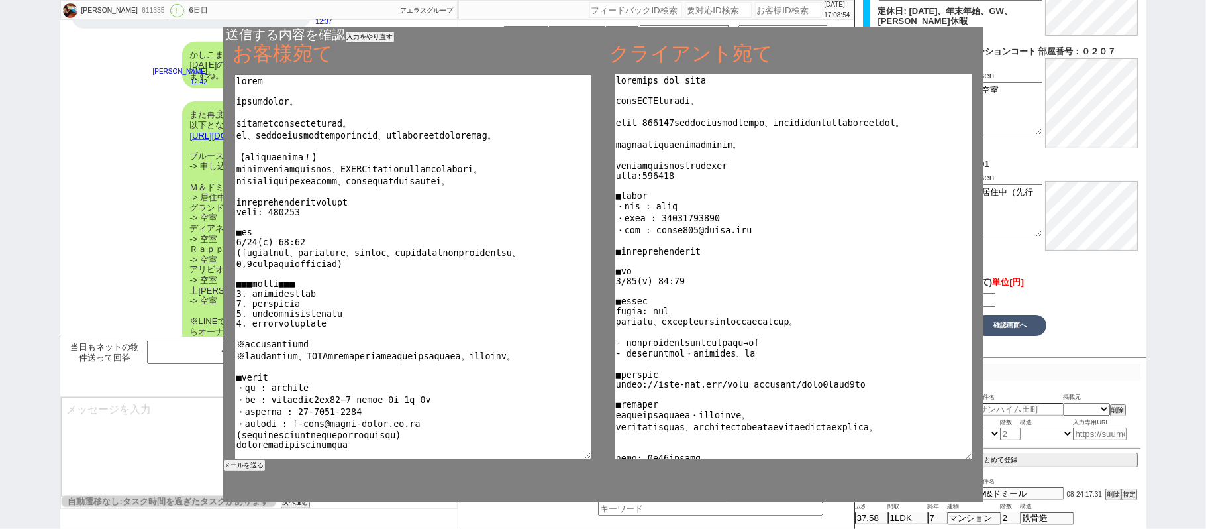
click at [738, 128] on textarea at bounding box center [794, 267] width 358 height 386
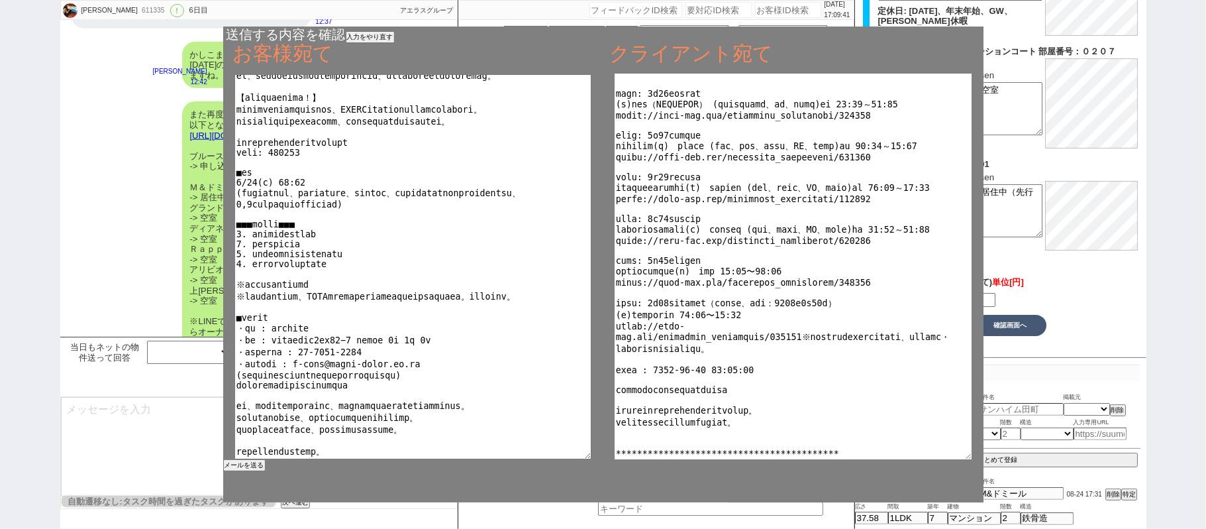
scroll to position [113, 0]
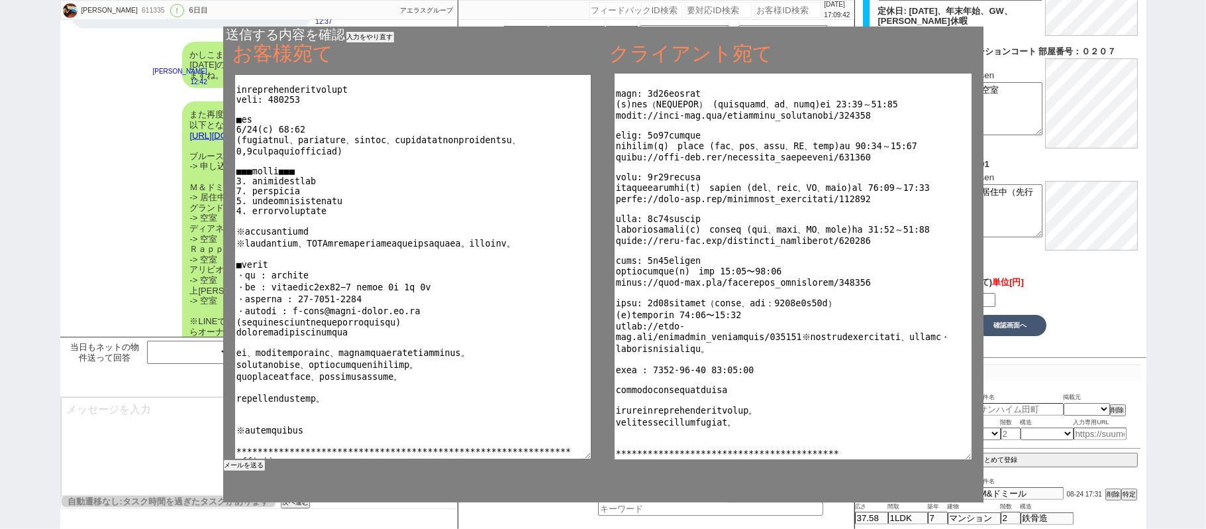
type textarea "loremips dol sita consECTEturadi。 elit 624025seddoeiusmodtempo、incididuntutlabo…"
click at [246, 467] on button "メールを送る" at bounding box center [243, 464] width 40 height 9
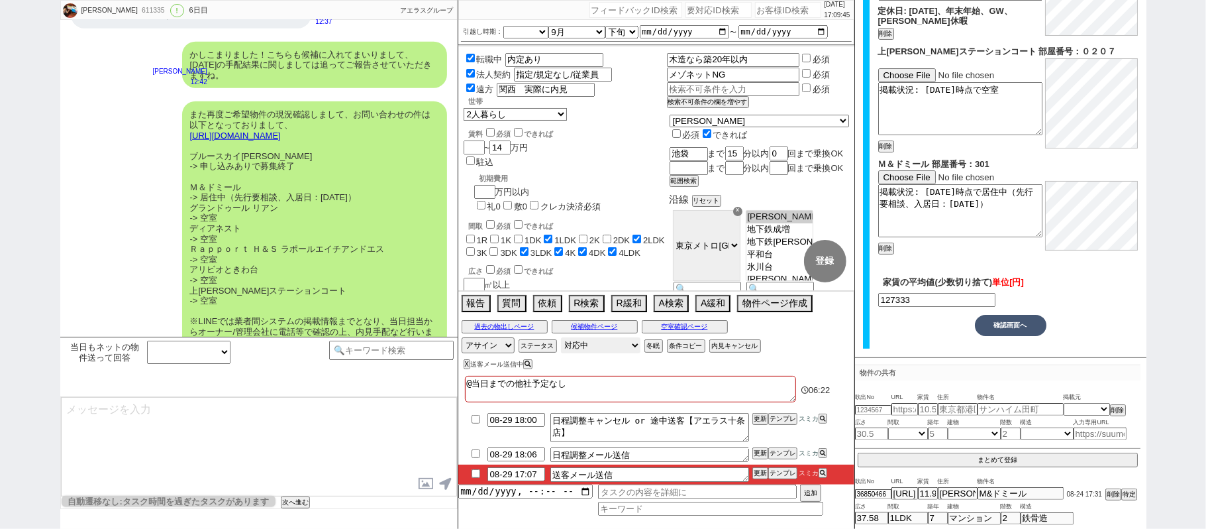
click at [621, 348] on select "対応中 引き継ぎ完了 ブロック 長期間返信なし 紹介不可 別の所で決まった 客の都合で引越しが無くなった 接客開始後に冬眠" at bounding box center [600, 345] width 79 height 16
select select "100"
click at [561, 338] on select "対応中 引き継ぎ完了 ブロック 長期間返信なし 紹介不可 別の所で決まった 客の都合で引越しが無くなった 接客開始後に冬眠" at bounding box center [600, 345] width 79 height 16
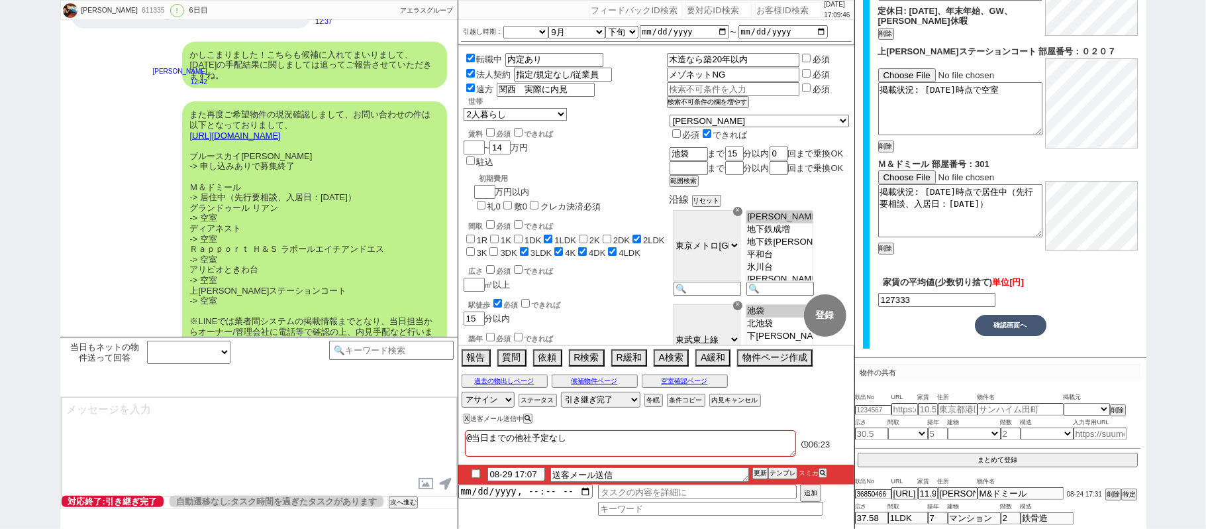
click at [478, 473] on input "checkbox" at bounding box center [475, 473] width 19 height 9
checkbox input "true"
click at [758, 473] on button "更新" at bounding box center [759, 472] width 13 height 9
click at [758, 467] on li "08-29 17:07 送客メール送信 更新 テンプレ スミカ" at bounding box center [656, 474] width 396 height 20
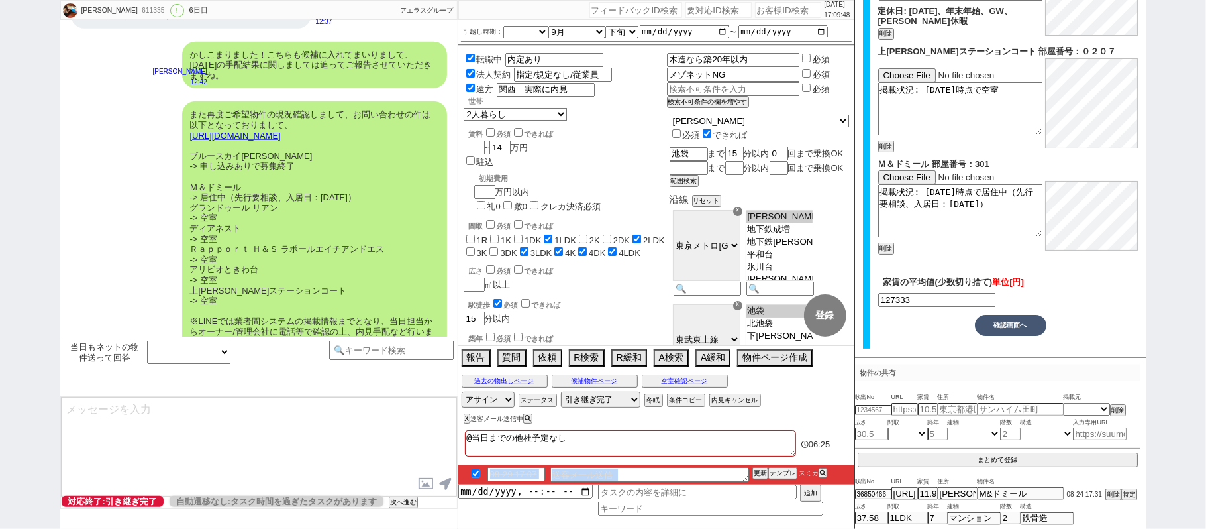
drag, startPoint x: 755, startPoint y: 464, endPoint x: 756, endPoint y: 472, distance: 7.3
click at [756, 472] on div "@当日までの他社予定なし 06:[PHONE_NUMBER]:07 送客メール送信 更新 テンプレ スミカ 追加" at bounding box center [656, 478] width 396 height 102
click at [756, 465] on div "@当日までの他社予定なし 06:[PHONE_NUMBER]:07 送客メール送信 更新 テンプレ スミカ 追加" at bounding box center [656, 478] width 396 height 102
drag, startPoint x: 756, startPoint y: 464, endPoint x: 657, endPoint y: 406, distance: 114.6
click at [754, 462] on div at bounding box center [656, 461] width 396 height 5
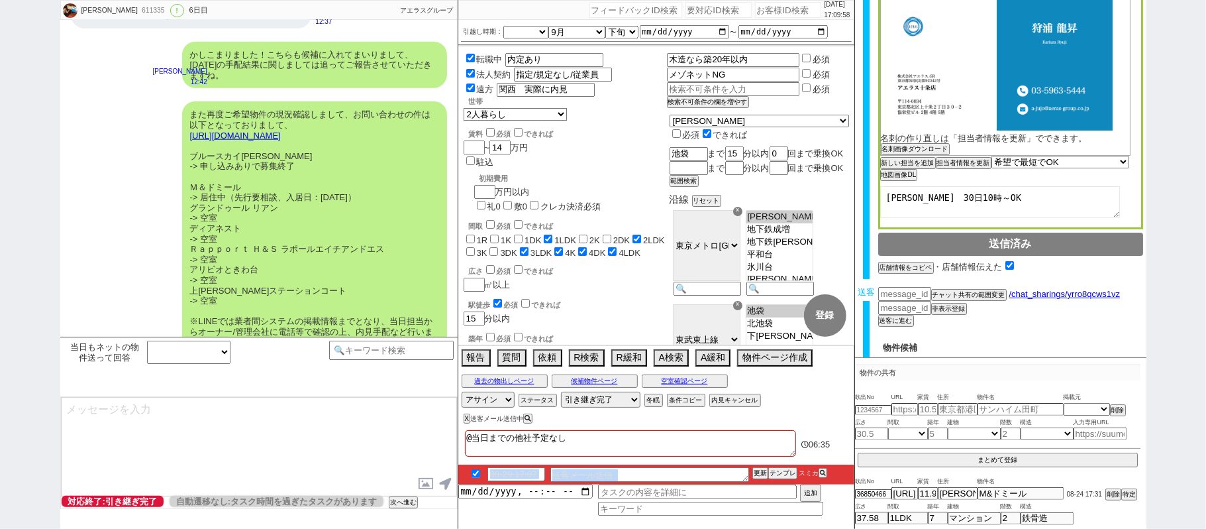
scroll to position [0, 0]
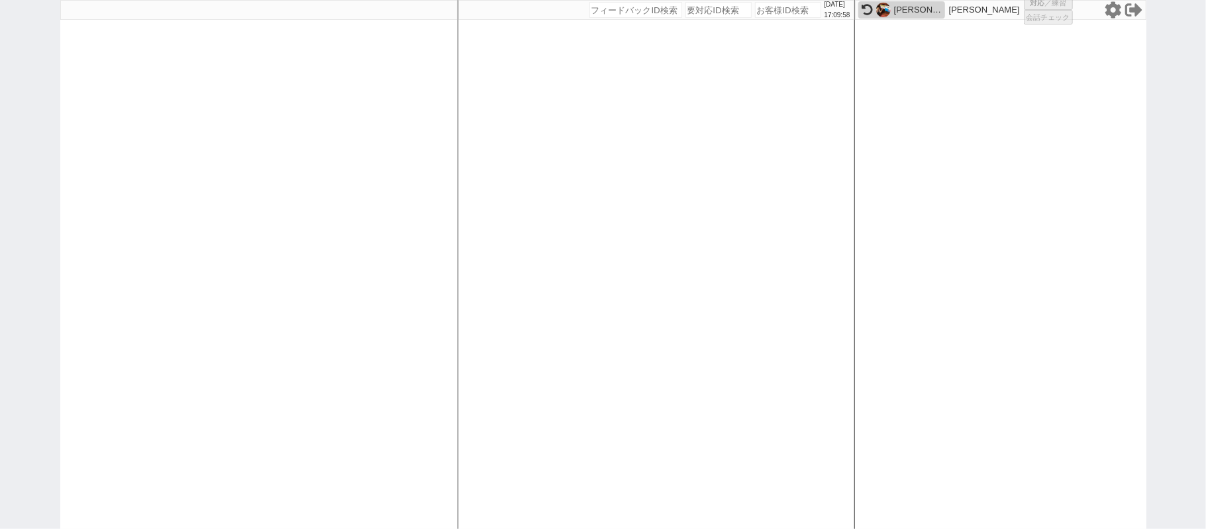
select select
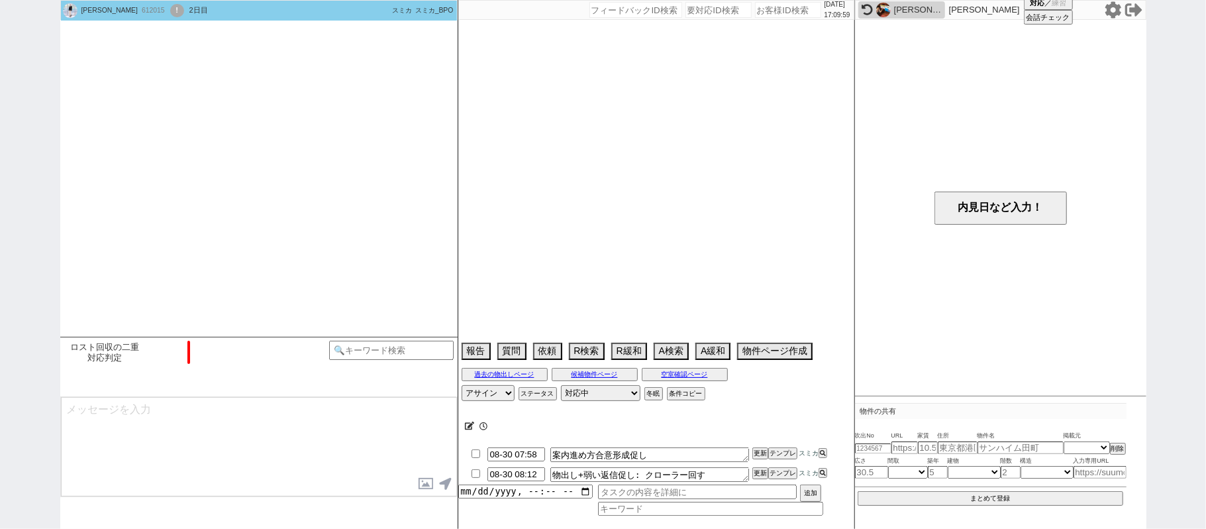
select select "[DATE]"
select select "10"
select select "37"
select select "1"
select select "44"
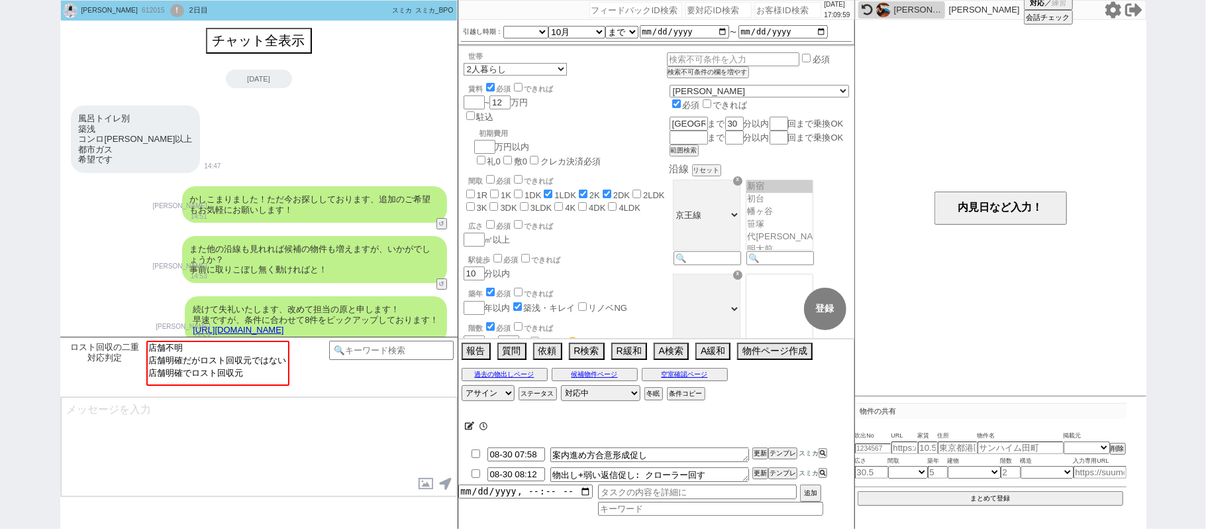
scroll to position [2015, 0]
